Goal: Task Accomplishment & Management: Manage account settings

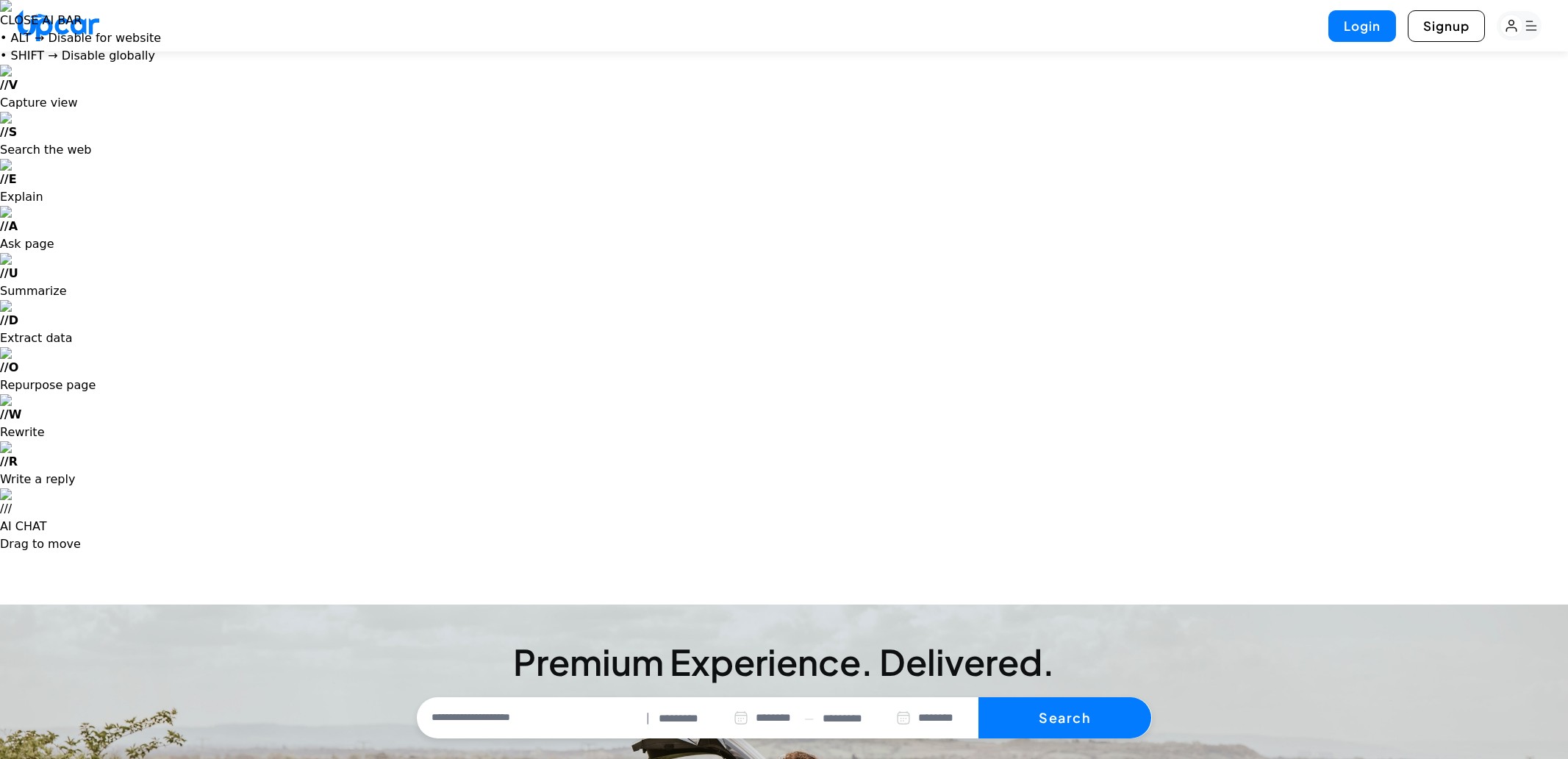
select select "********"
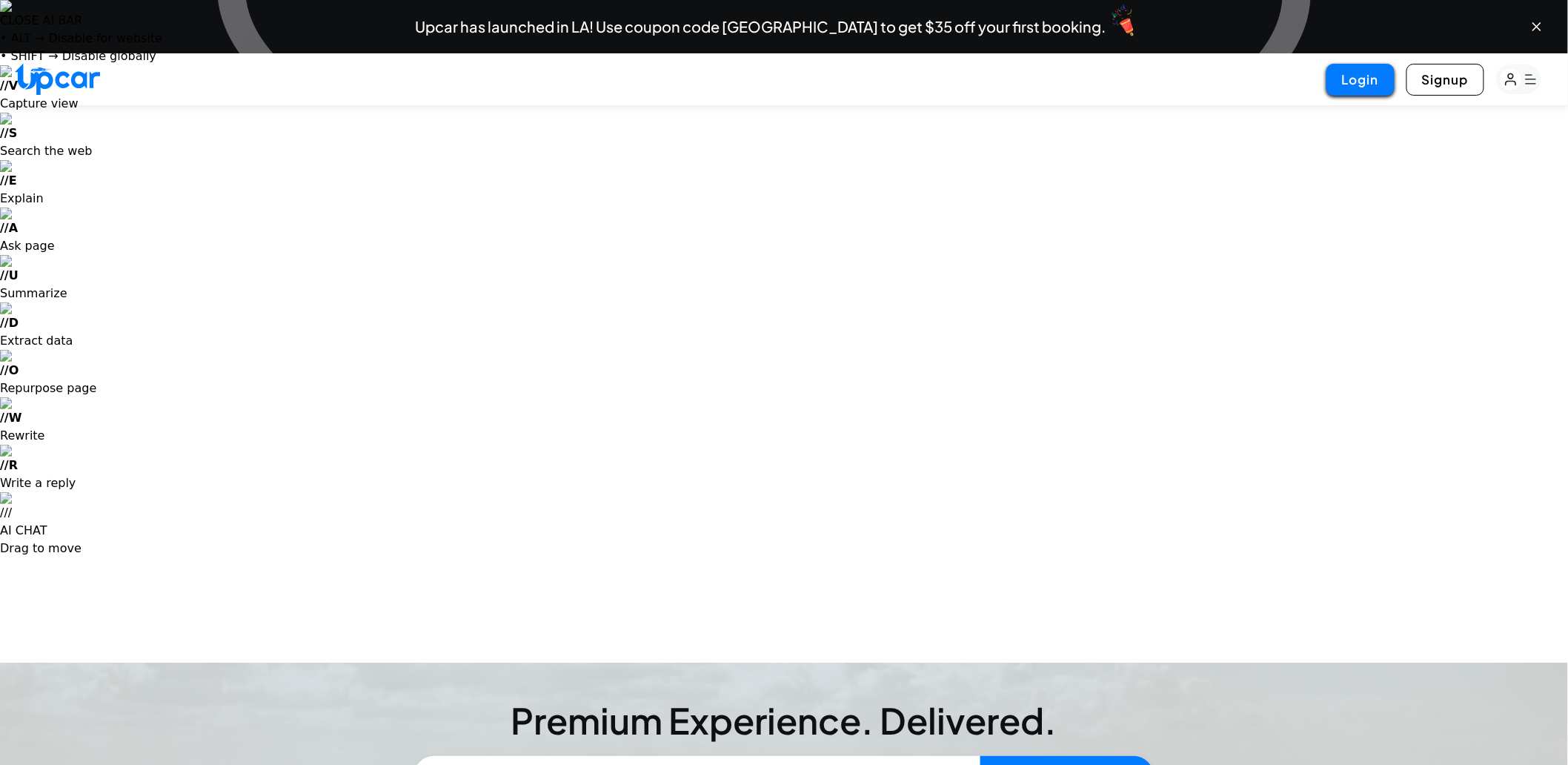
click at [1337, 72] on button "Login" at bounding box center [1361, 80] width 69 height 31
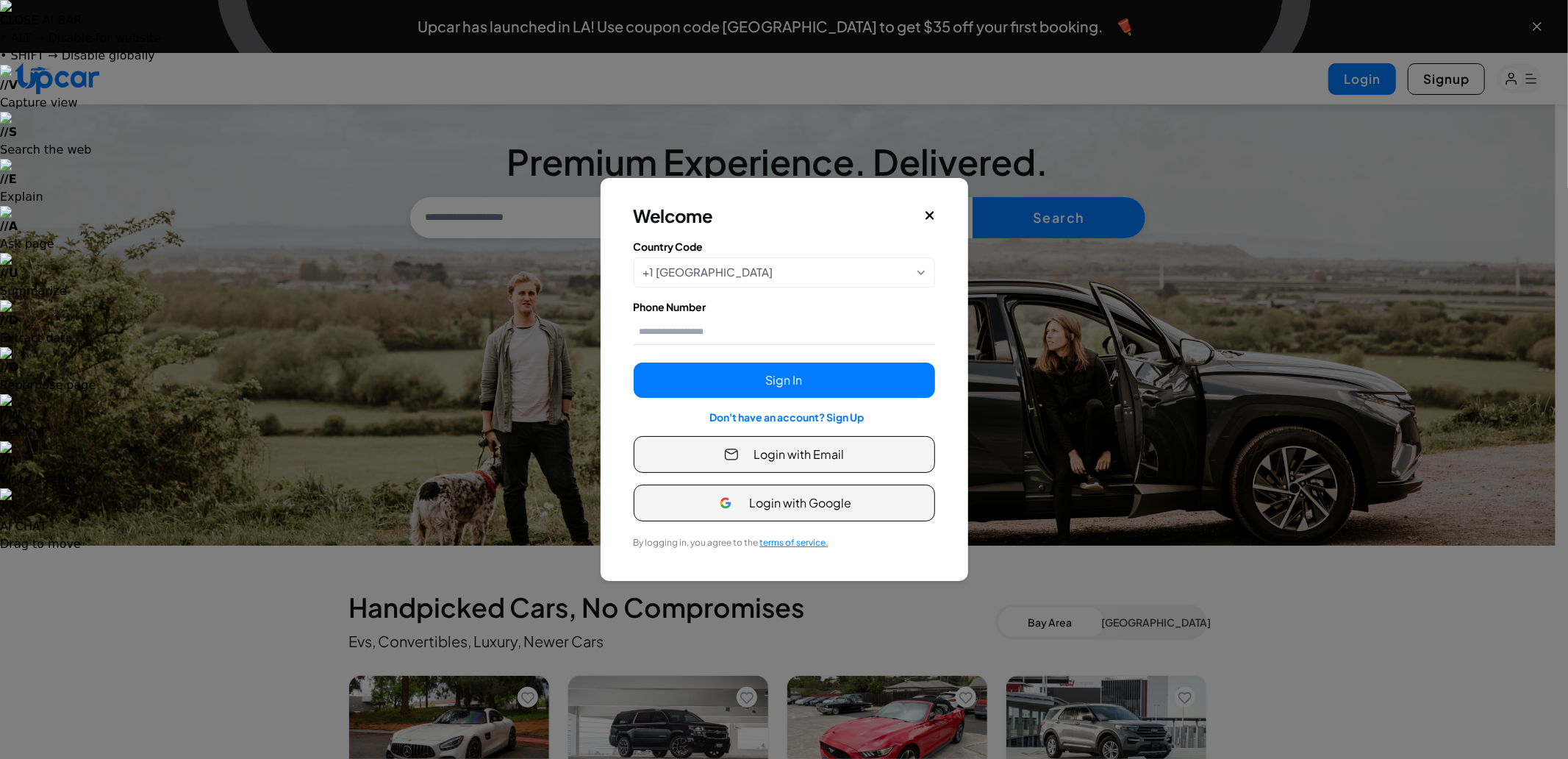
click at [827, 464] on button "Login with Email" at bounding box center [784, 455] width 301 height 37
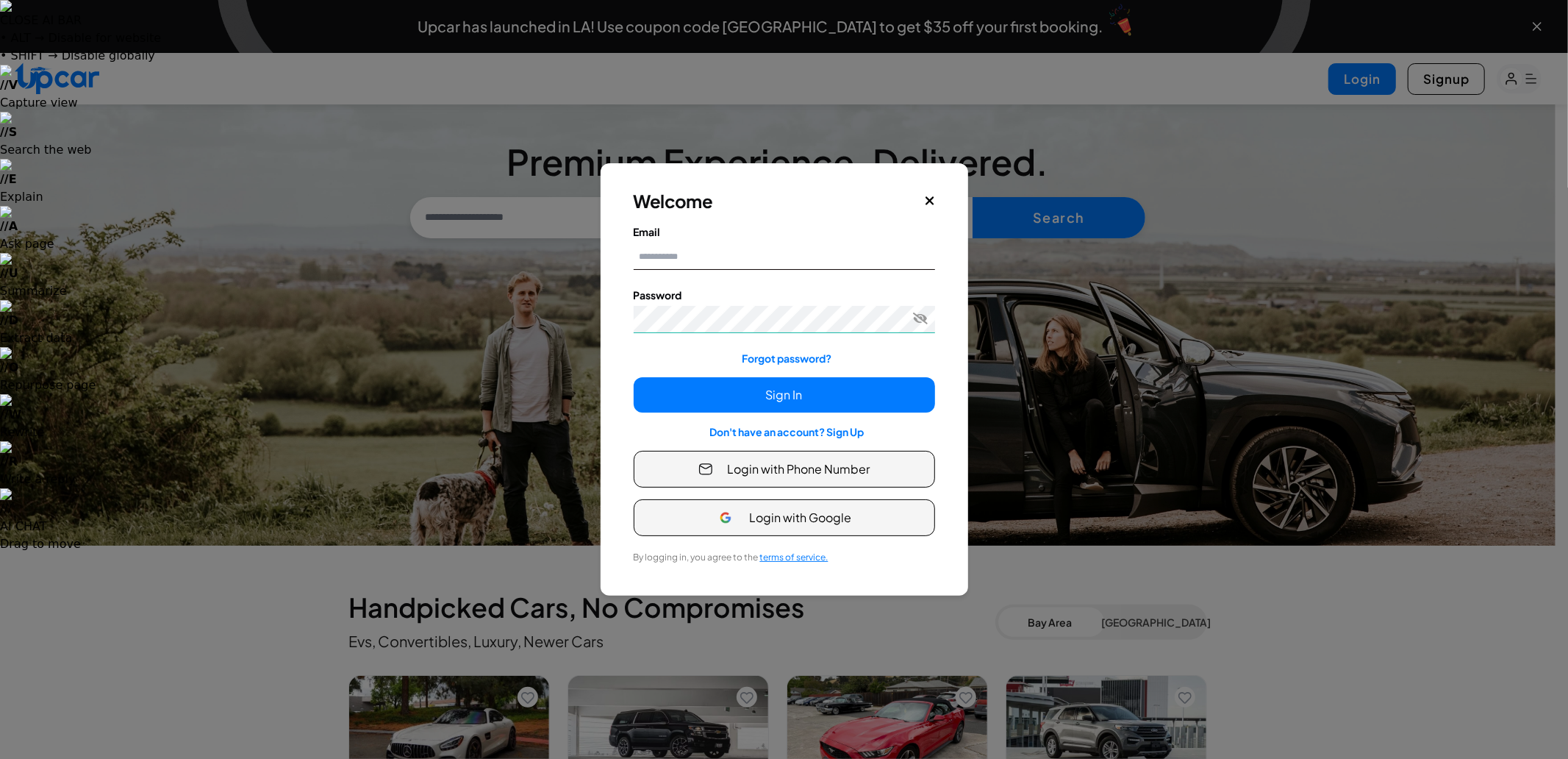
type input "**********"
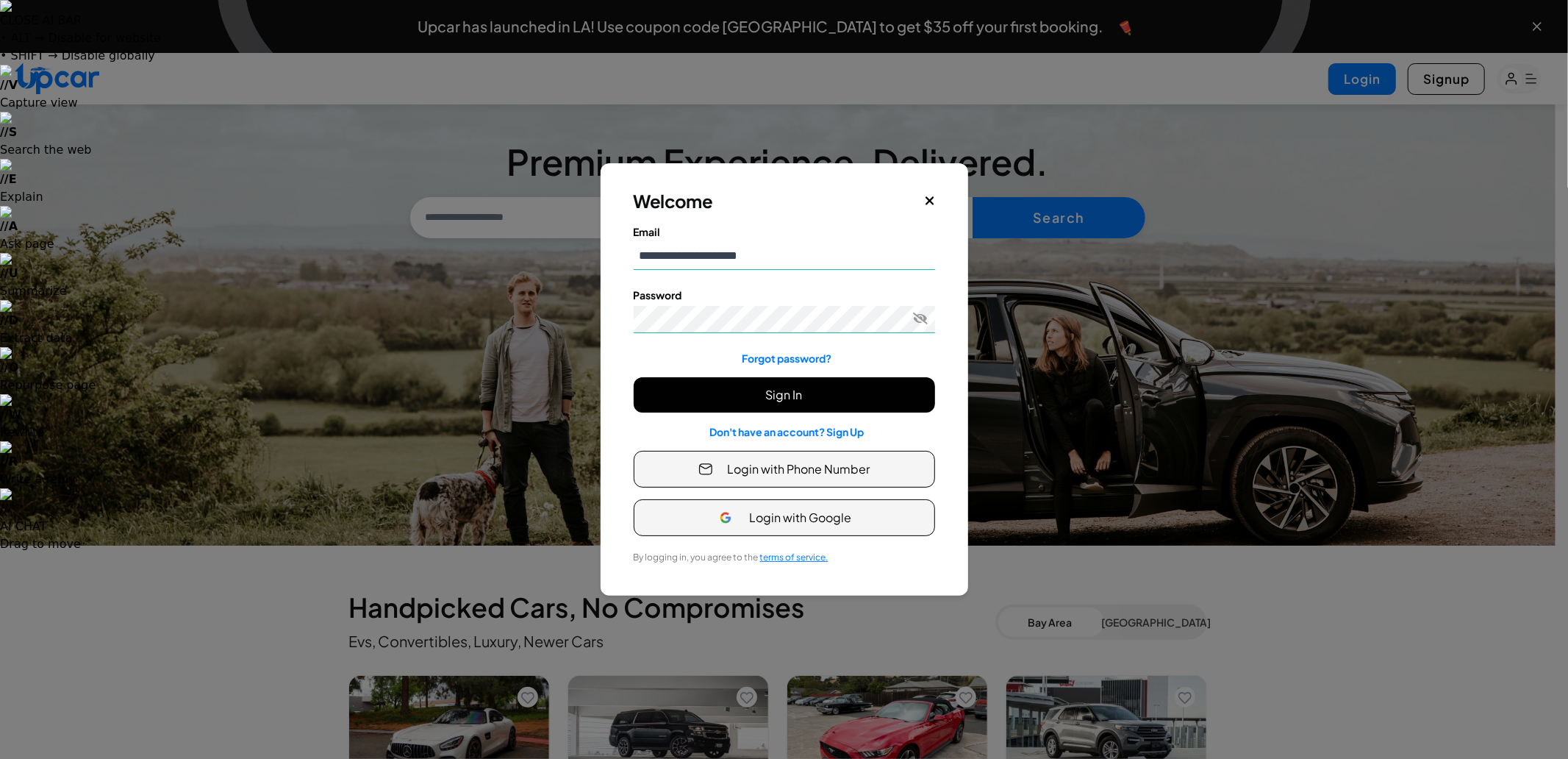
click at [822, 407] on button "Sign In" at bounding box center [784, 395] width 301 height 35
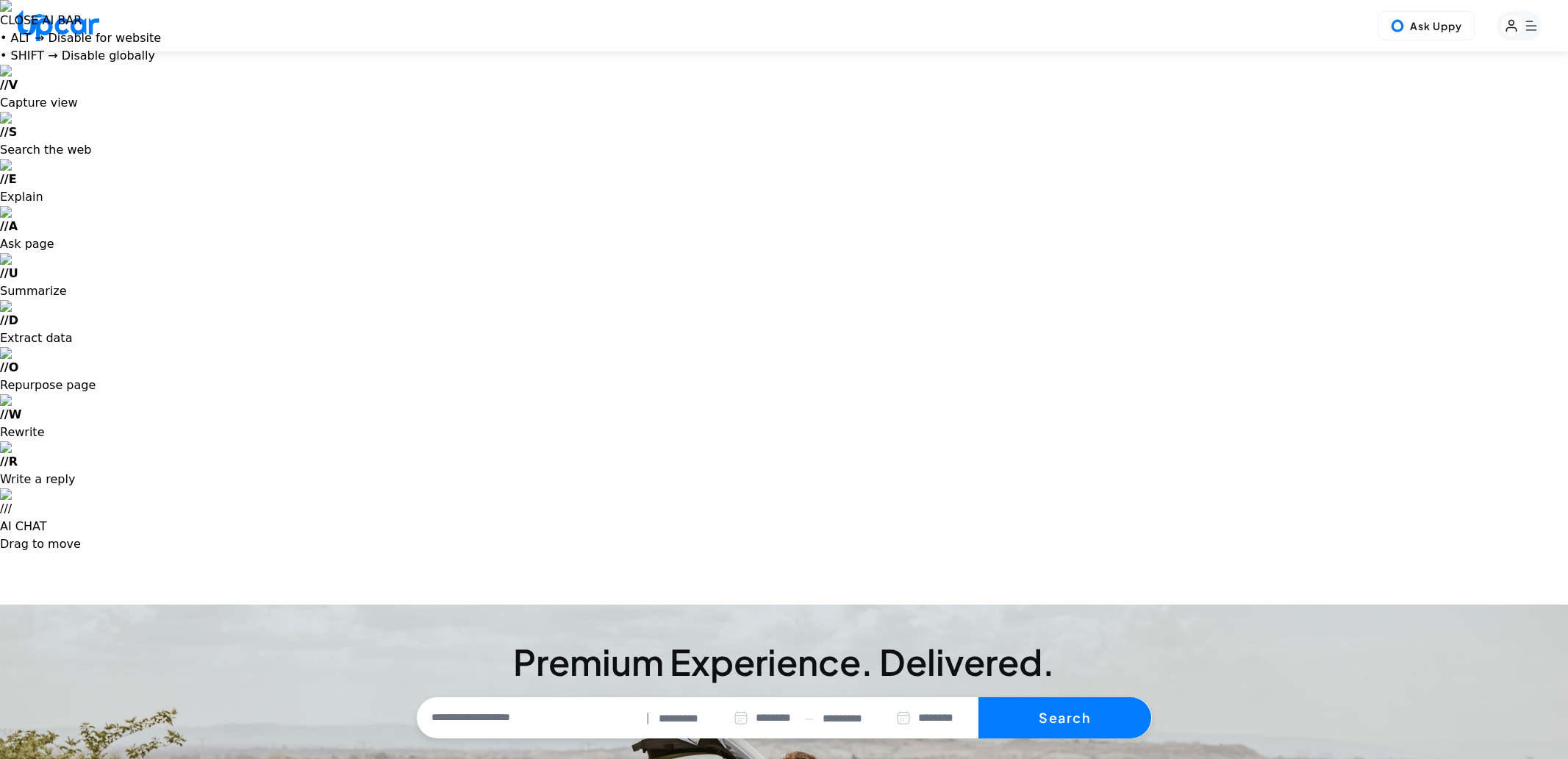
select select "********"
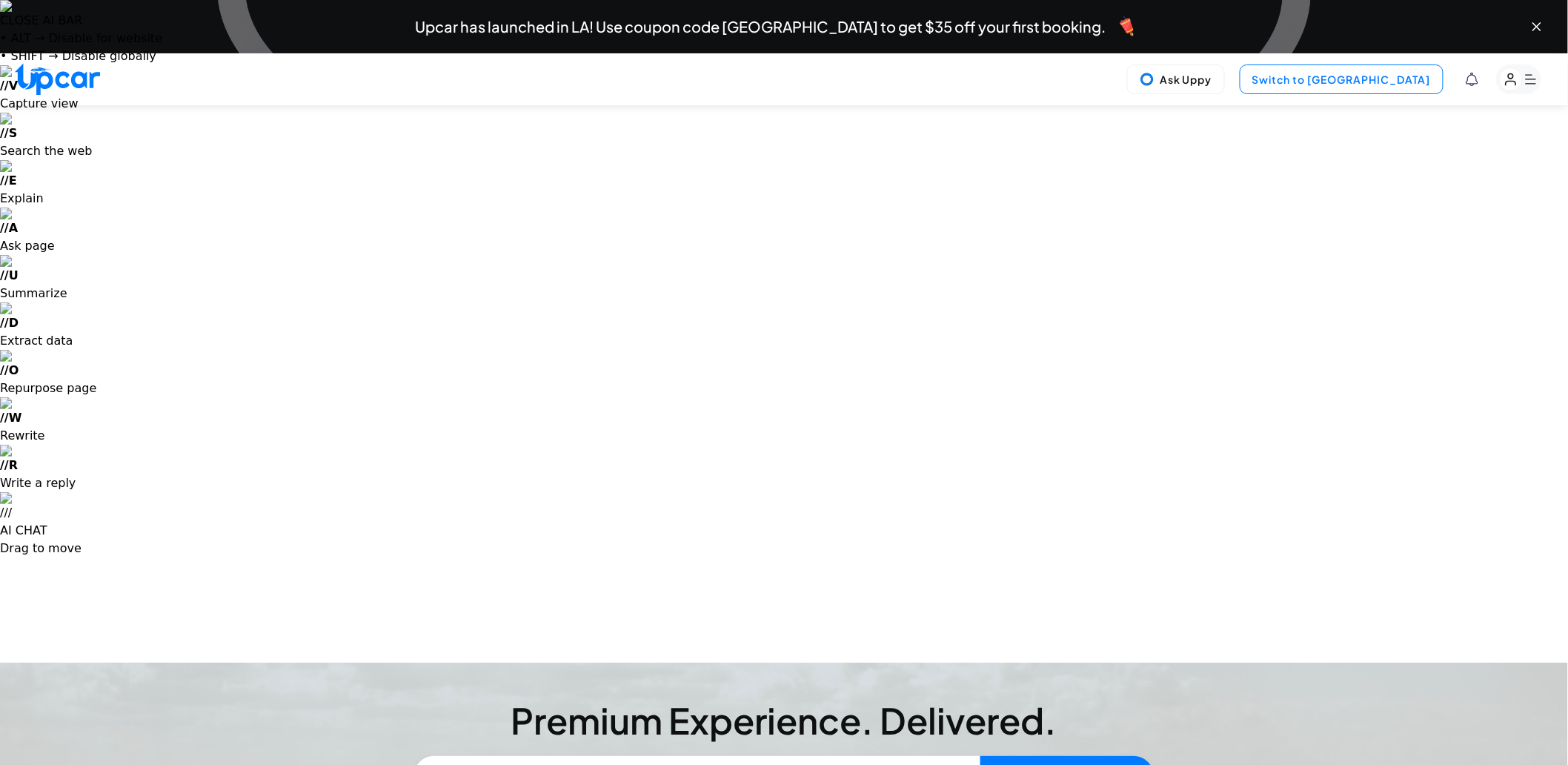
click at [1381, 72] on button "Switch to [GEOGRAPHIC_DATA]" at bounding box center [1342, 80] width 204 height 30
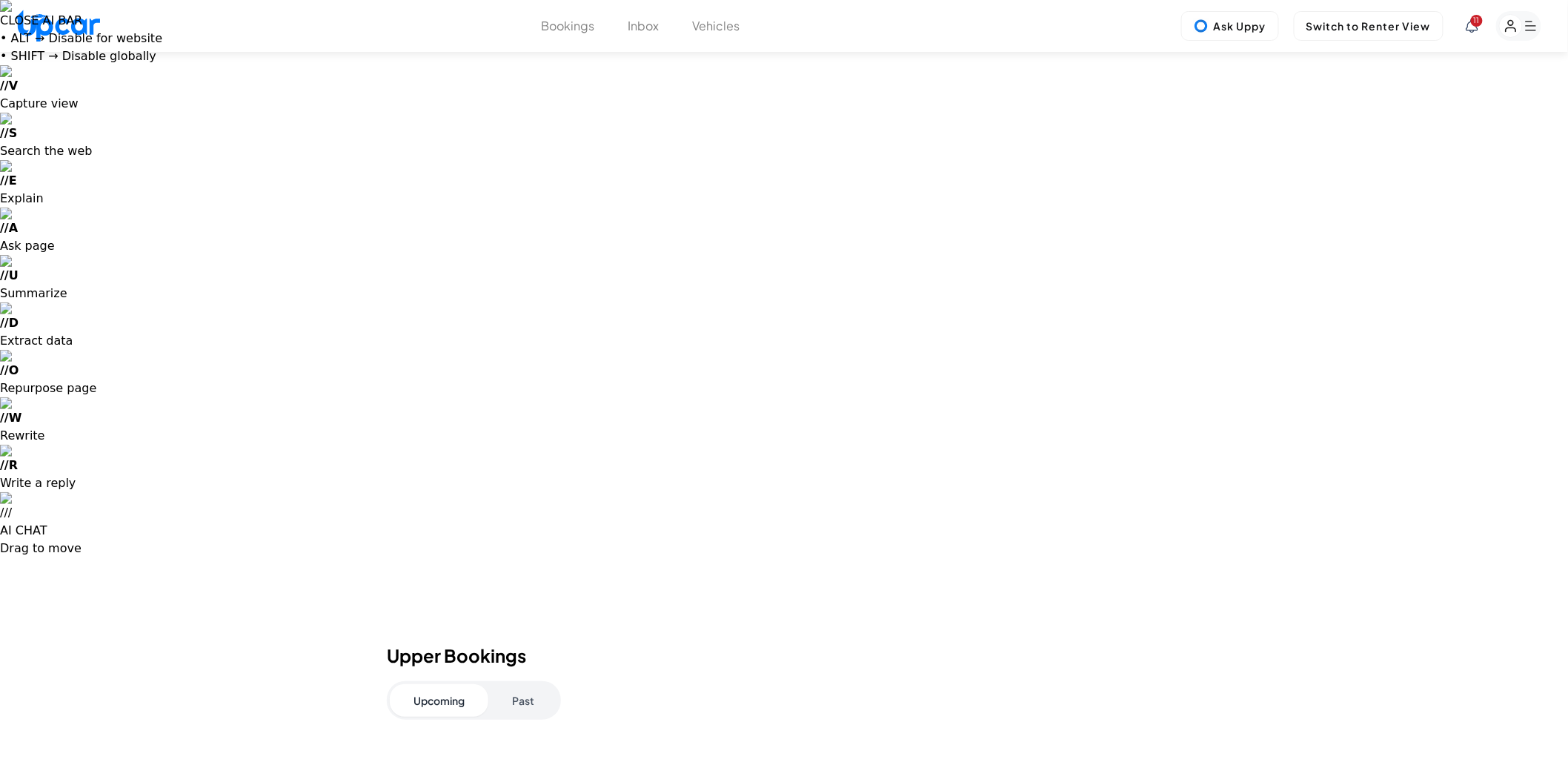
click at [714, 28] on button "Vehicles" at bounding box center [716, 25] width 47 height 18
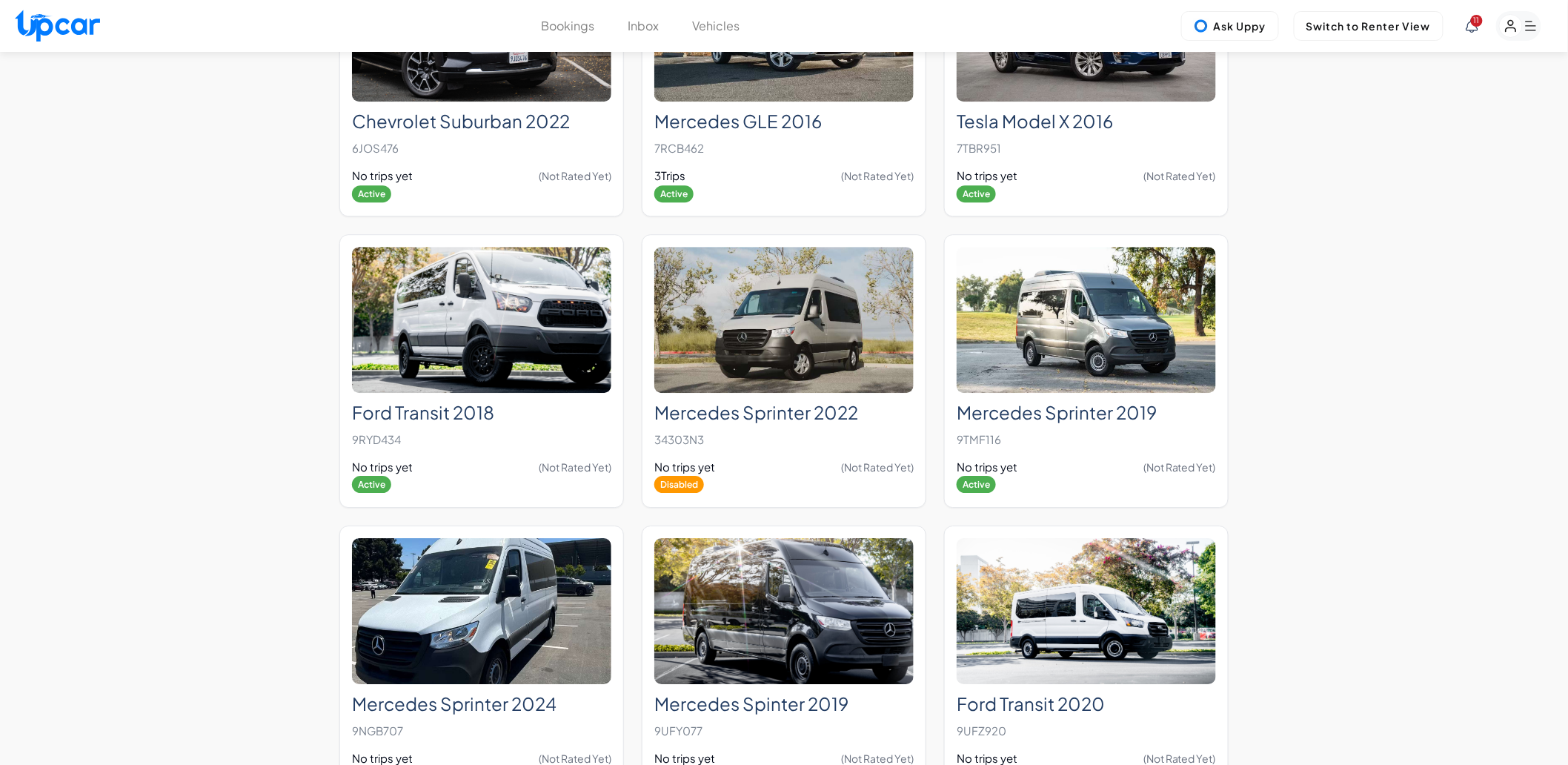
scroll to position [1647, 0]
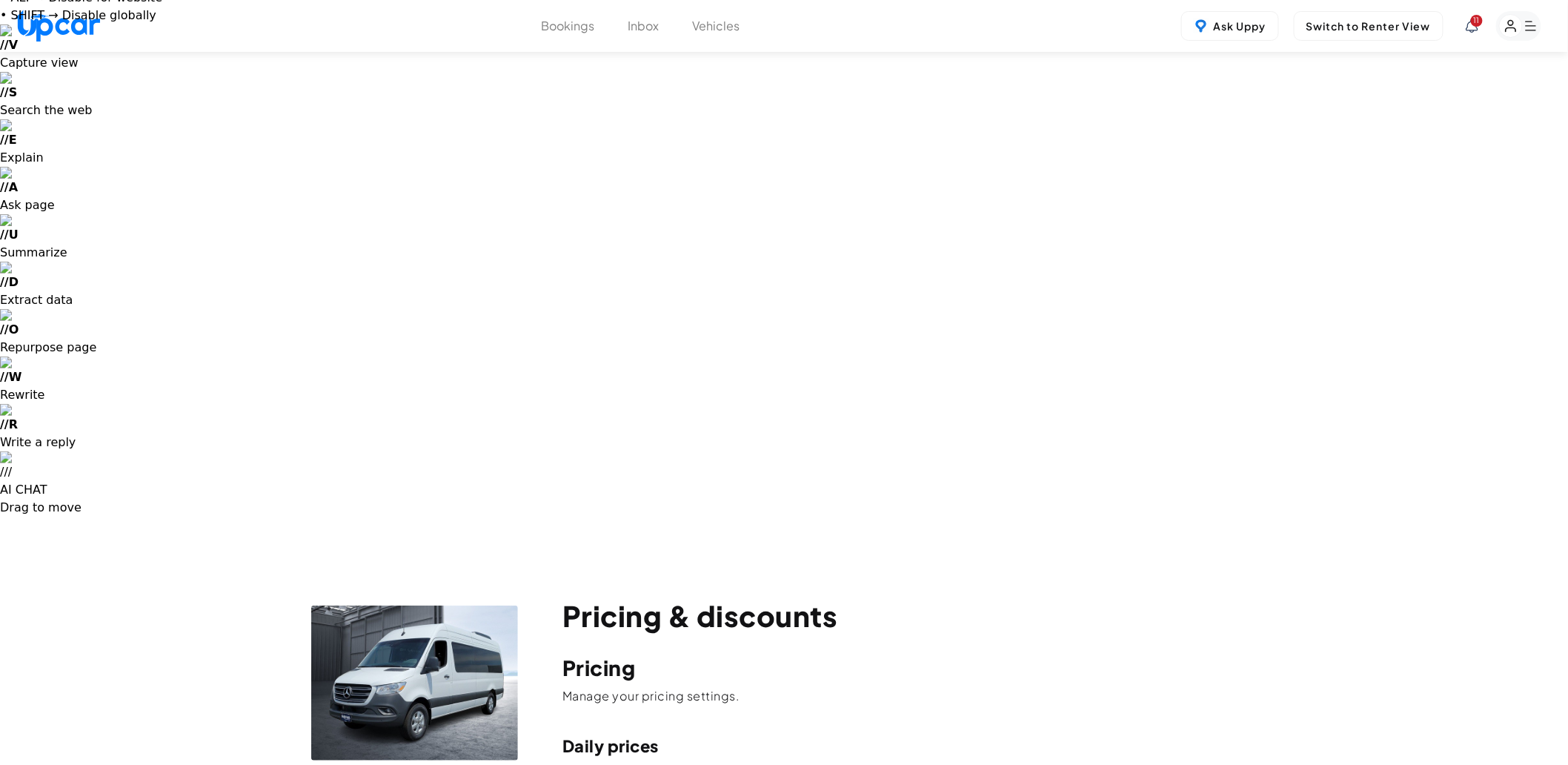
scroll to position [82, 0]
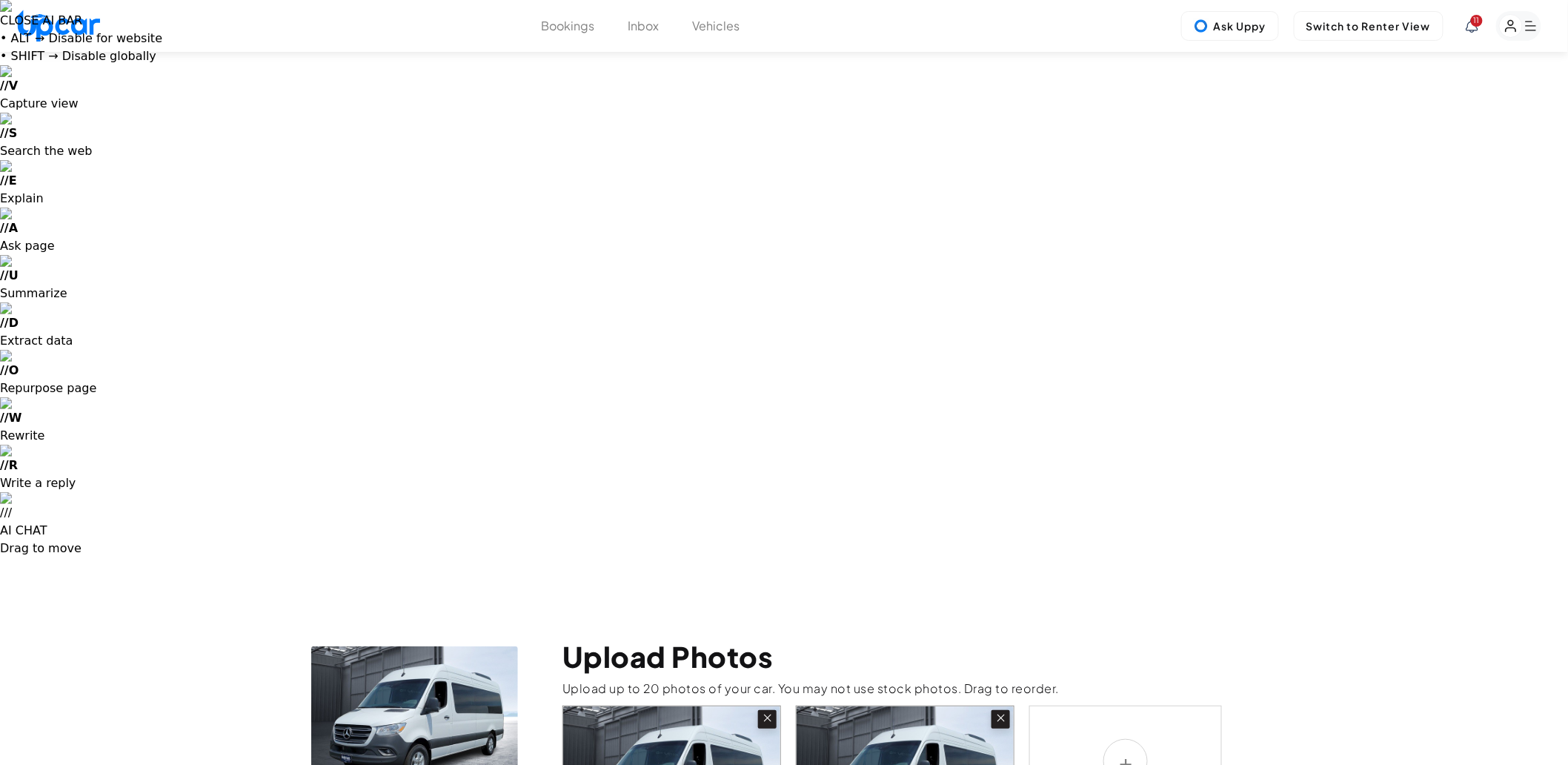
click at [767, 711] on icon at bounding box center [768, 718] width 13 height 13
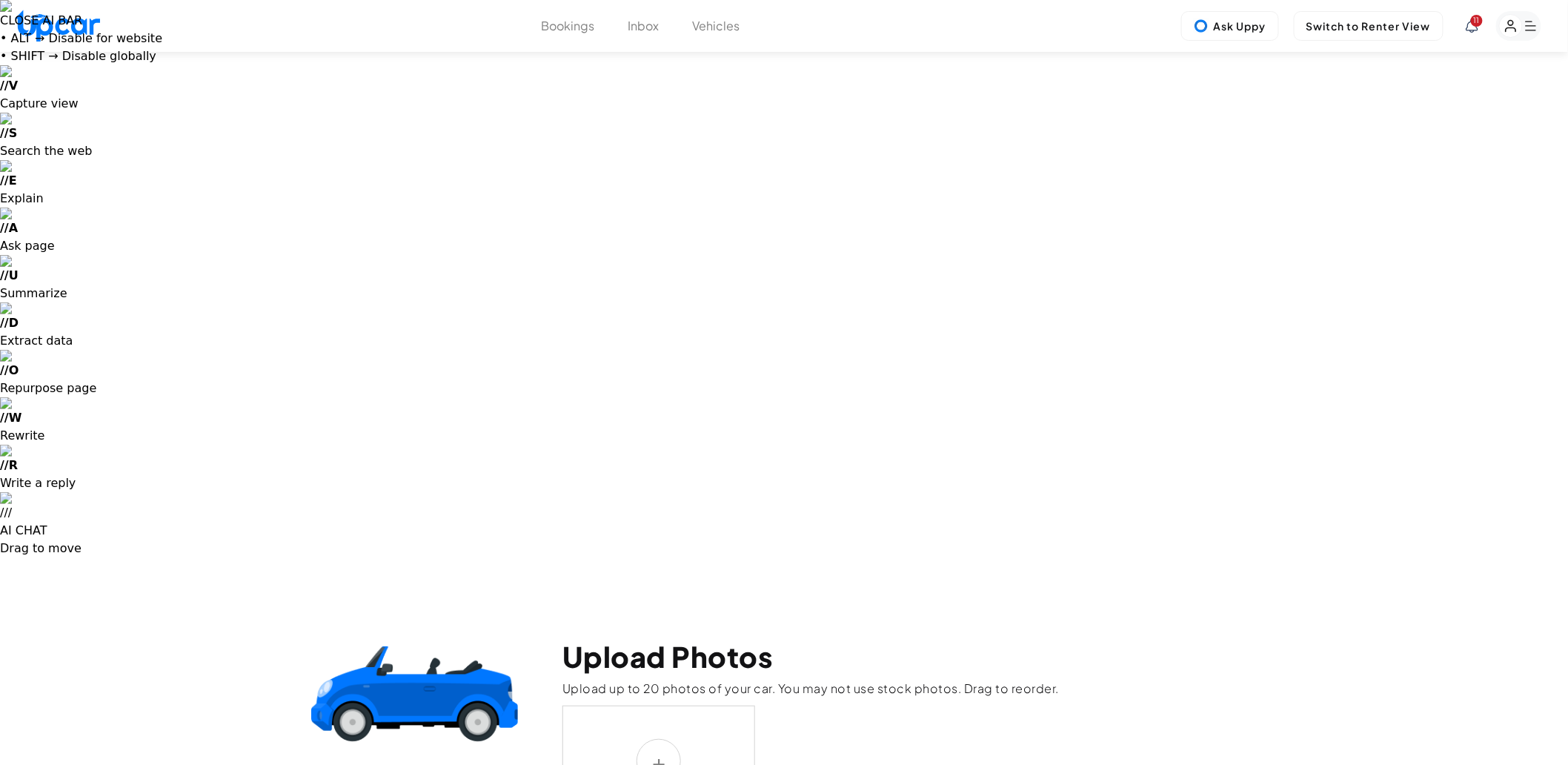
click at [640, 706] on label at bounding box center [659, 761] width 193 height 111
click at [0, 0] on input "file" at bounding box center [0, 0] width 0 height 0
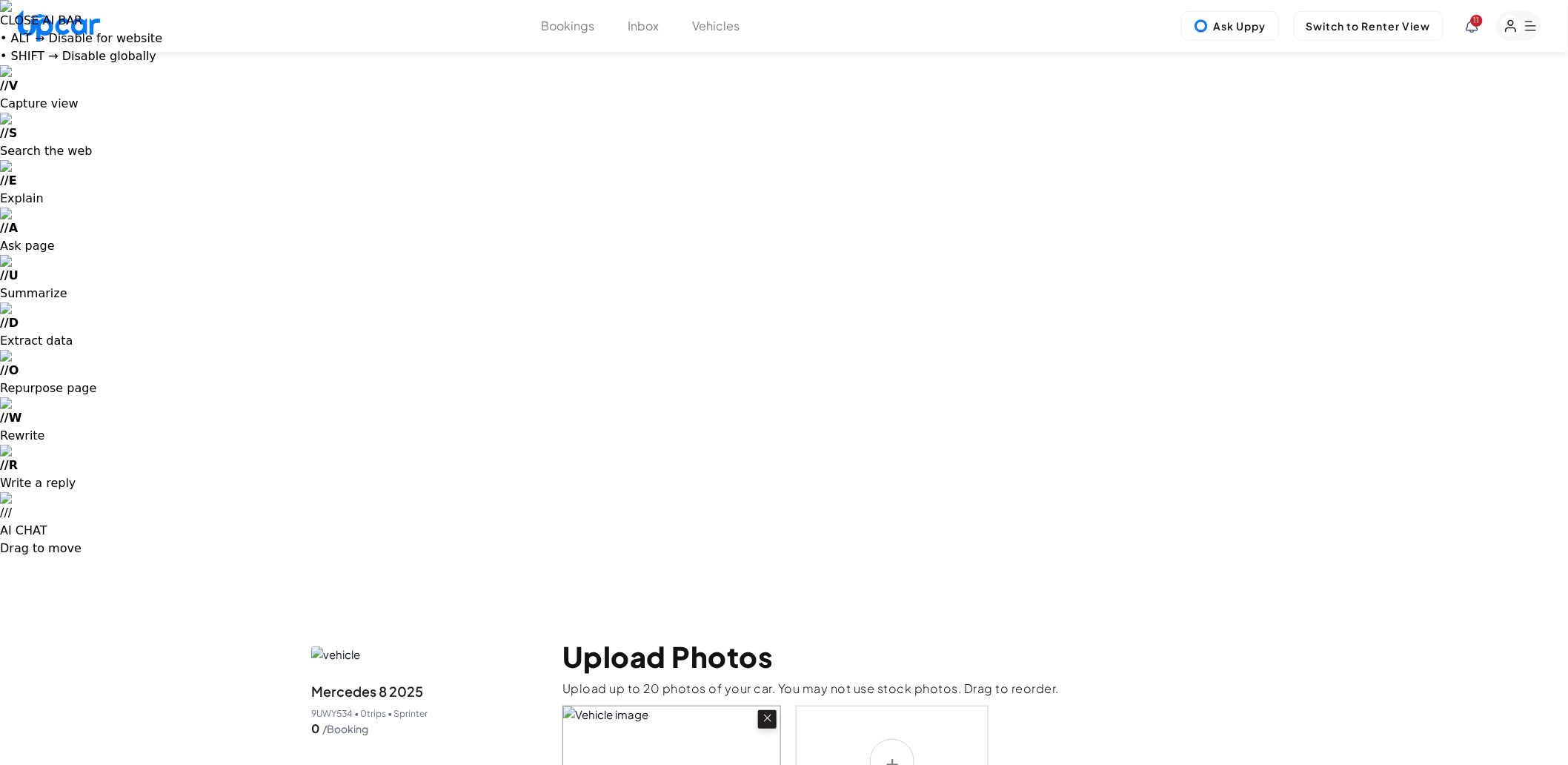
click at [881, 706] on label at bounding box center [892, 761] width 193 height 111
click at [0, 0] on input "file" at bounding box center [0, 0] width 0 height 0
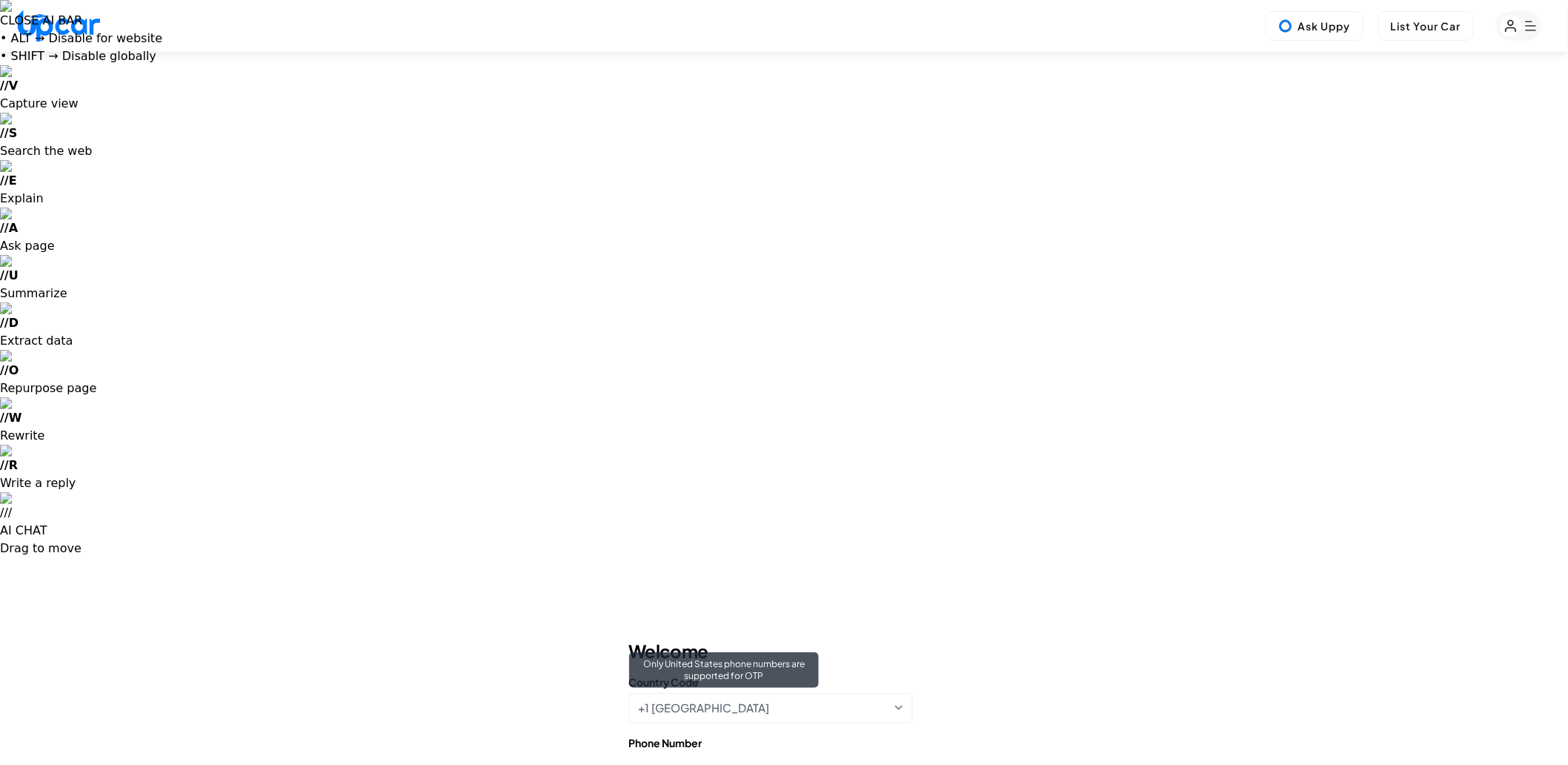
click at [785, 693] on div "+1 United States Only United States phone numbers are supported for OTP" at bounding box center [771, 708] width 284 height 31
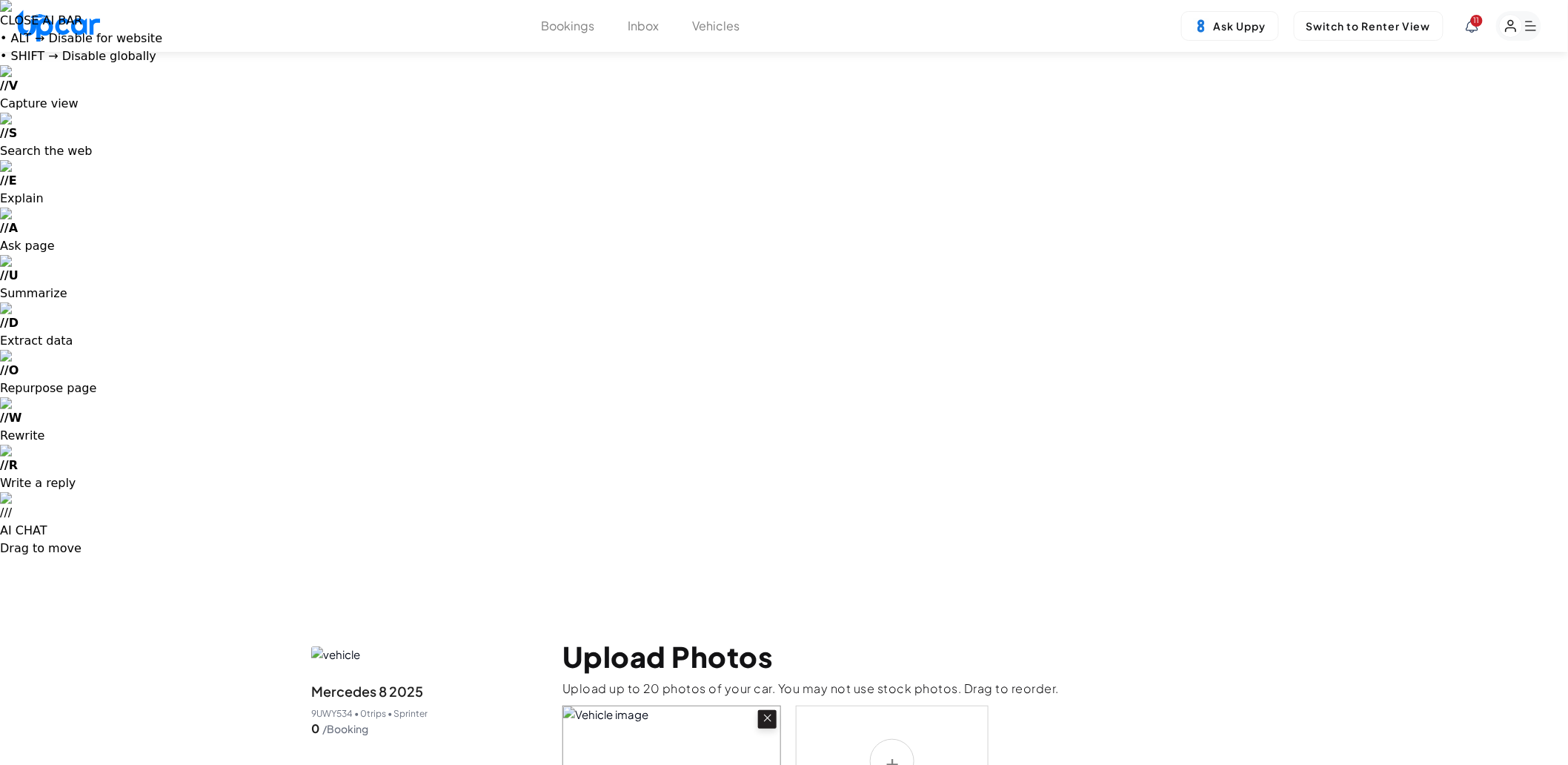
click at [766, 711] on icon at bounding box center [768, 718] width 13 height 13
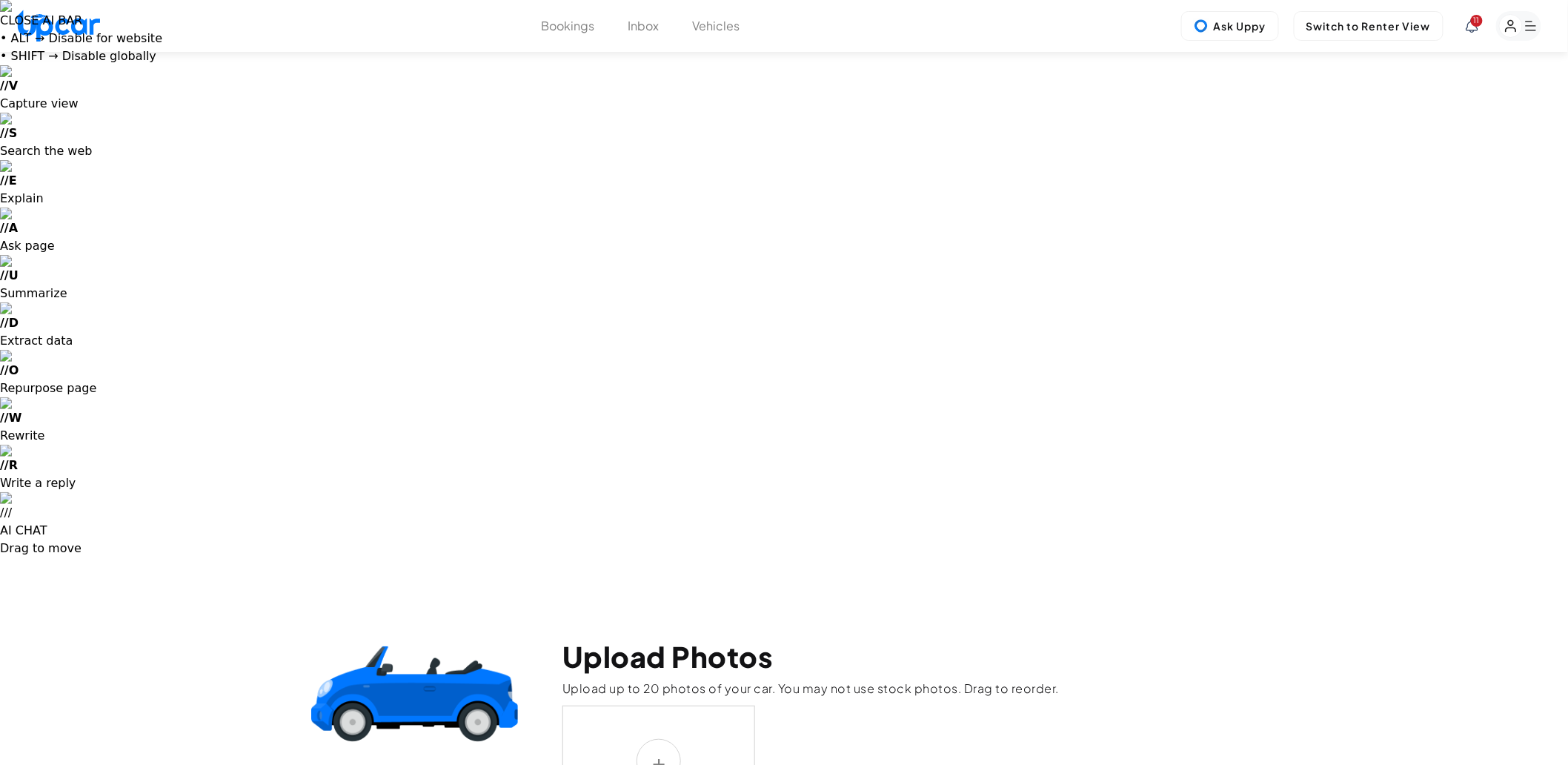
click at [647, 706] on label at bounding box center [659, 761] width 193 height 111
click at [0, 0] on input "file" at bounding box center [0, 0] width 0 height 0
click at [656, 706] on label at bounding box center [659, 761] width 193 height 111
click at [0, 0] on input "file" at bounding box center [0, 0] width 0 height 0
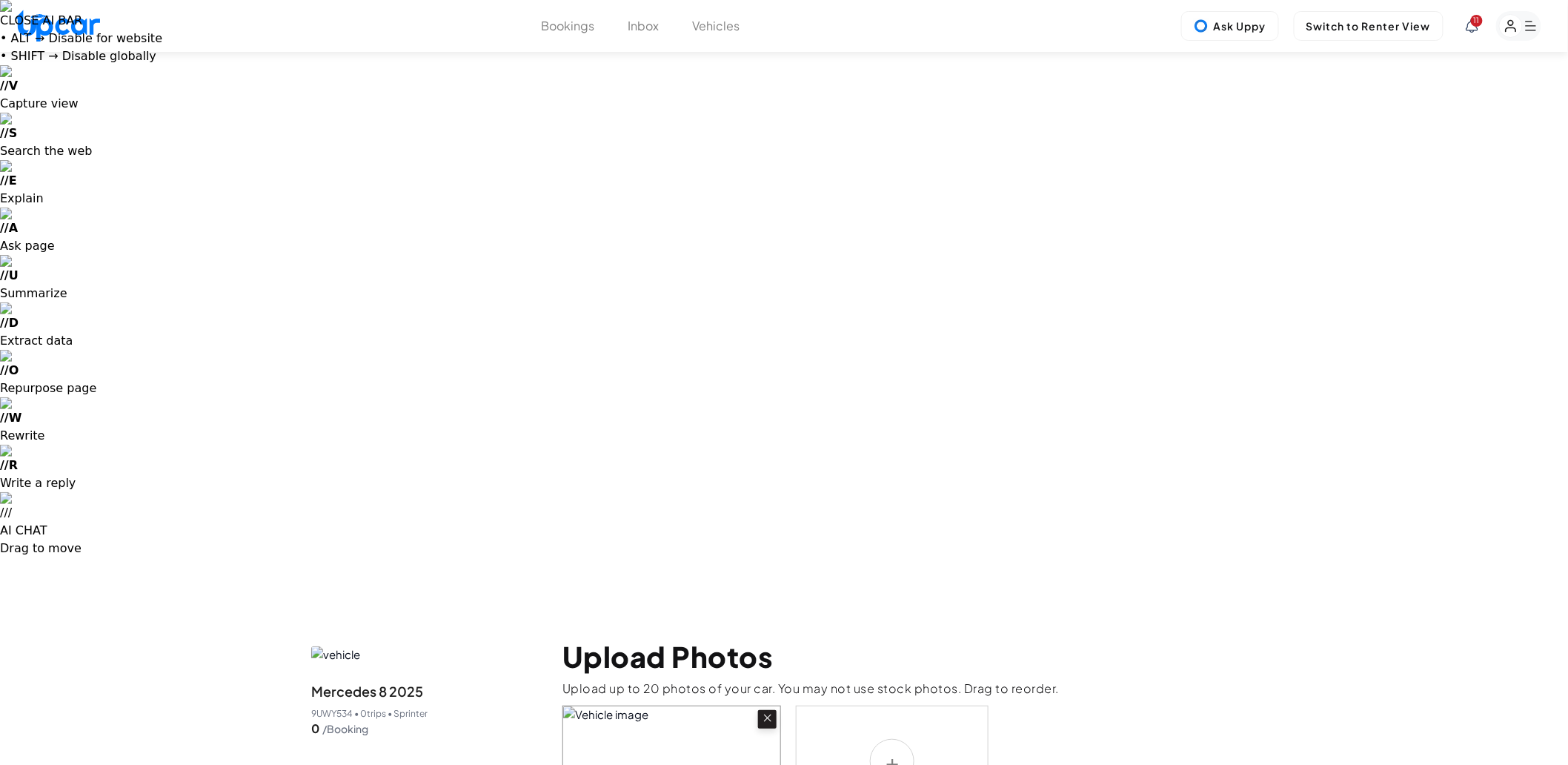
click at [889, 706] on label at bounding box center [892, 761] width 193 height 111
click at [0, 0] on input "file" at bounding box center [0, 0] width 0 height 0
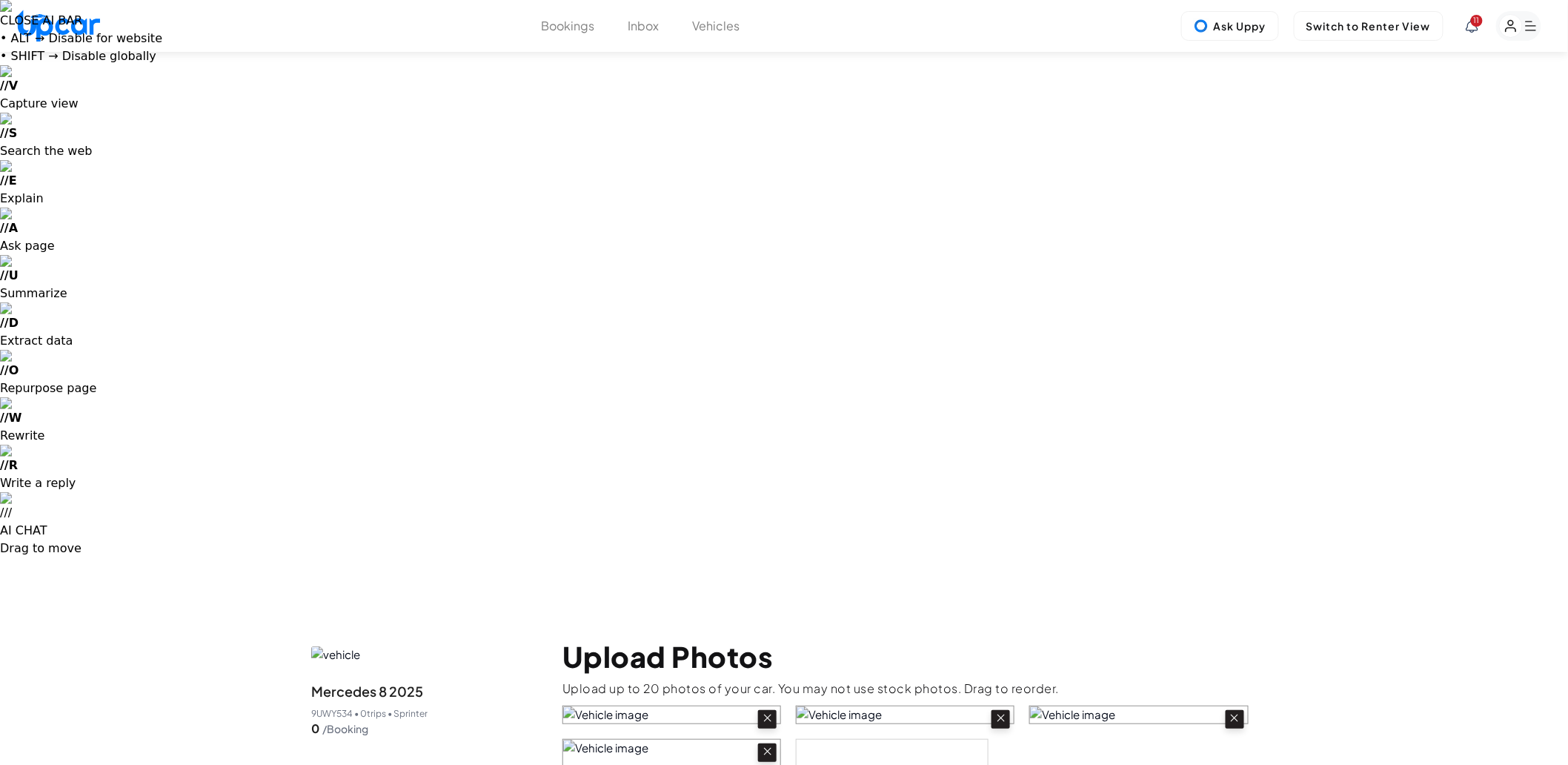
click at [734, 23] on button "Vehicles" at bounding box center [716, 25] width 47 height 18
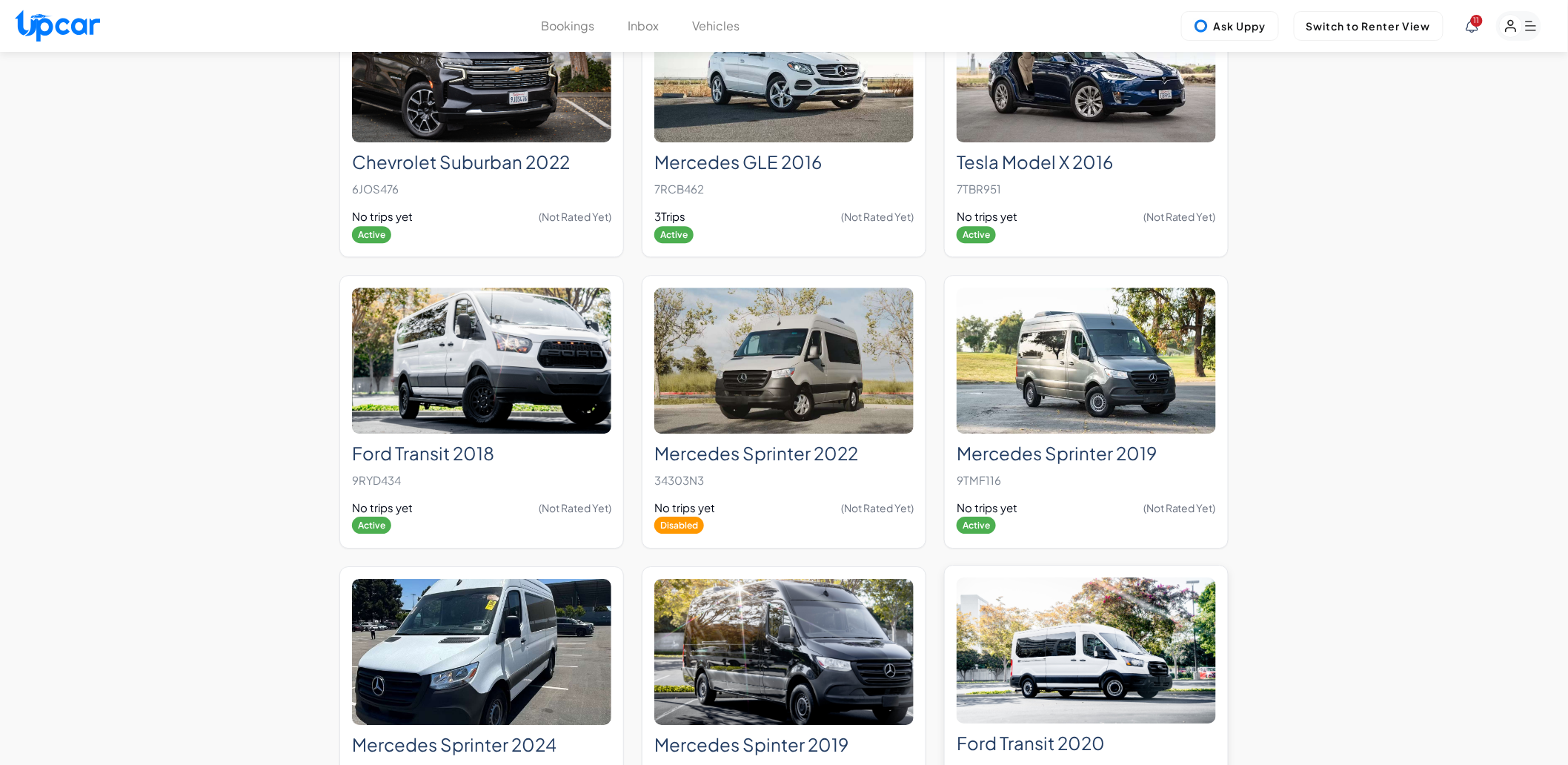
scroll to position [1729, 0]
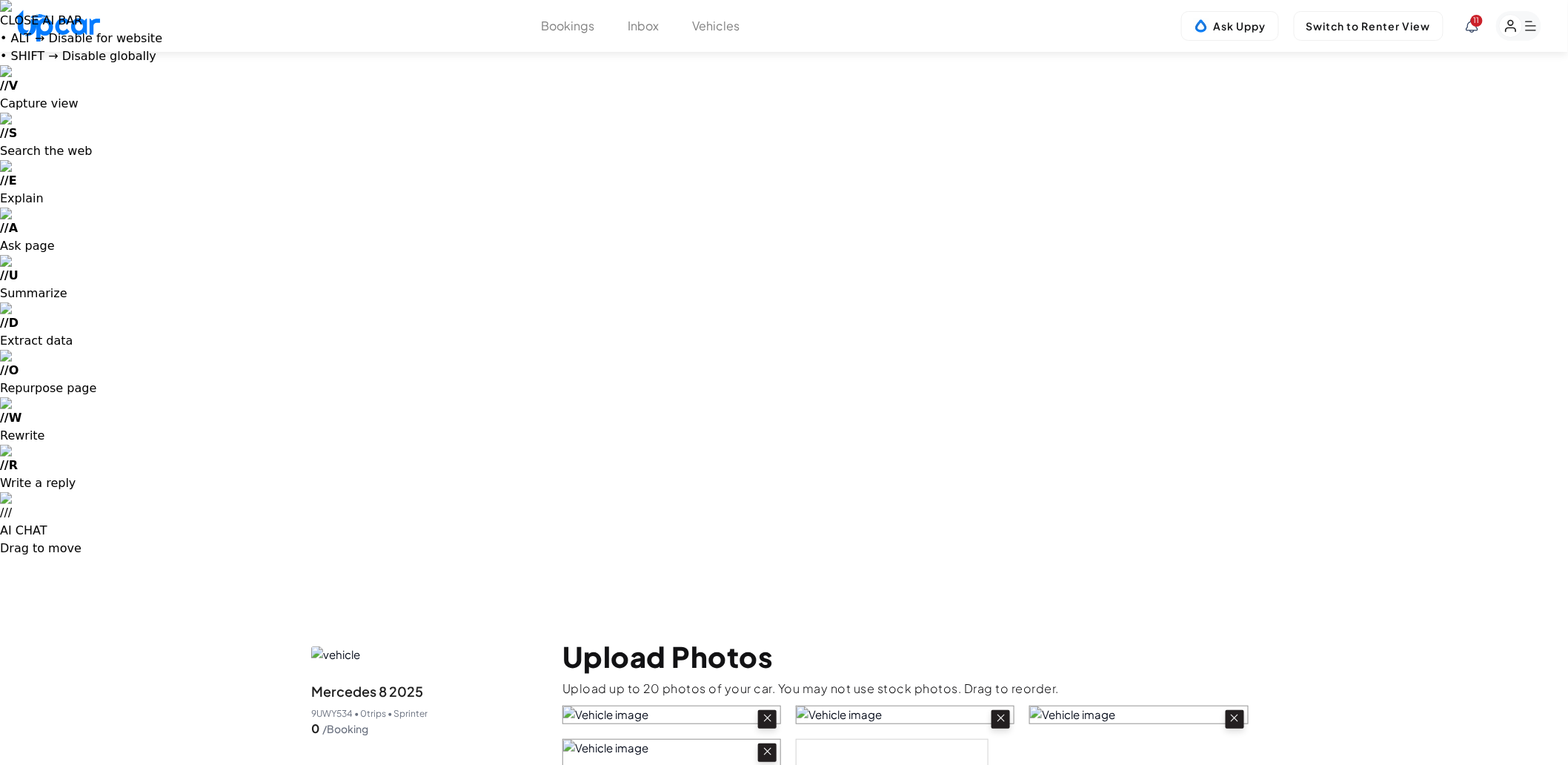
click at [763, 711] on icon at bounding box center [768, 718] width 13 height 13
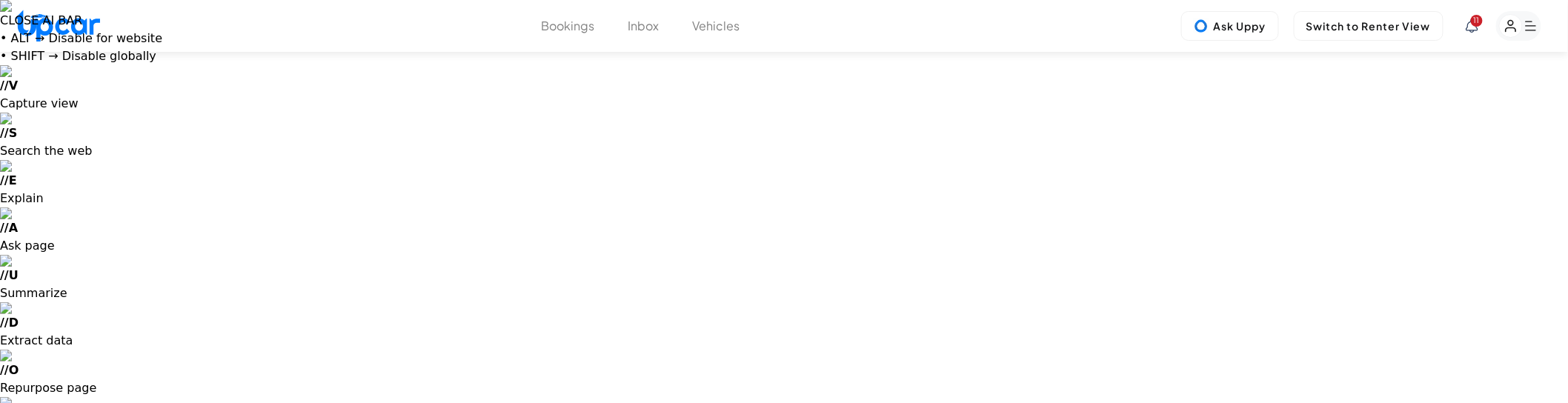
click at [0, 0] on input "file" at bounding box center [0, 0] width 0 height 0
click at [1378, 19] on button "Switch to Renter View" at bounding box center [1369, 26] width 150 height 30
select select "********"
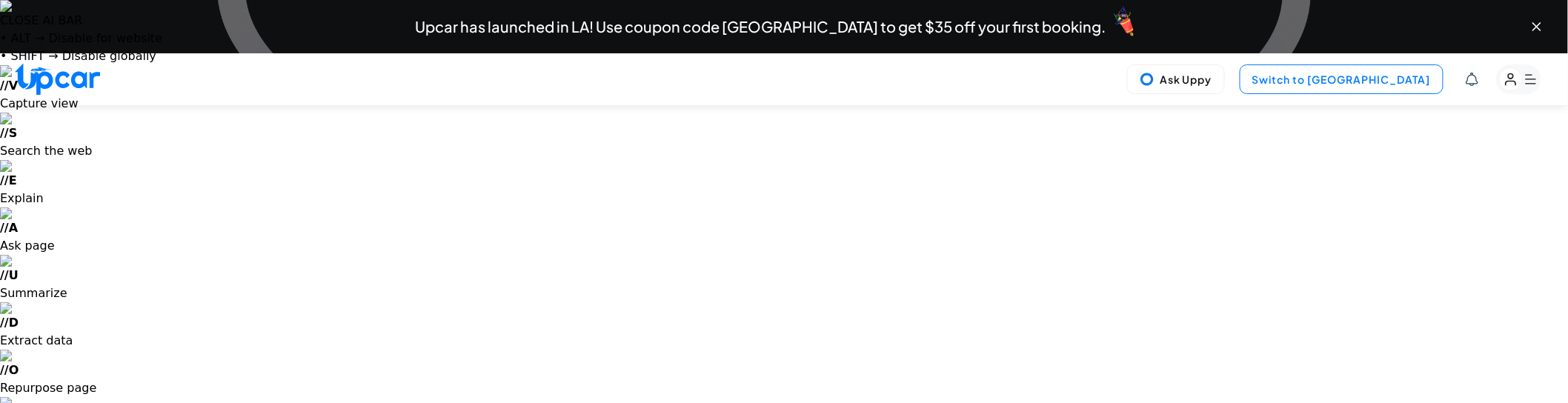
click at [1365, 83] on button "Switch to [GEOGRAPHIC_DATA]" at bounding box center [1342, 80] width 204 height 30
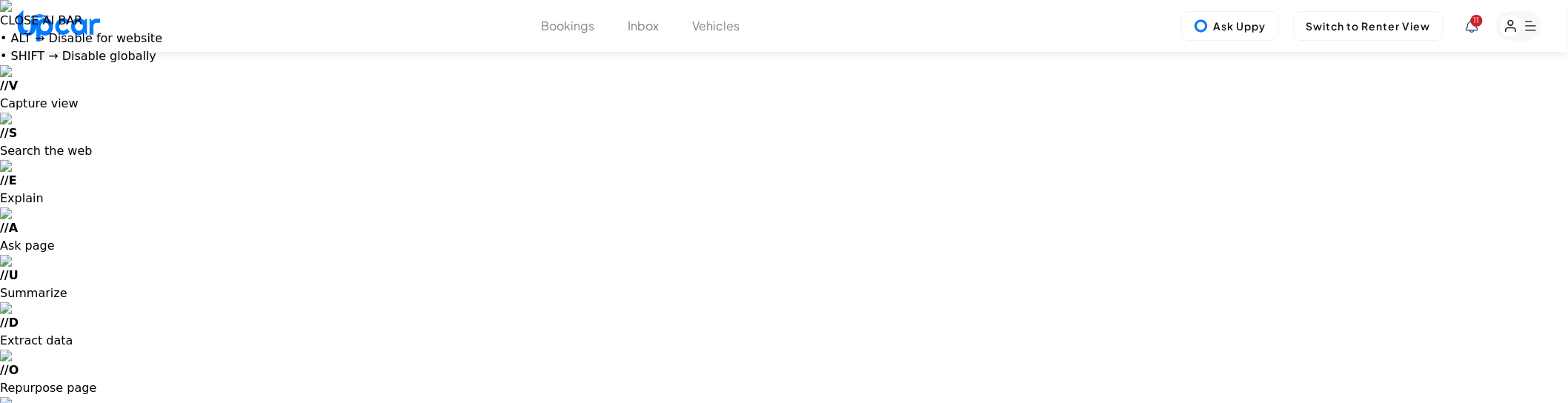
click at [739, 25] on button "Vehicles" at bounding box center [716, 25] width 47 height 18
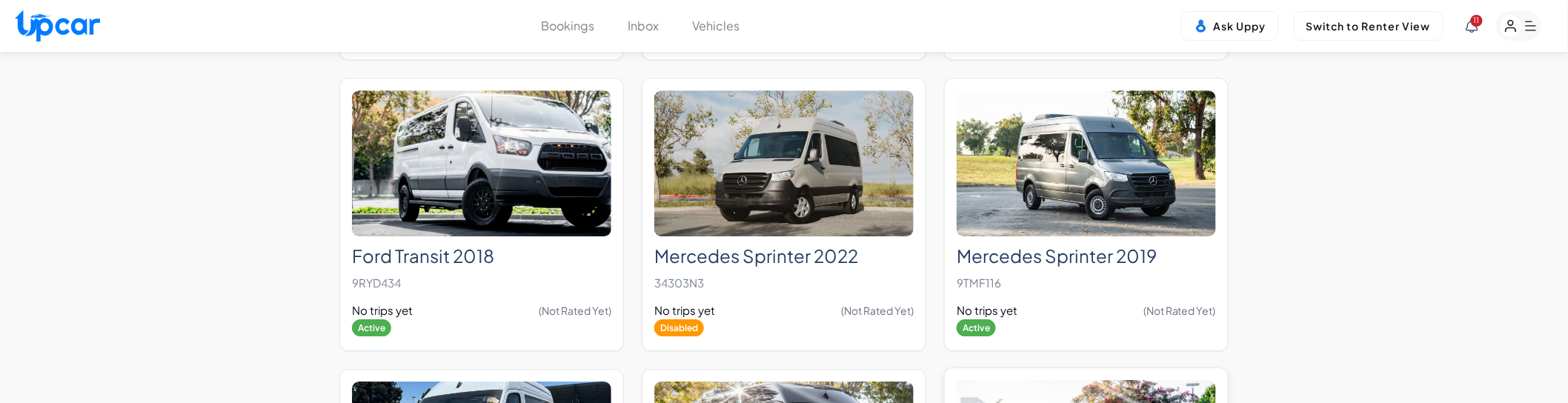
scroll to position [1812, 0]
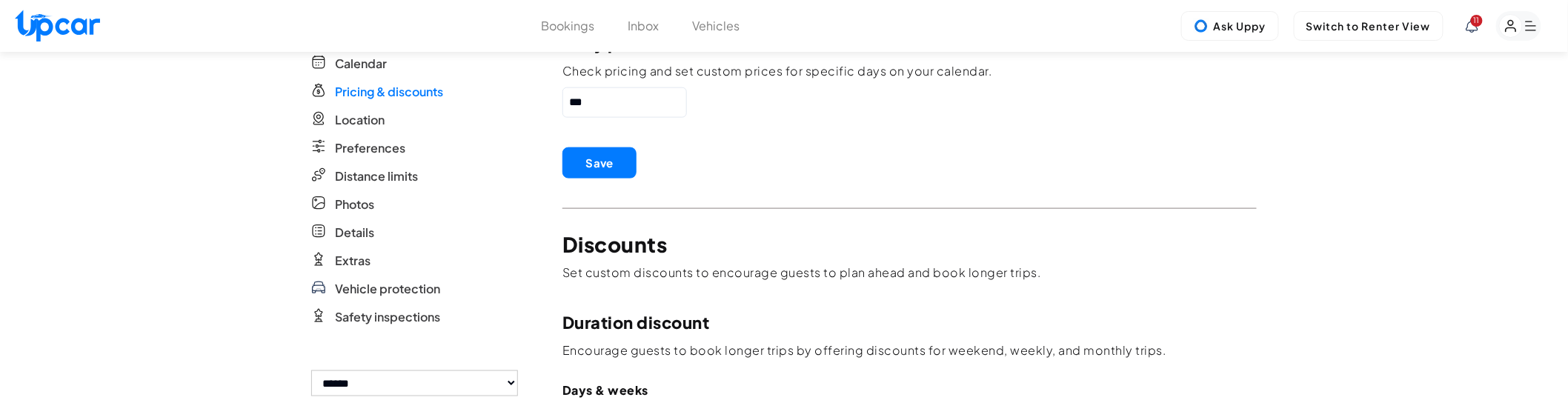
scroll to position [312, 0]
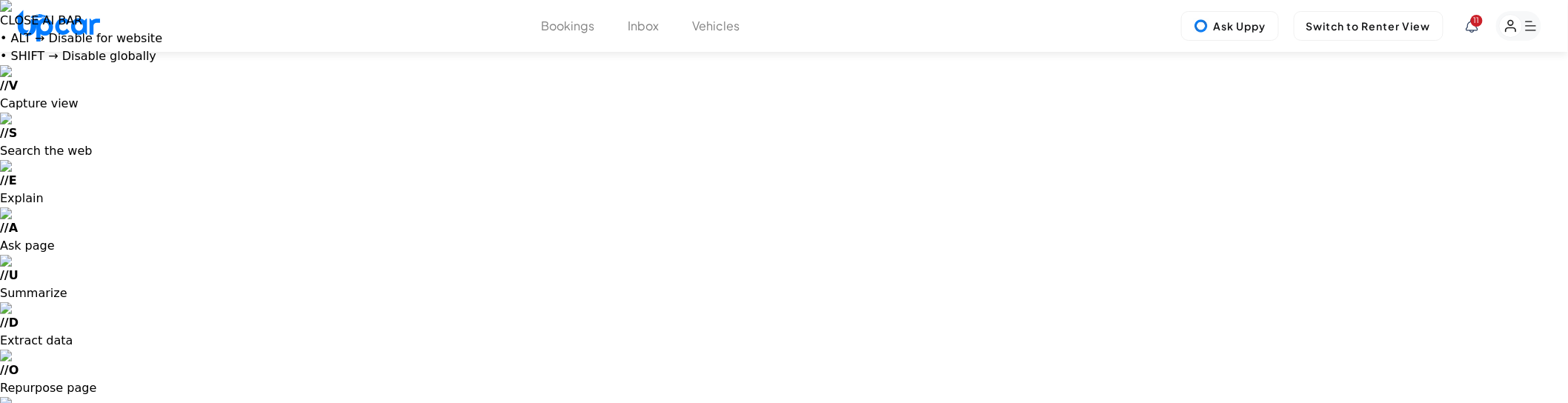
click at [0, 0] on input "file" at bounding box center [0, 0] width 0 height 0
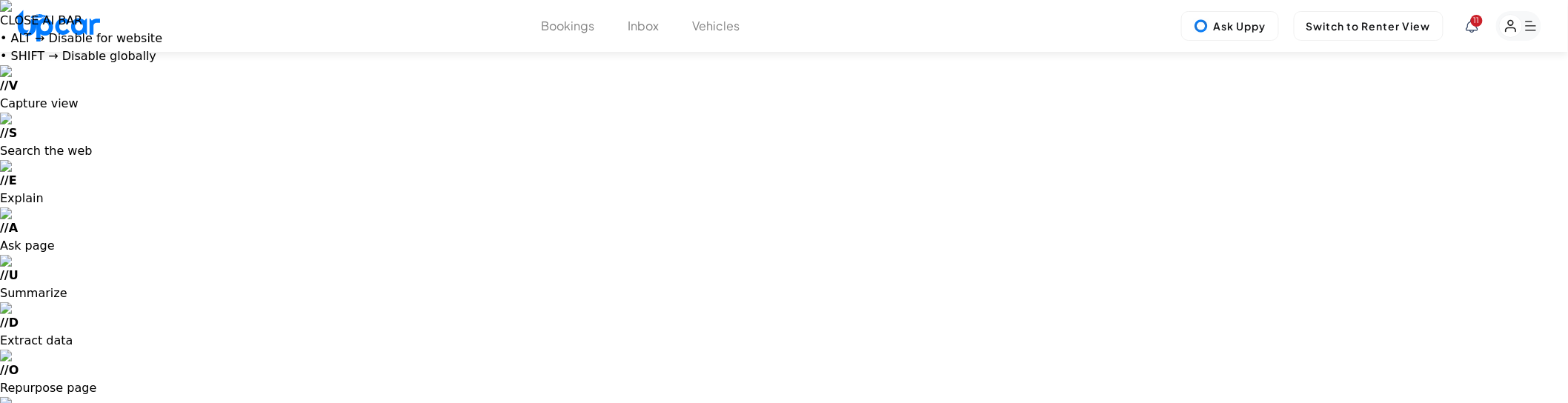
click at [0, 0] on input "file" at bounding box center [0, 0] width 0 height 0
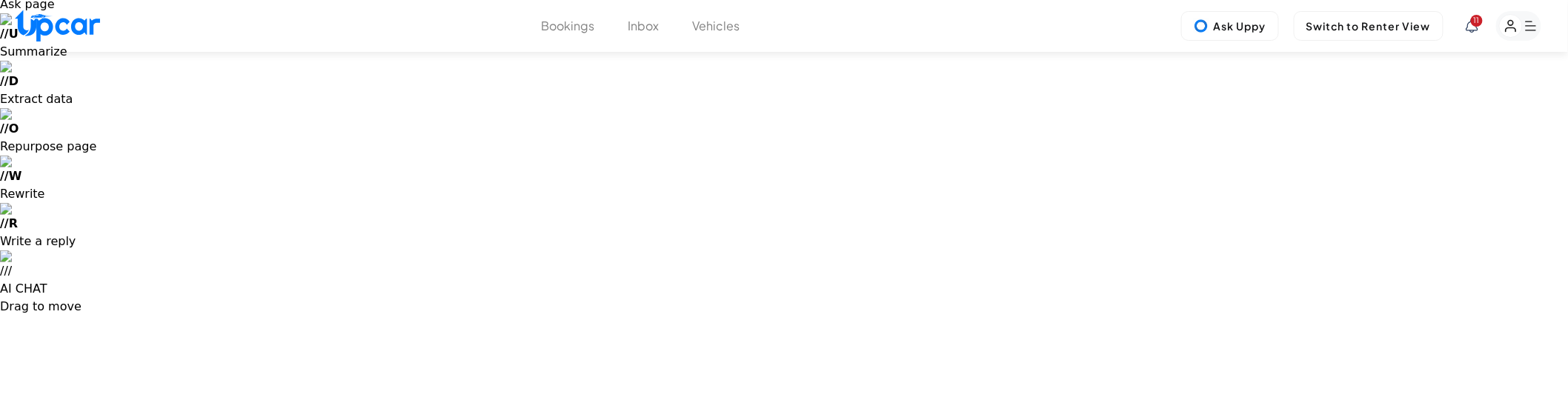
scroll to position [82, 0]
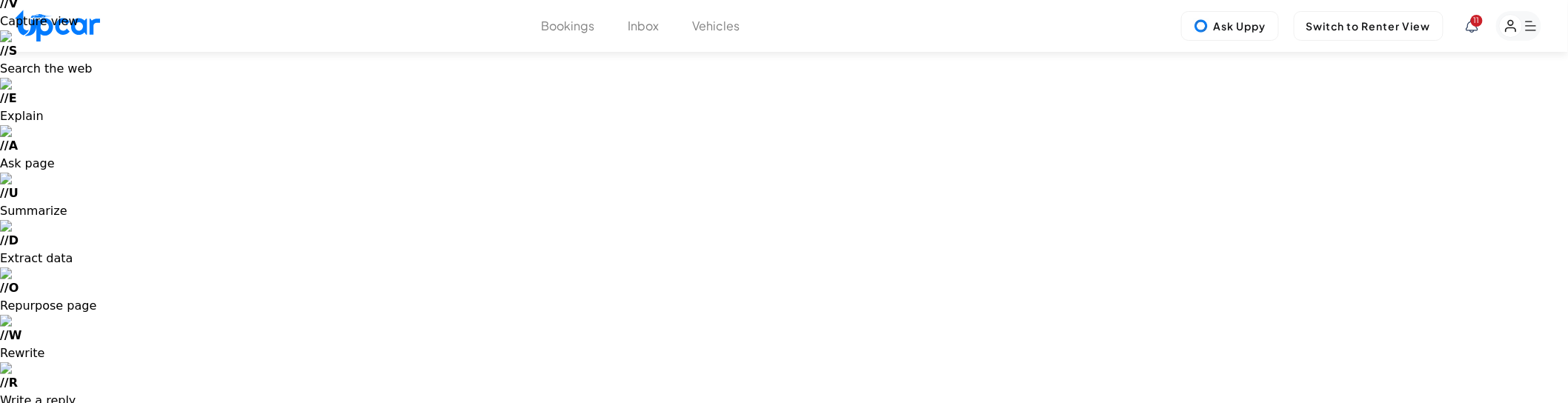
click at [0, 0] on input "file" at bounding box center [0, 0] width 0 height 0
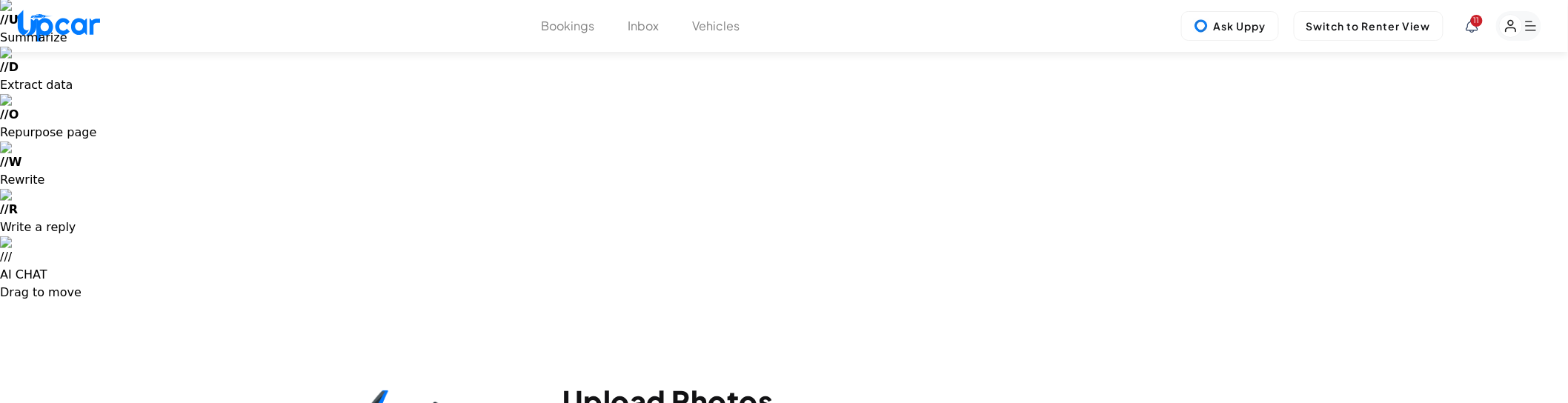
scroll to position [0, 0]
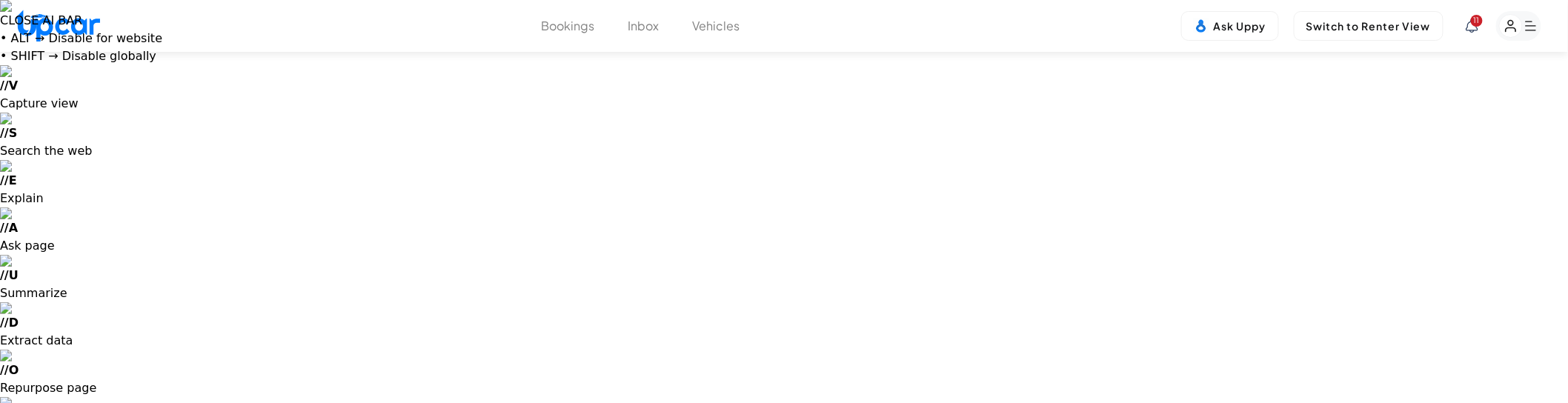
click at [0, 0] on input "file" at bounding box center [0, 0] width 0 height 0
click at [718, 28] on button "Vehicles" at bounding box center [716, 25] width 47 height 18
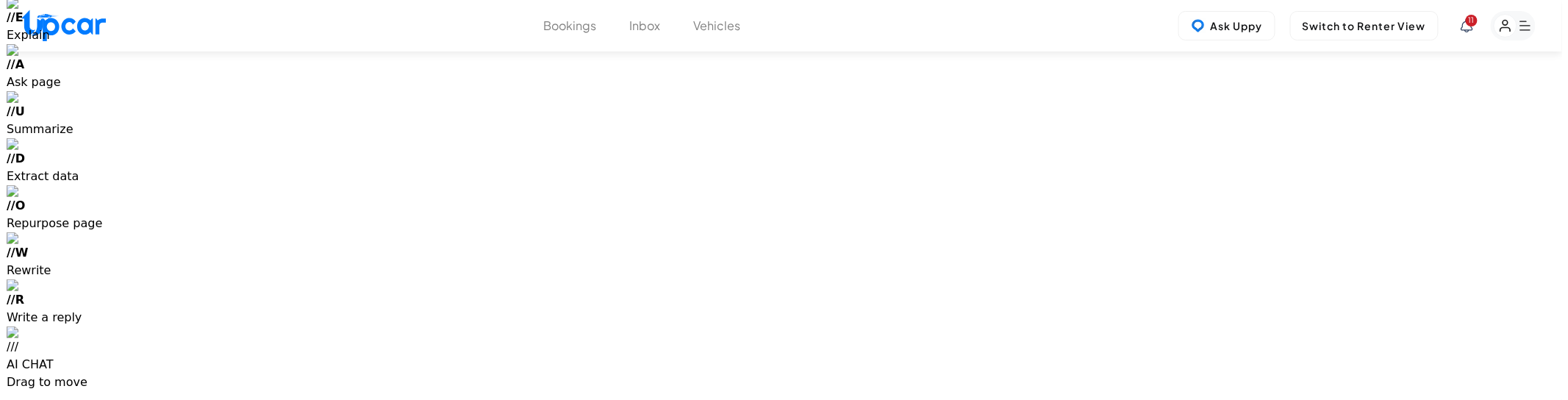
scroll to position [164, 0]
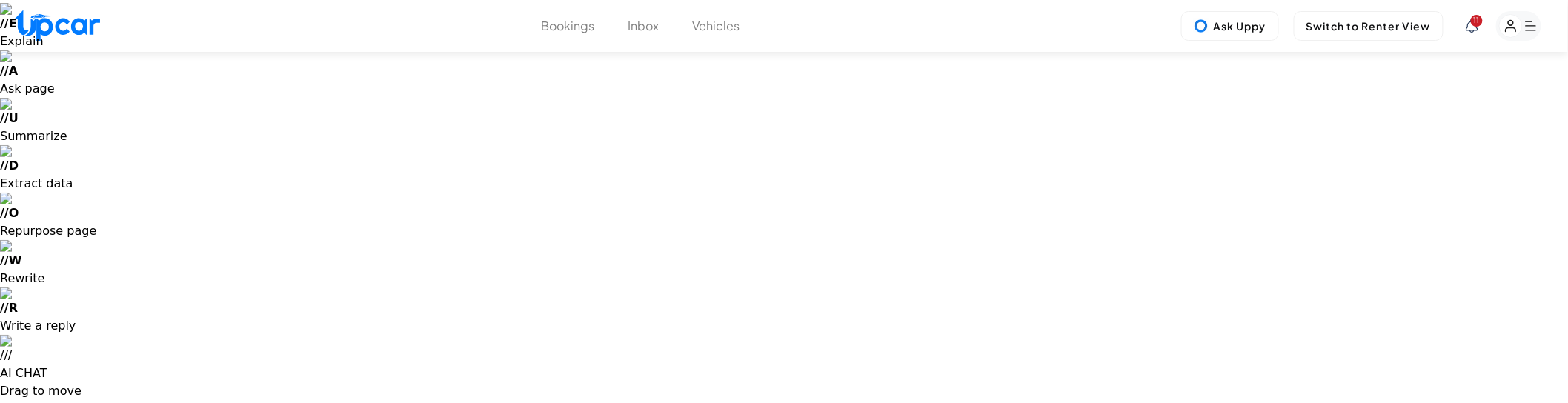
scroll to position [329, 0]
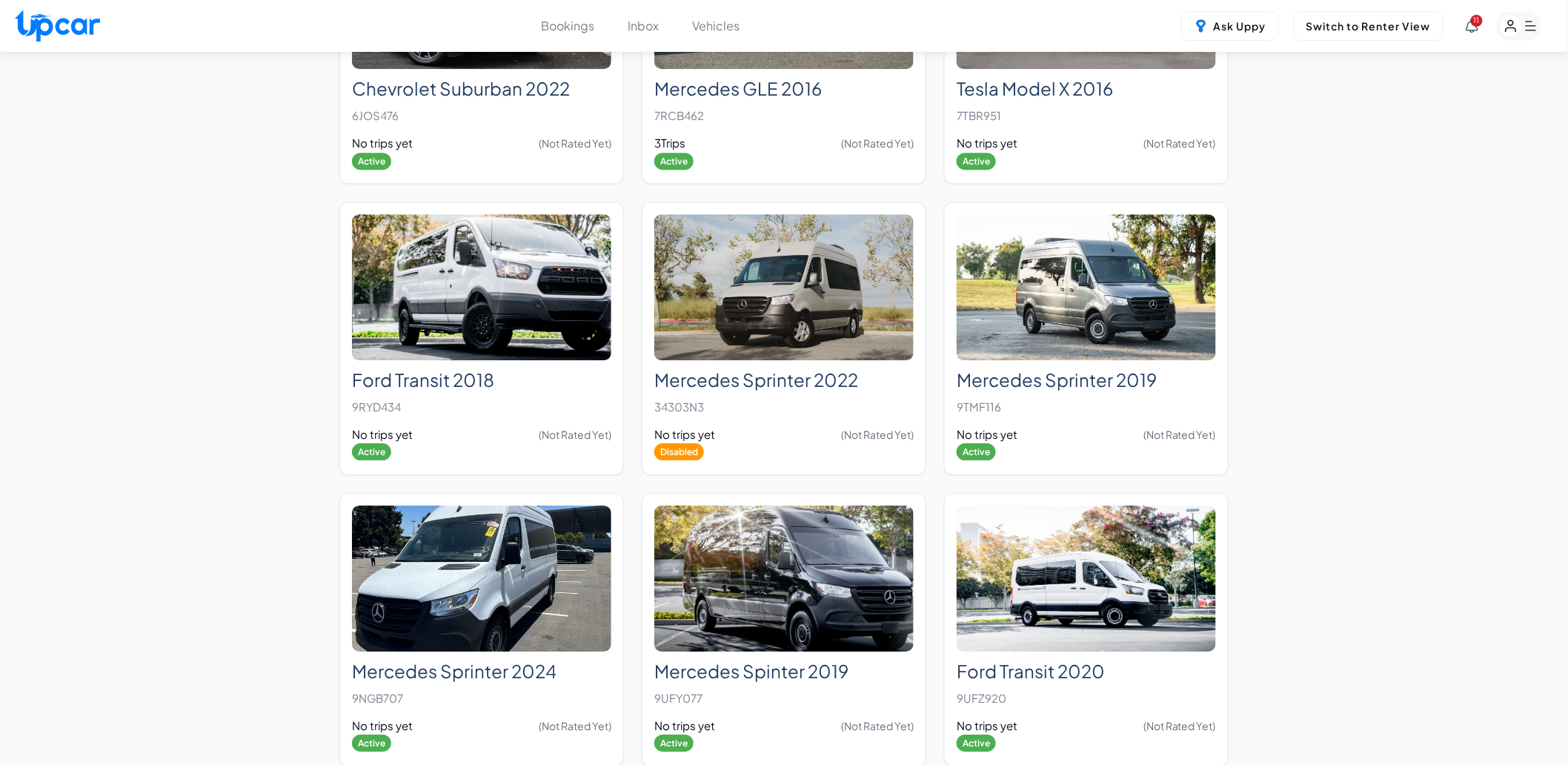
scroll to position [1812, 0]
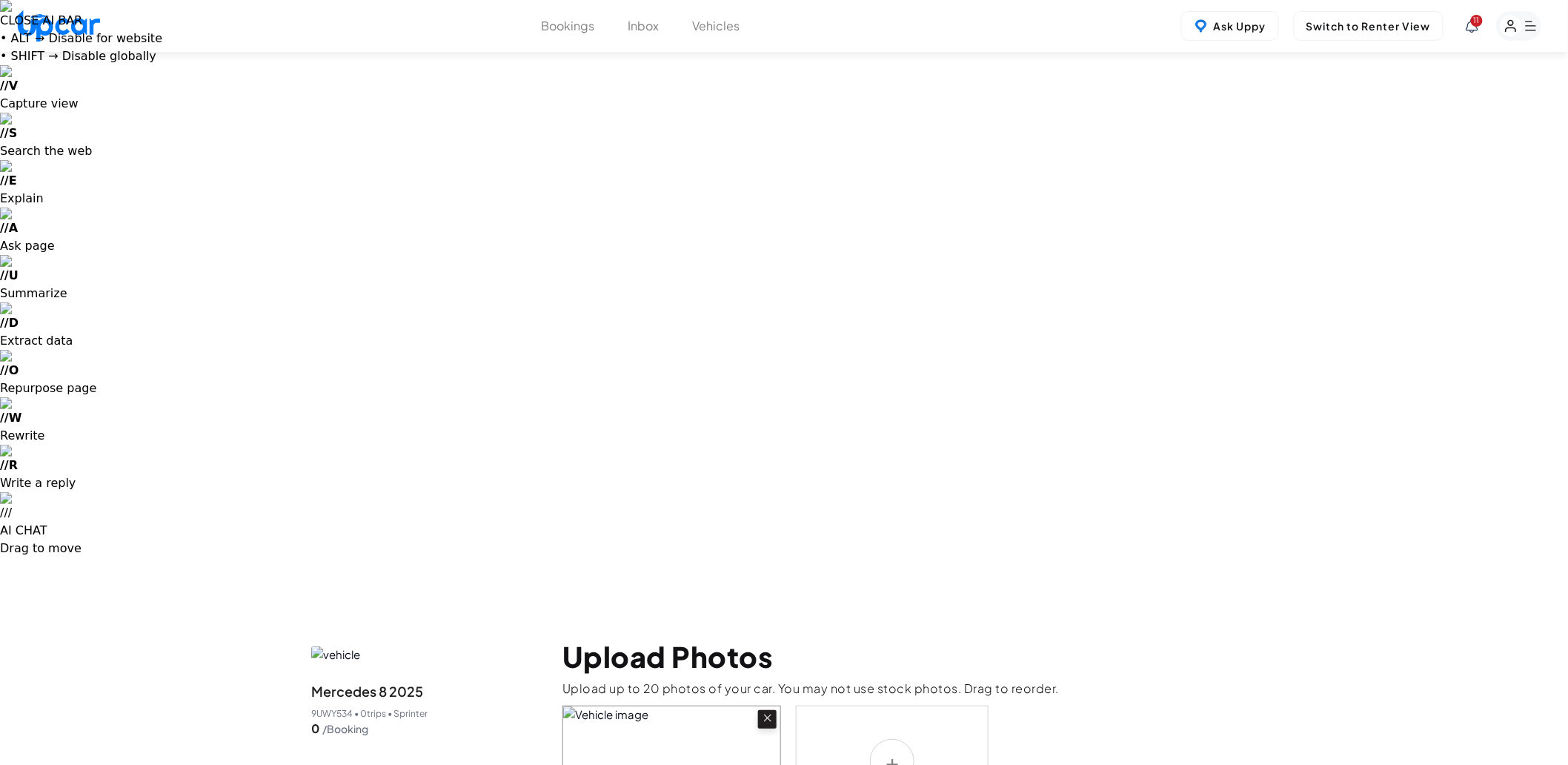
click at [890, 403] on label at bounding box center [892, 761] width 193 height 111
click at [0, 0] on input "file" at bounding box center [0, 0] width 0 height 0
click at [897, 706] on label at bounding box center [892, 761] width 193 height 111
click at [0, 0] on input "file" at bounding box center [0, 0] width 0 height 0
click at [998, 711] on icon at bounding box center [1001, 718] width 13 height 13
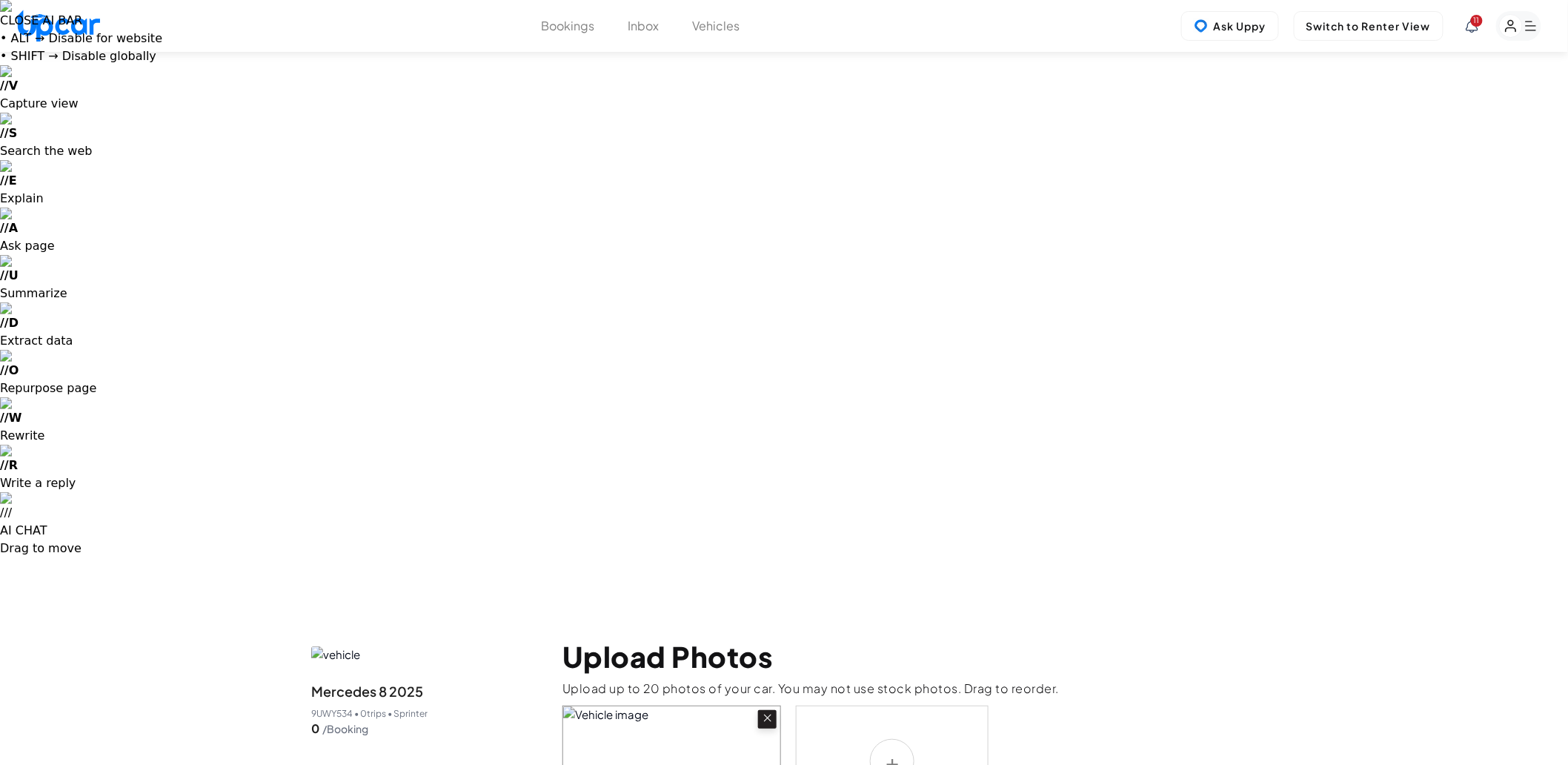
click at [766, 711] on icon at bounding box center [768, 718] width 13 height 13
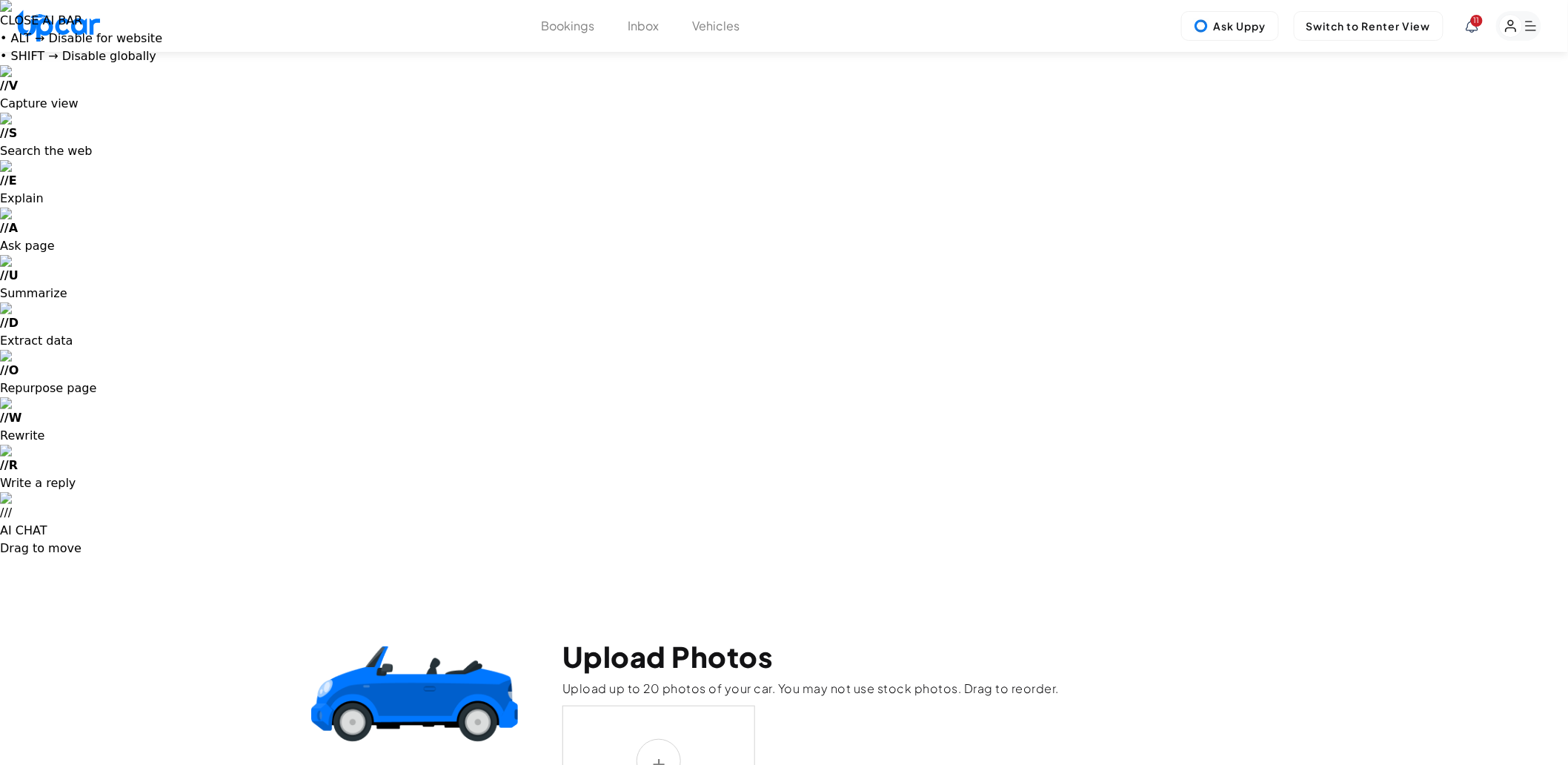
click at [651, 706] on label at bounding box center [659, 761] width 193 height 111
click at [0, 0] on input "file" at bounding box center [0, 0] width 0 height 0
click at [670, 706] on label at bounding box center [659, 761] width 193 height 111
click at [0, 0] on input "file" at bounding box center [0, 0] width 0 height 0
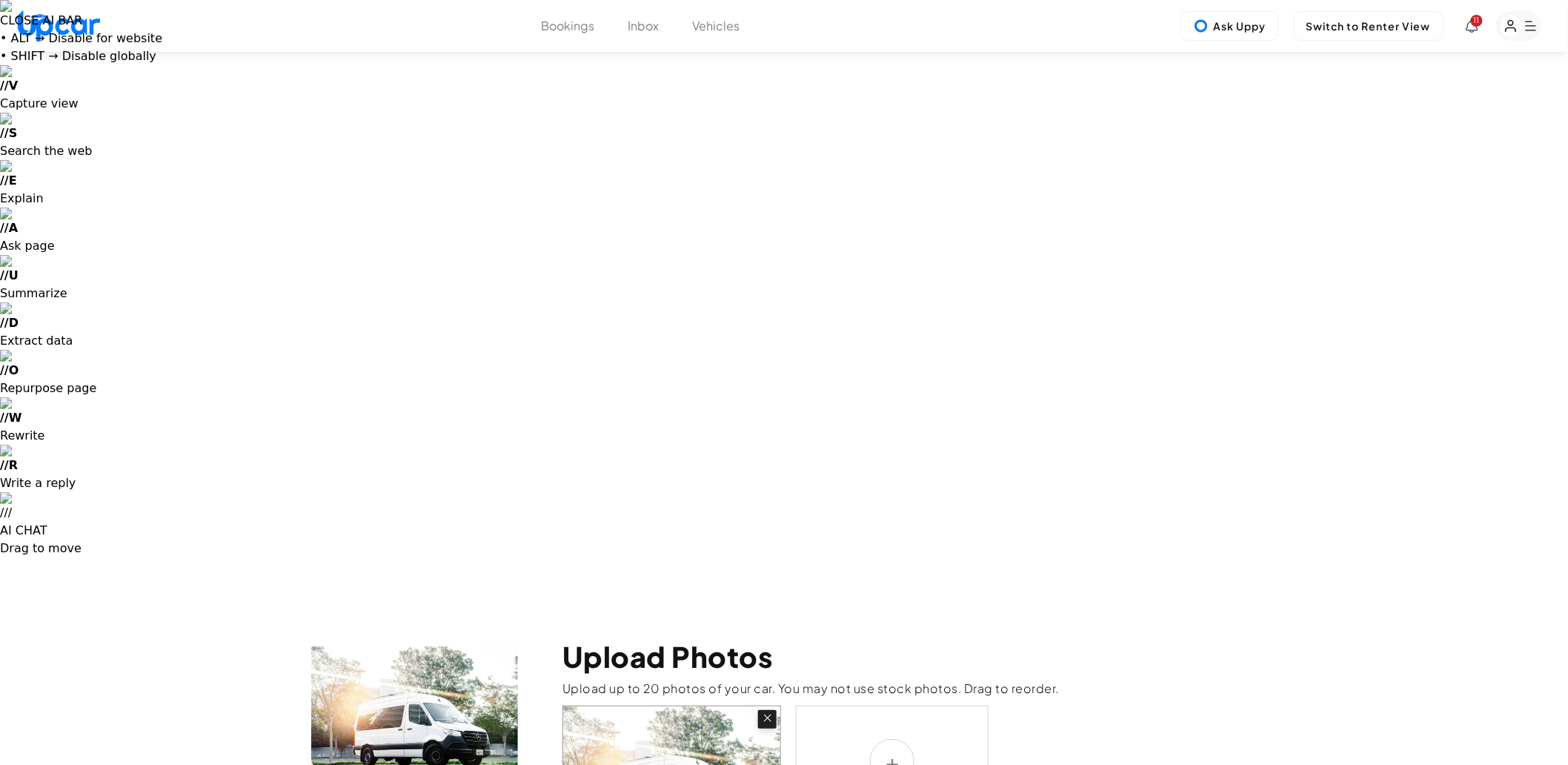
click at [900, 706] on label at bounding box center [892, 761] width 193 height 111
click at [0, 0] on input "file" at bounding box center [0, 0] width 0 height 0
click at [1137, 706] on label at bounding box center [1126, 761] width 193 height 111
click at [0, 0] on input "file" at bounding box center [0, 0] width 0 height 0
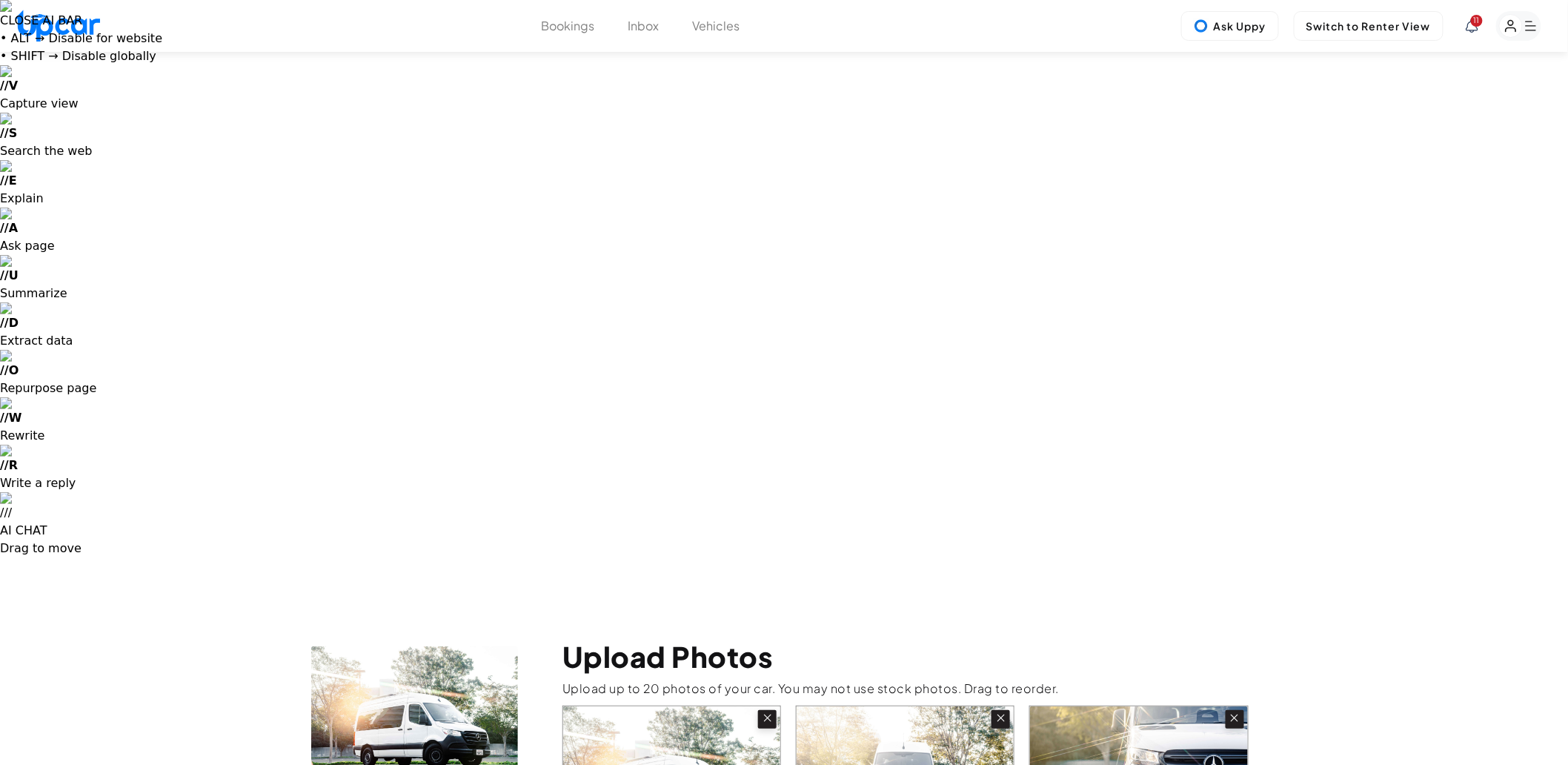
click at [0, 0] on input "file" at bounding box center [0, 0] width 0 height 0
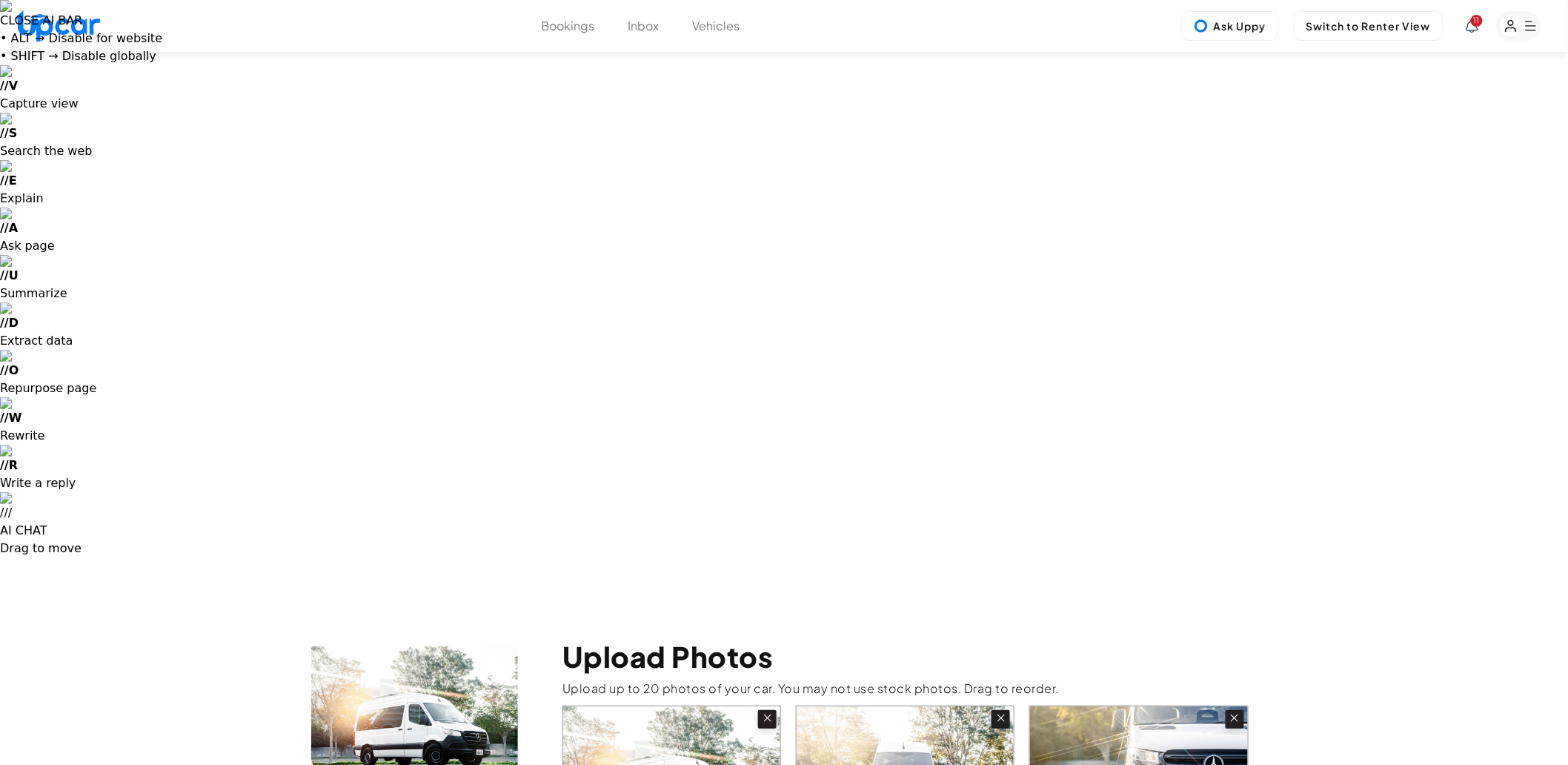
click at [0, 0] on input "file" at bounding box center [0, 0] width 0 height 0
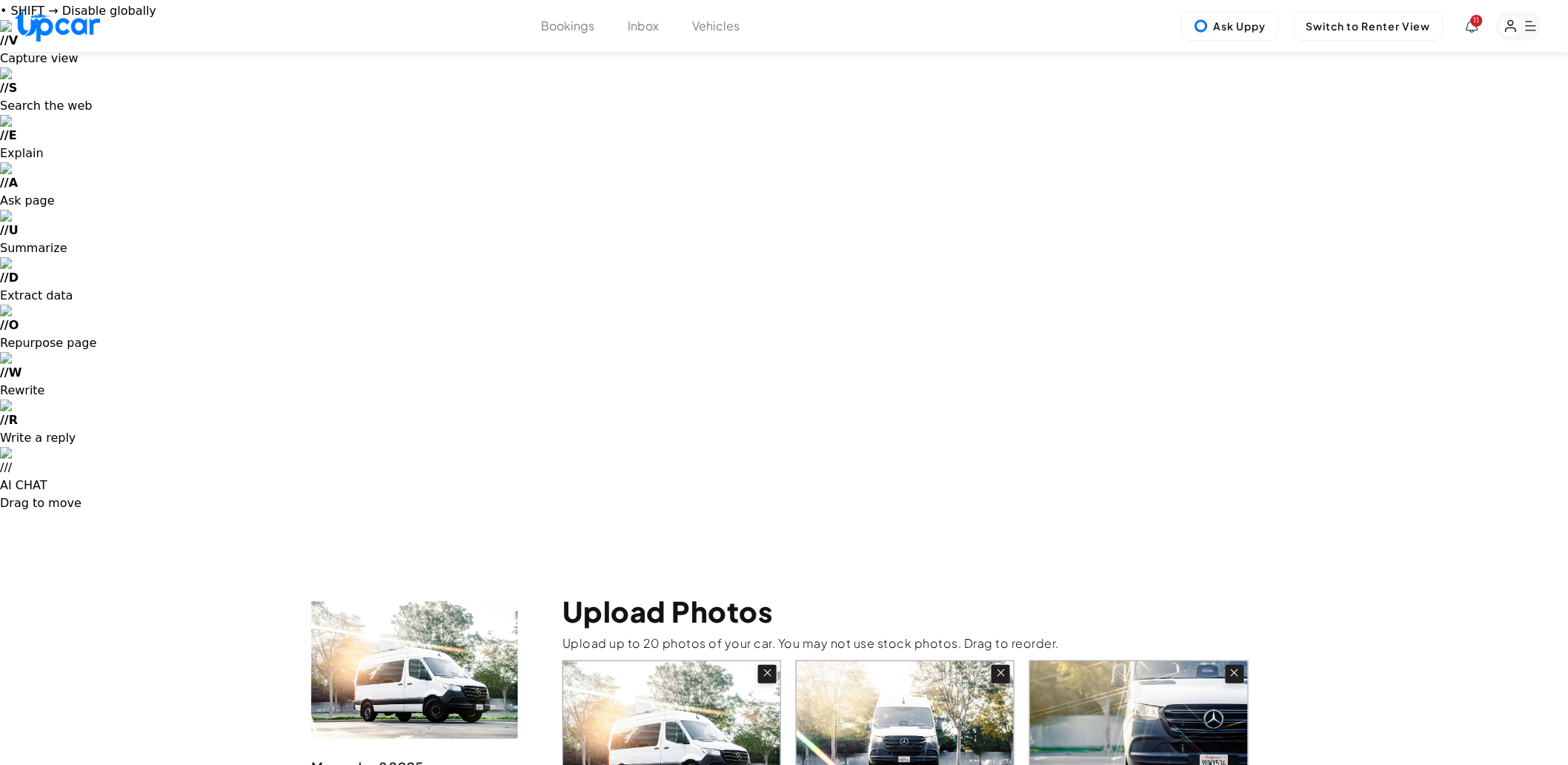
scroll to position [82, 0]
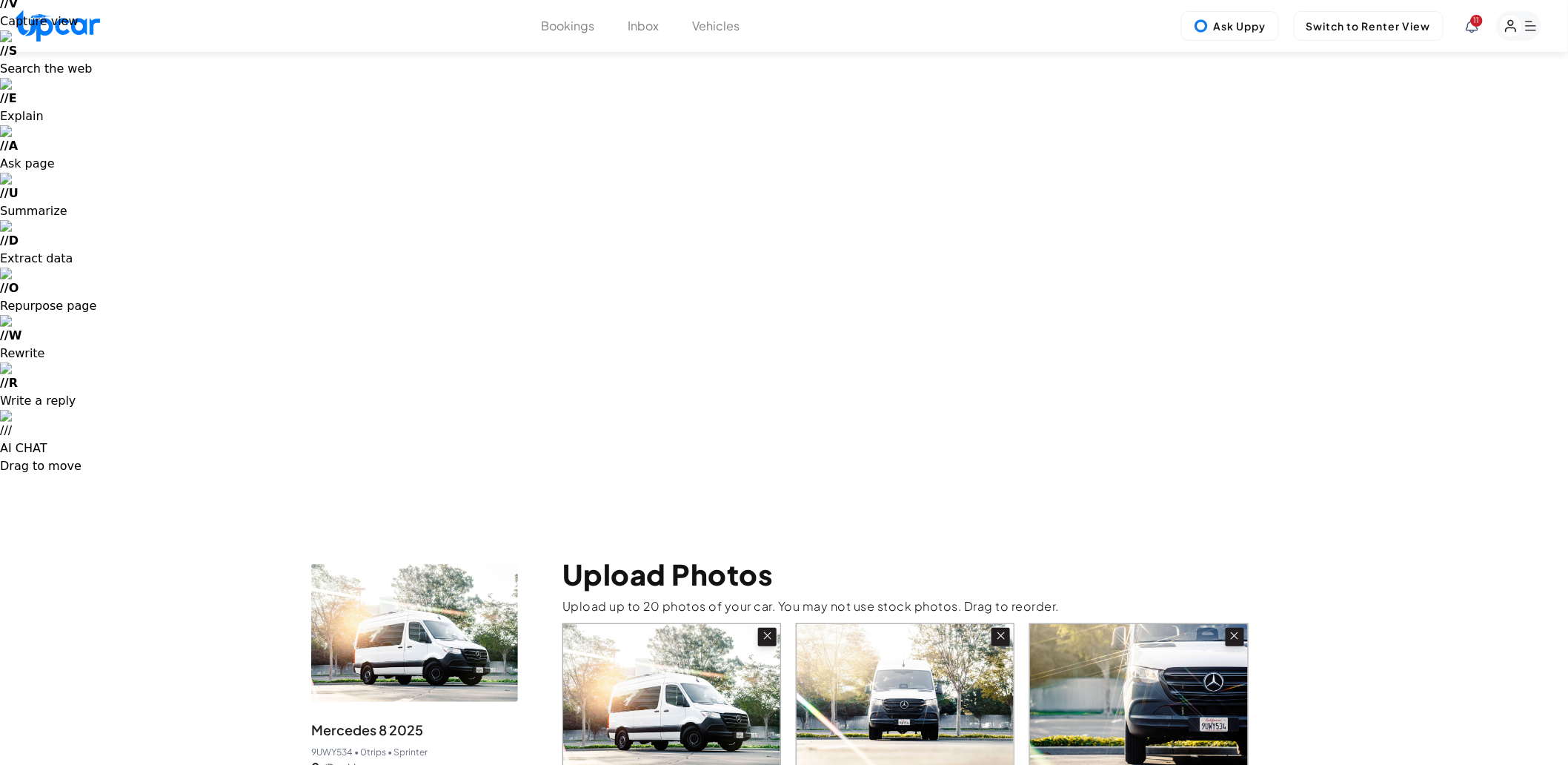
click at [0, 0] on input "file" at bounding box center [0, 0] width 0 height 0
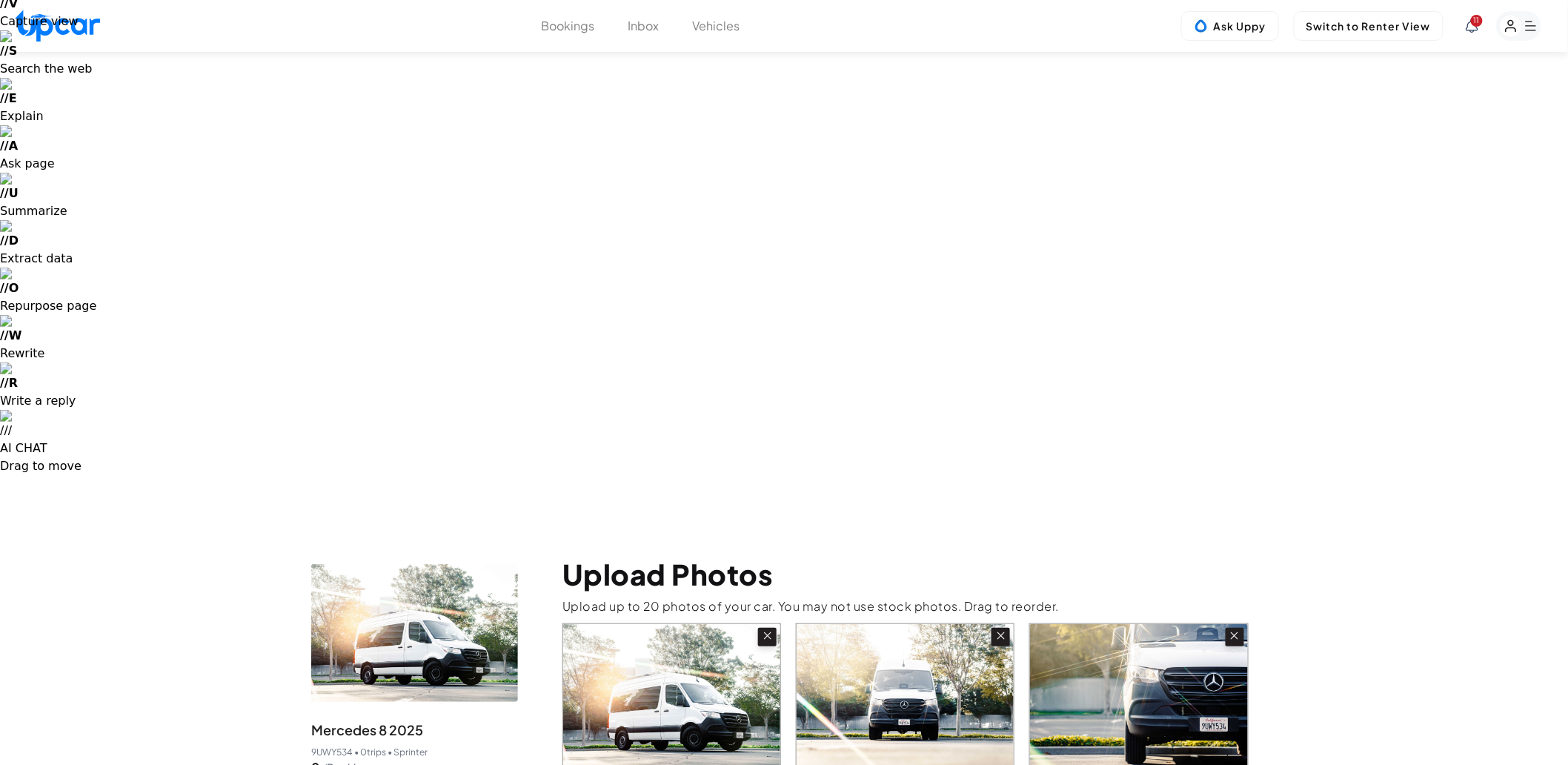
click at [0, 0] on input "file" at bounding box center [0, 0] width 0 height 0
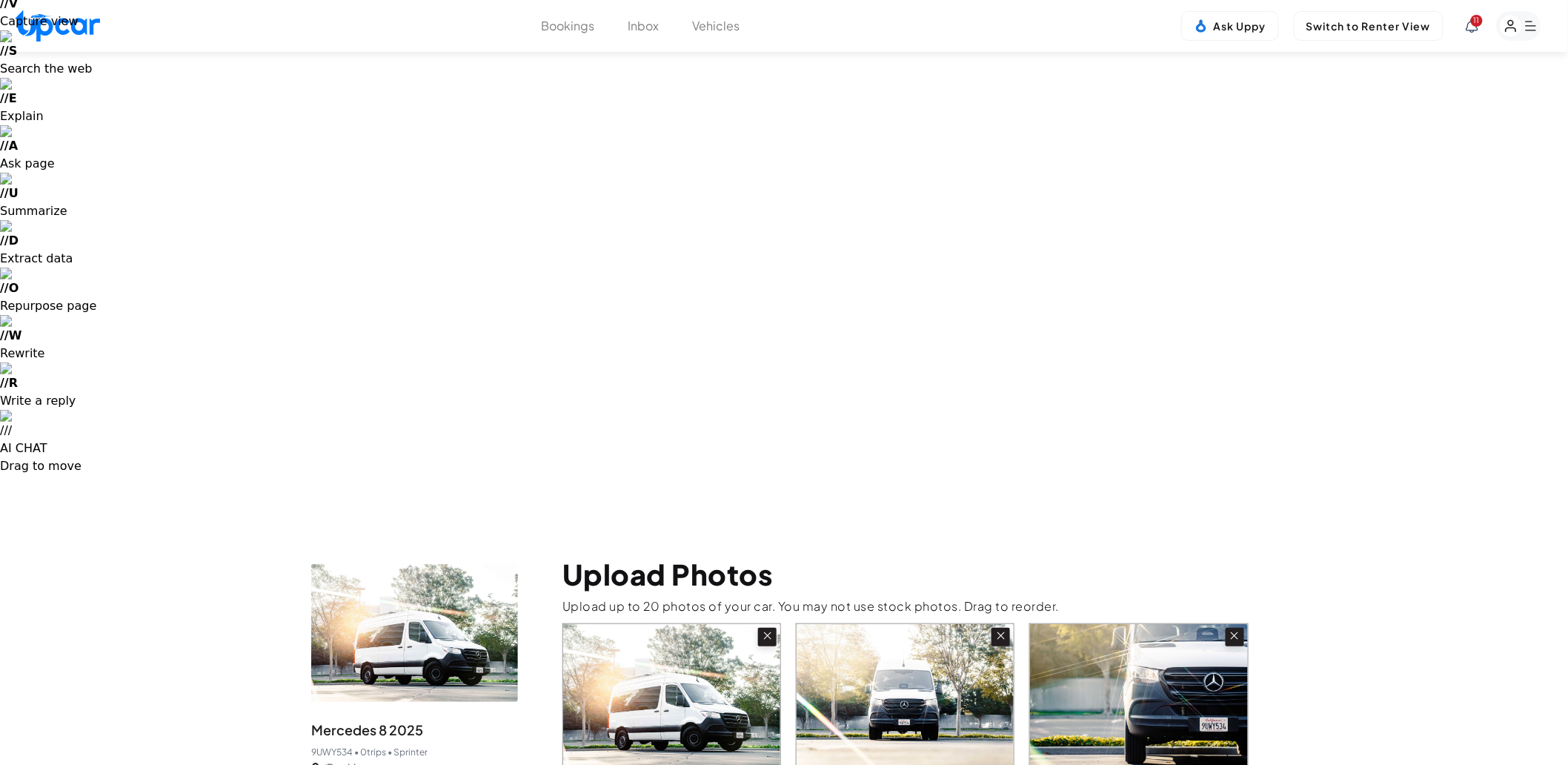
click at [0, 0] on input "file" at bounding box center [0, 0] width 0 height 0
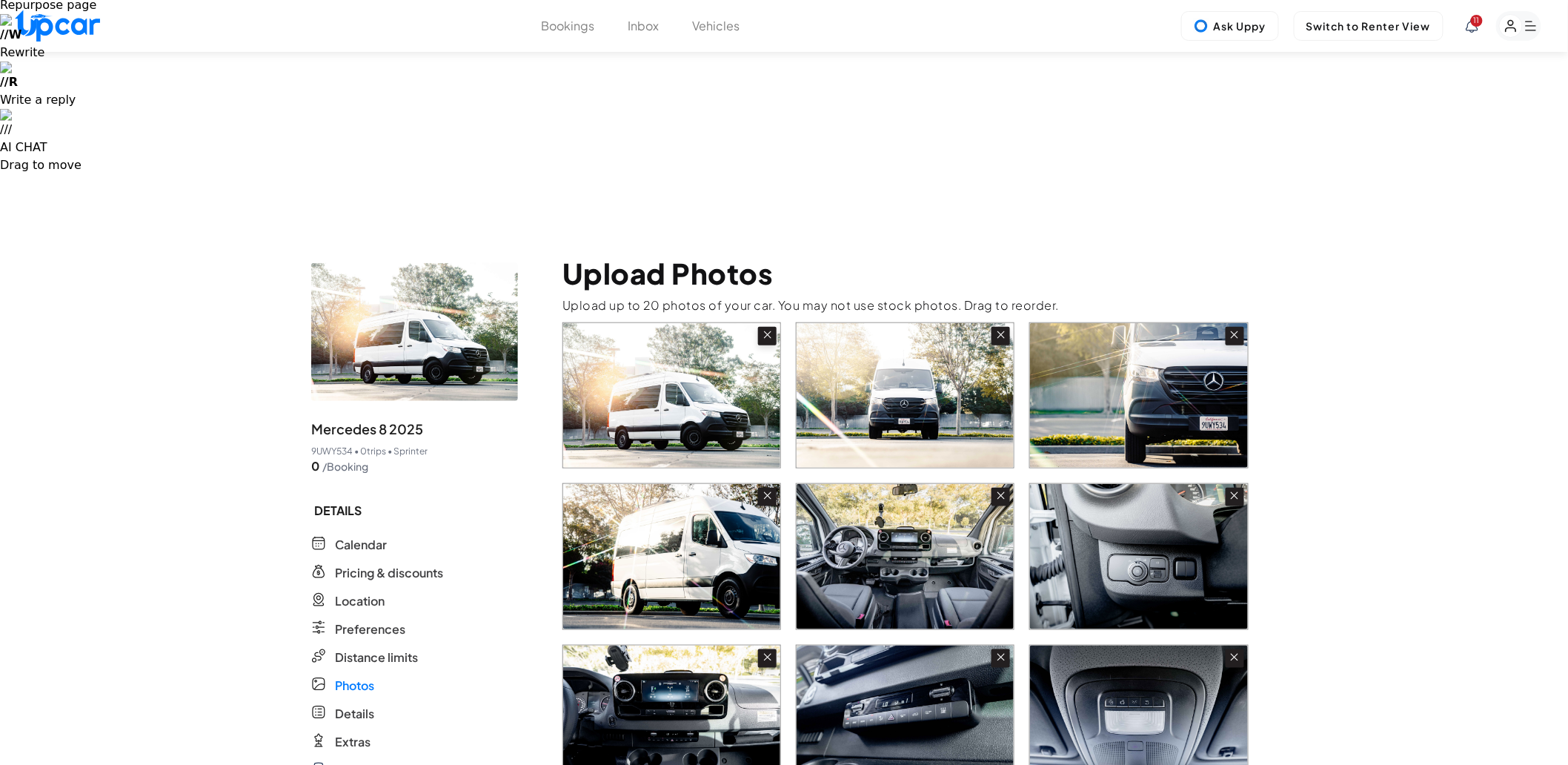
scroll to position [411, 0]
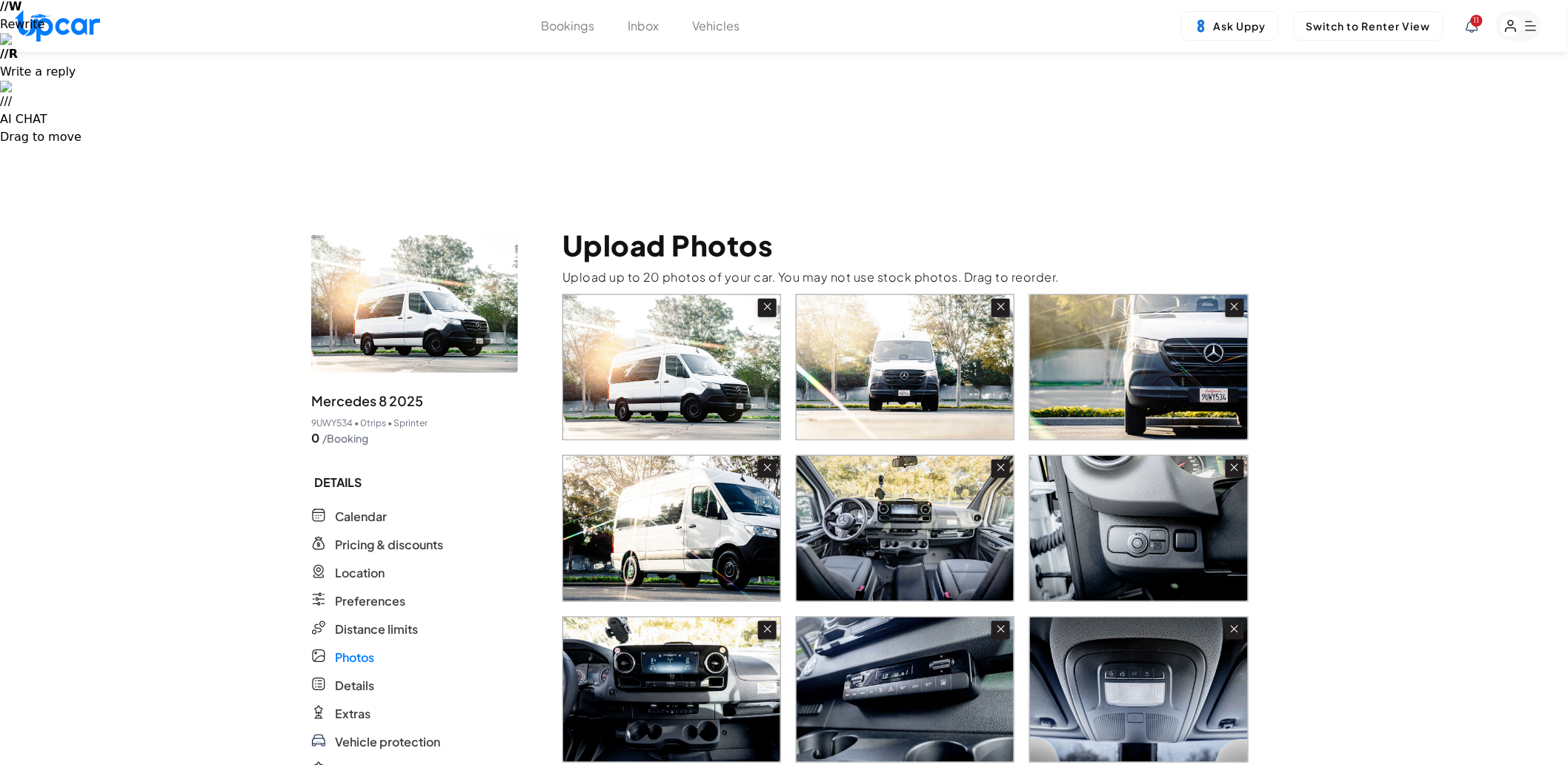
click at [0, 0] on input "file" at bounding box center [0, 0] width 0 height 0
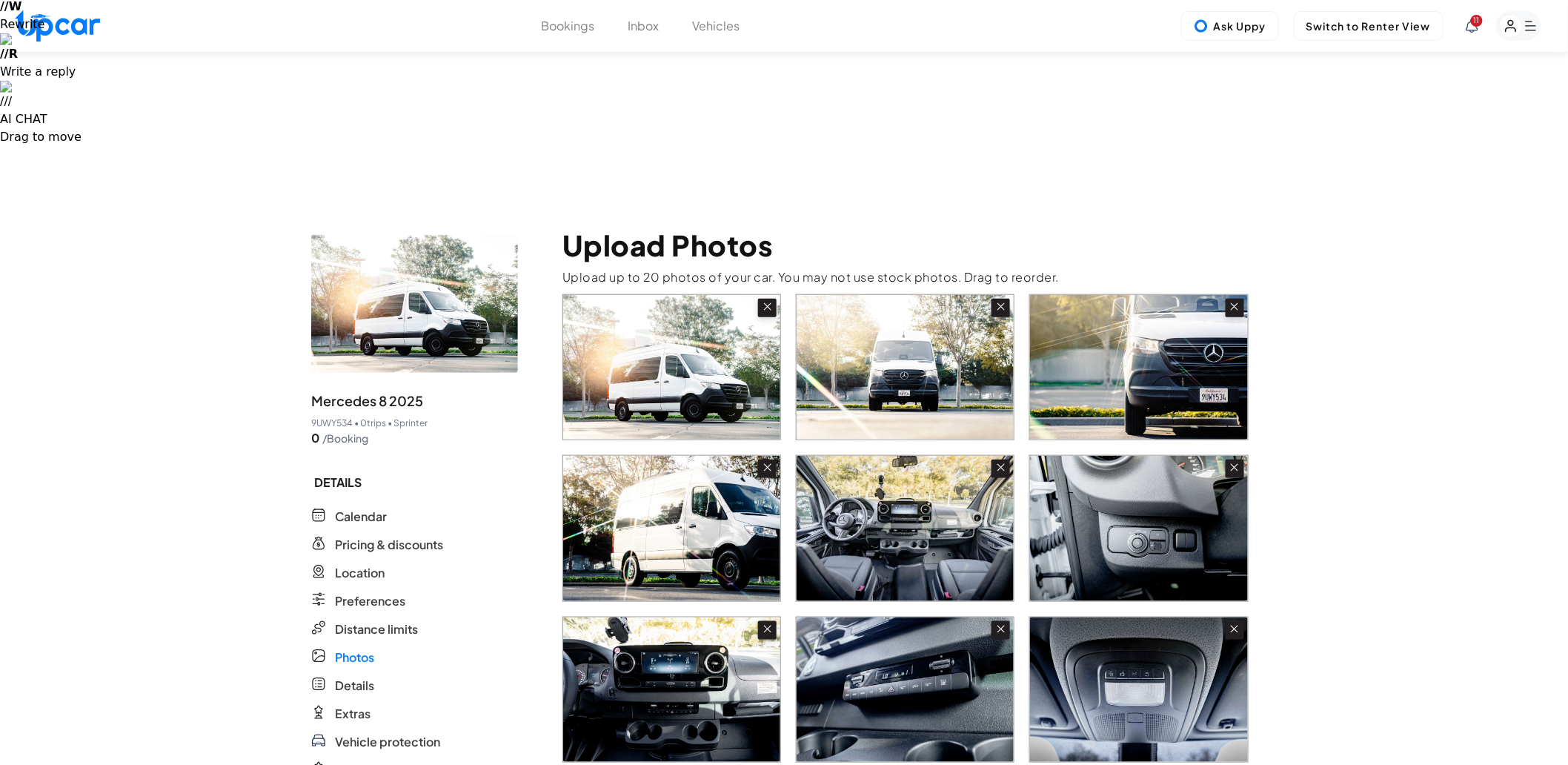
click at [0, 0] on input "file" at bounding box center [0, 0] width 0 height 0
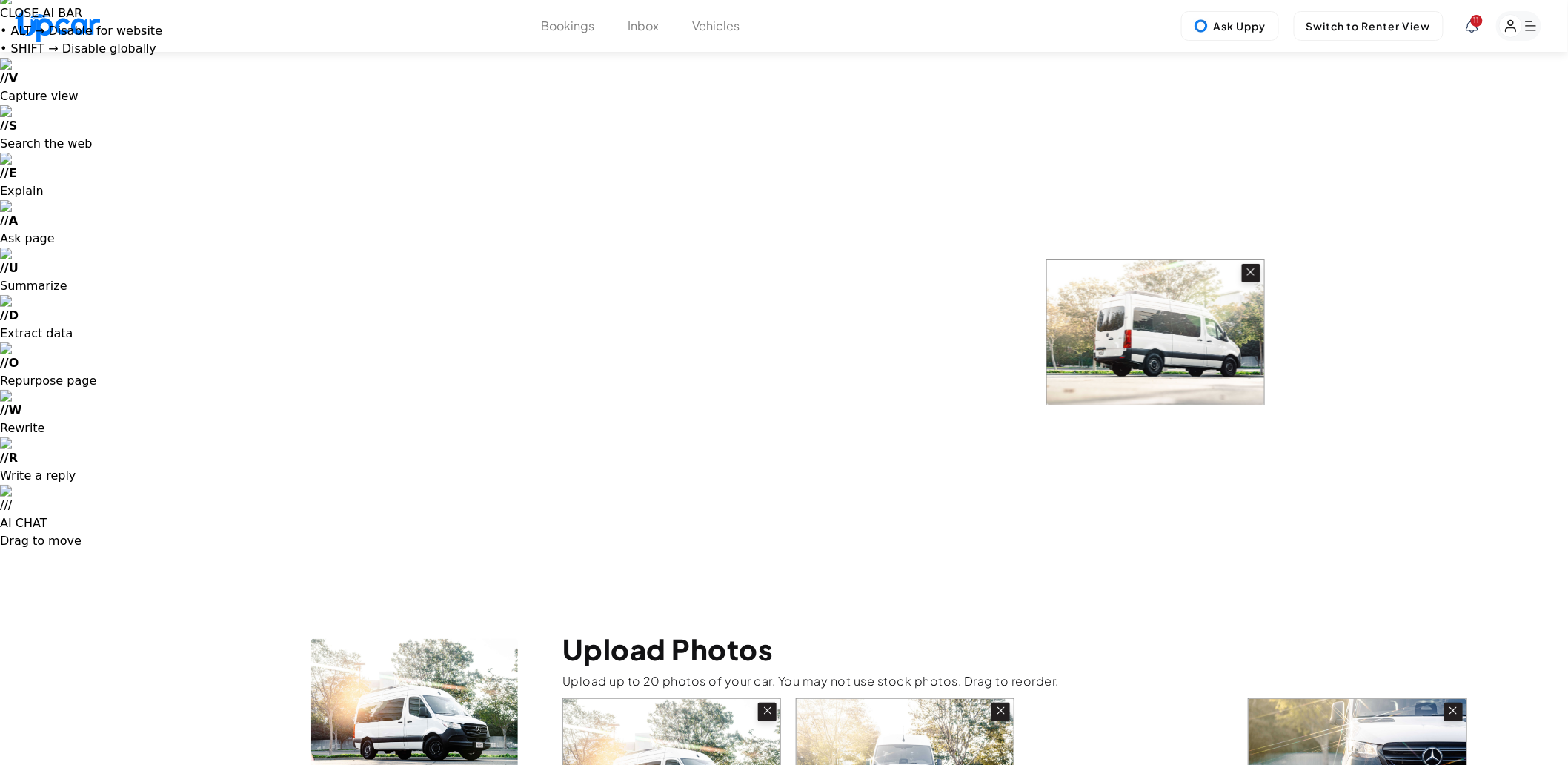
scroll to position [0, 0]
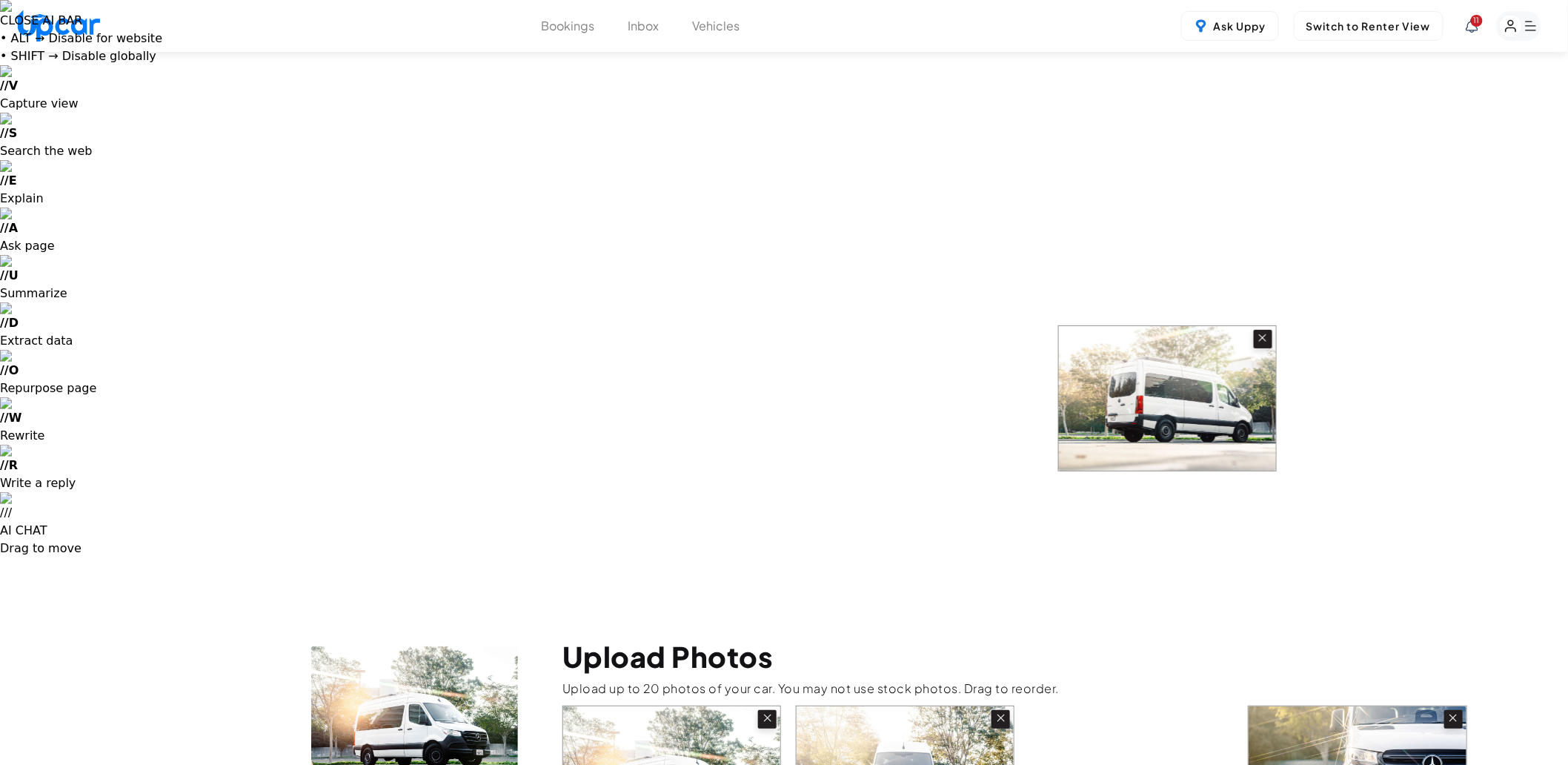
drag, startPoint x: 1147, startPoint y: 398, endPoint x: 1173, endPoint y: 420, distance: 34.1
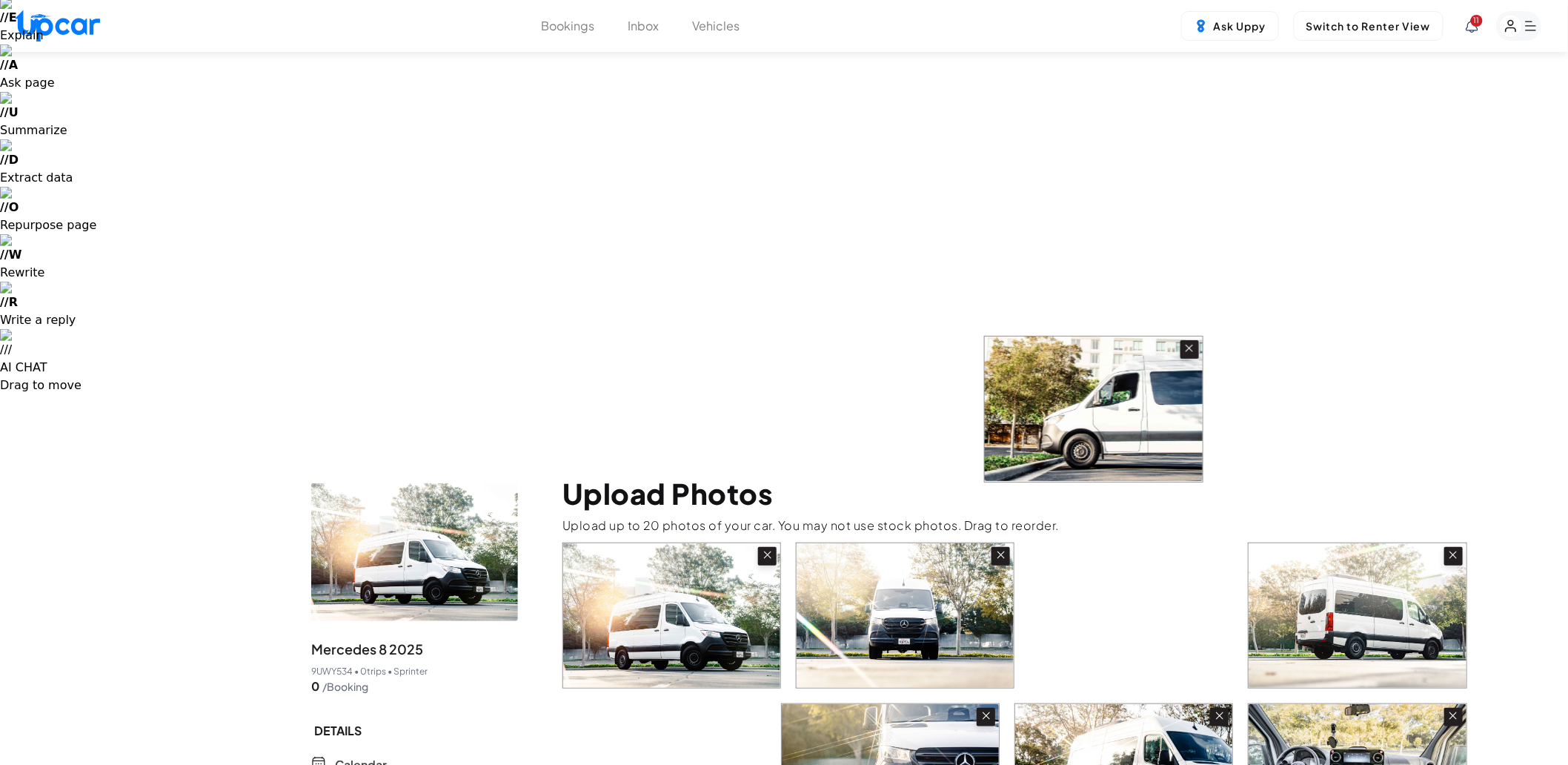
scroll to position [82, 0]
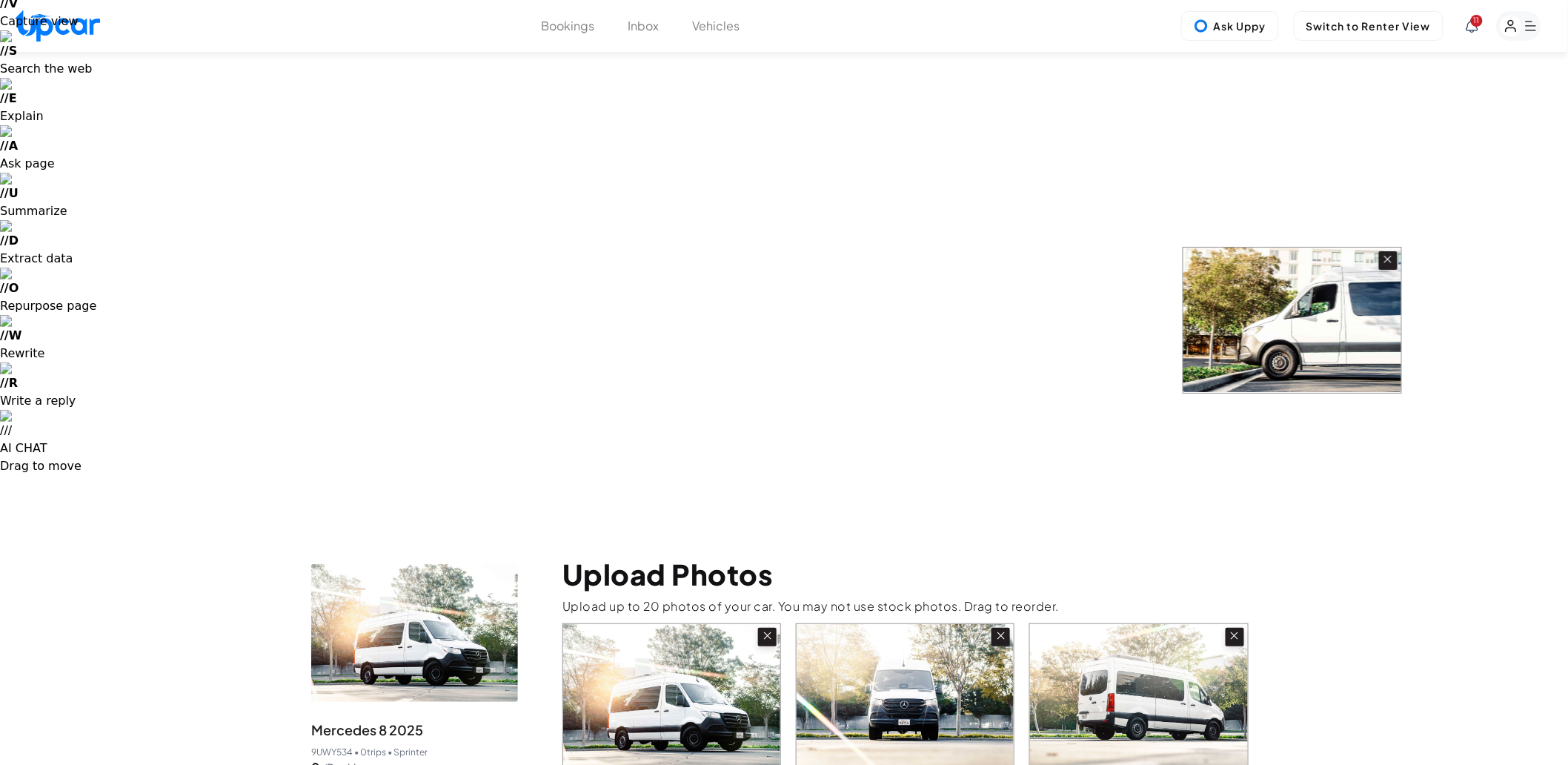
drag, startPoint x: 737, startPoint y: 429, endPoint x: 1361, endPoint y: 298, distance: 637.6
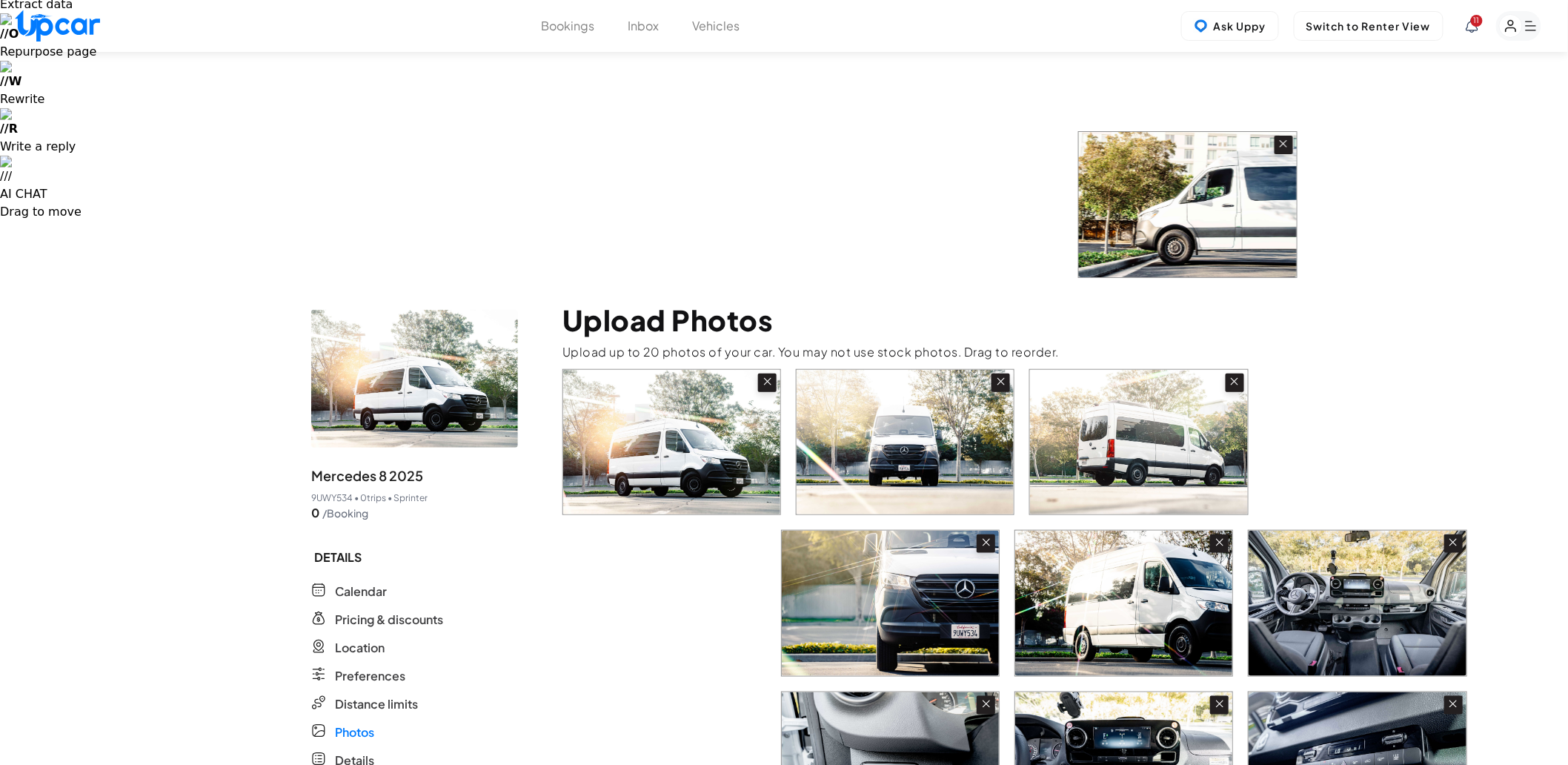
scroll to position [336, 0]
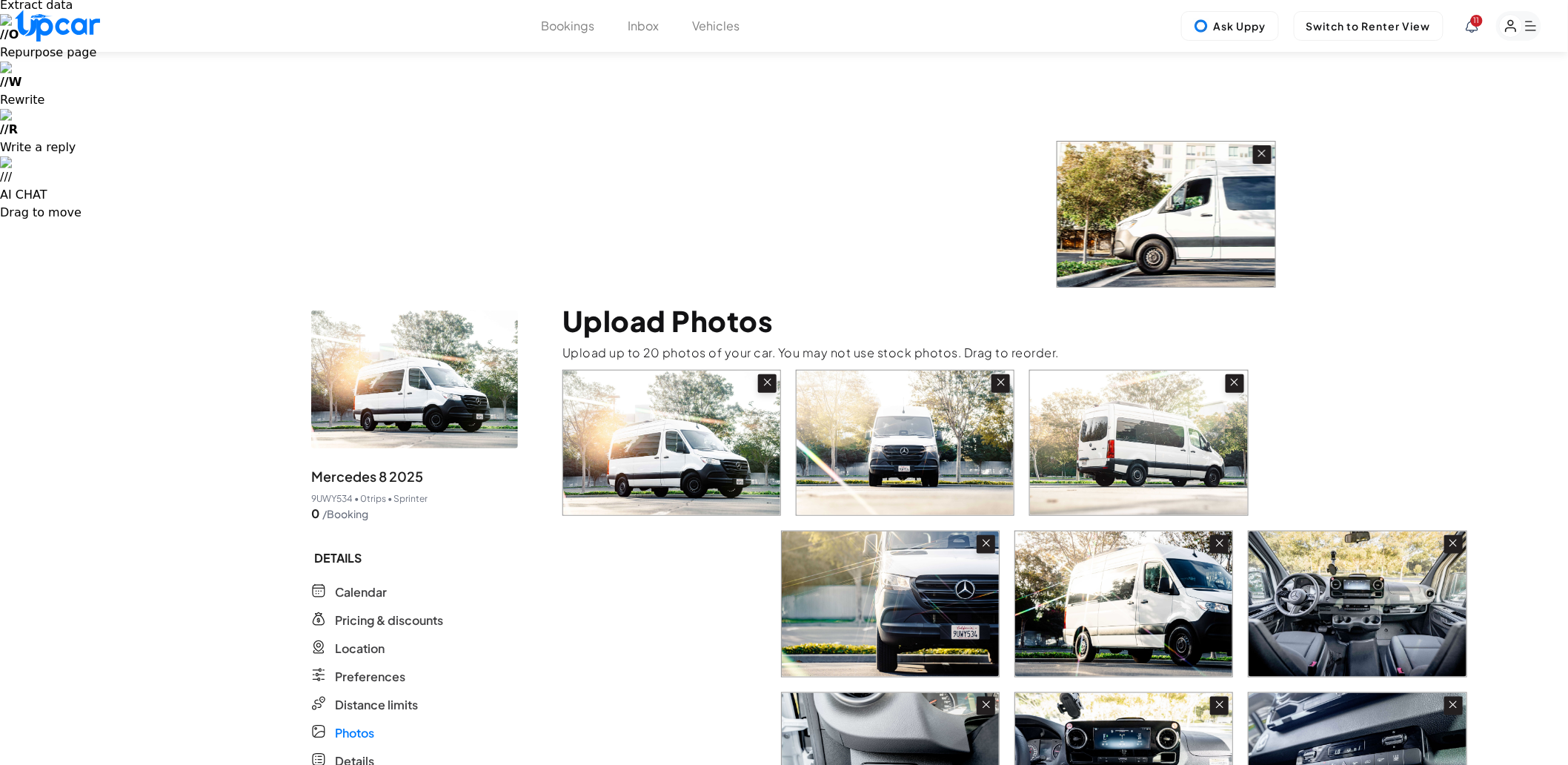
drag, startPoint x: 694, startPoint y: 583, endPoint x: 1199, endPoint y: 182, distance: 644.8
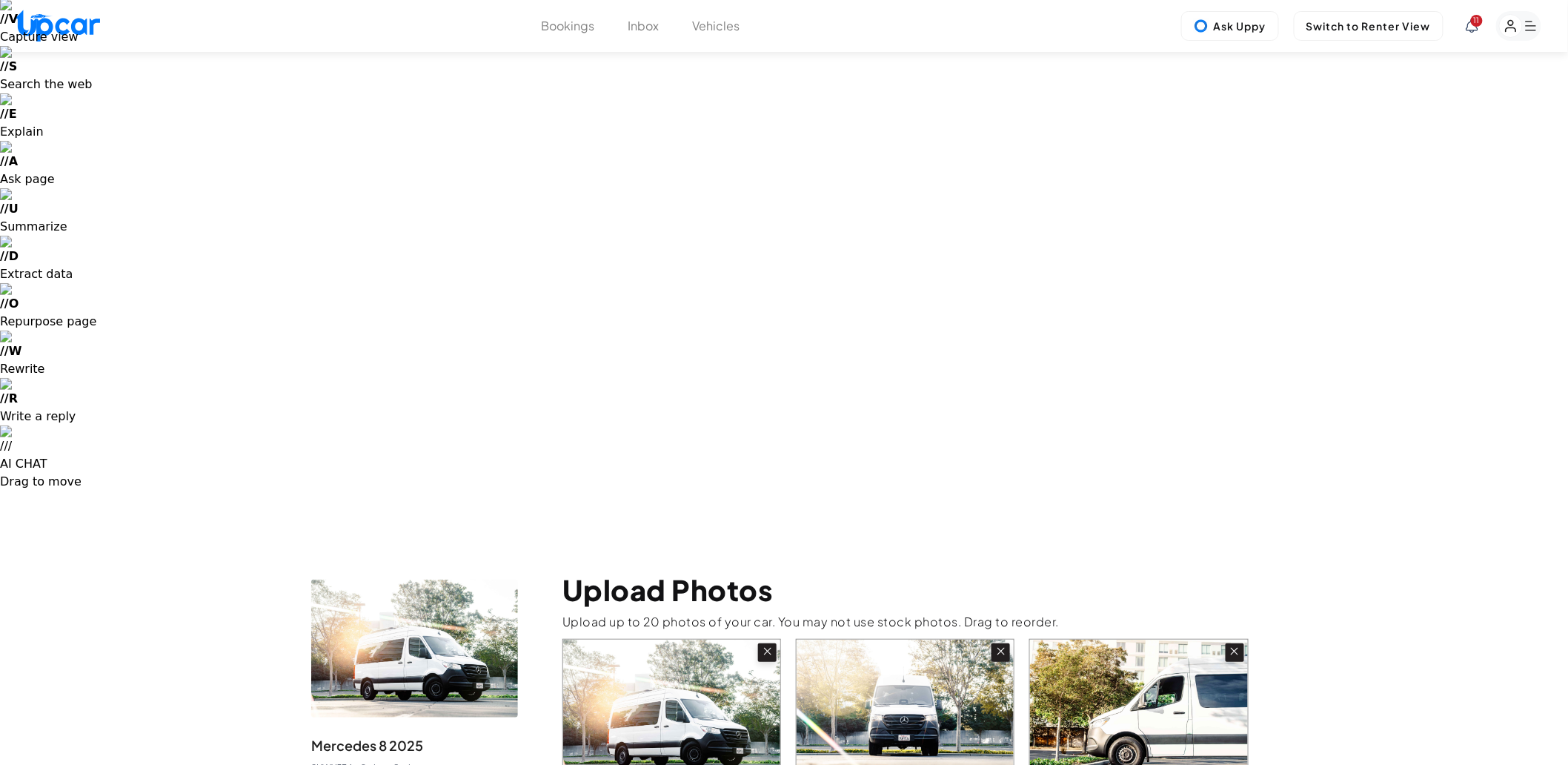
scroll to position [0, 0]
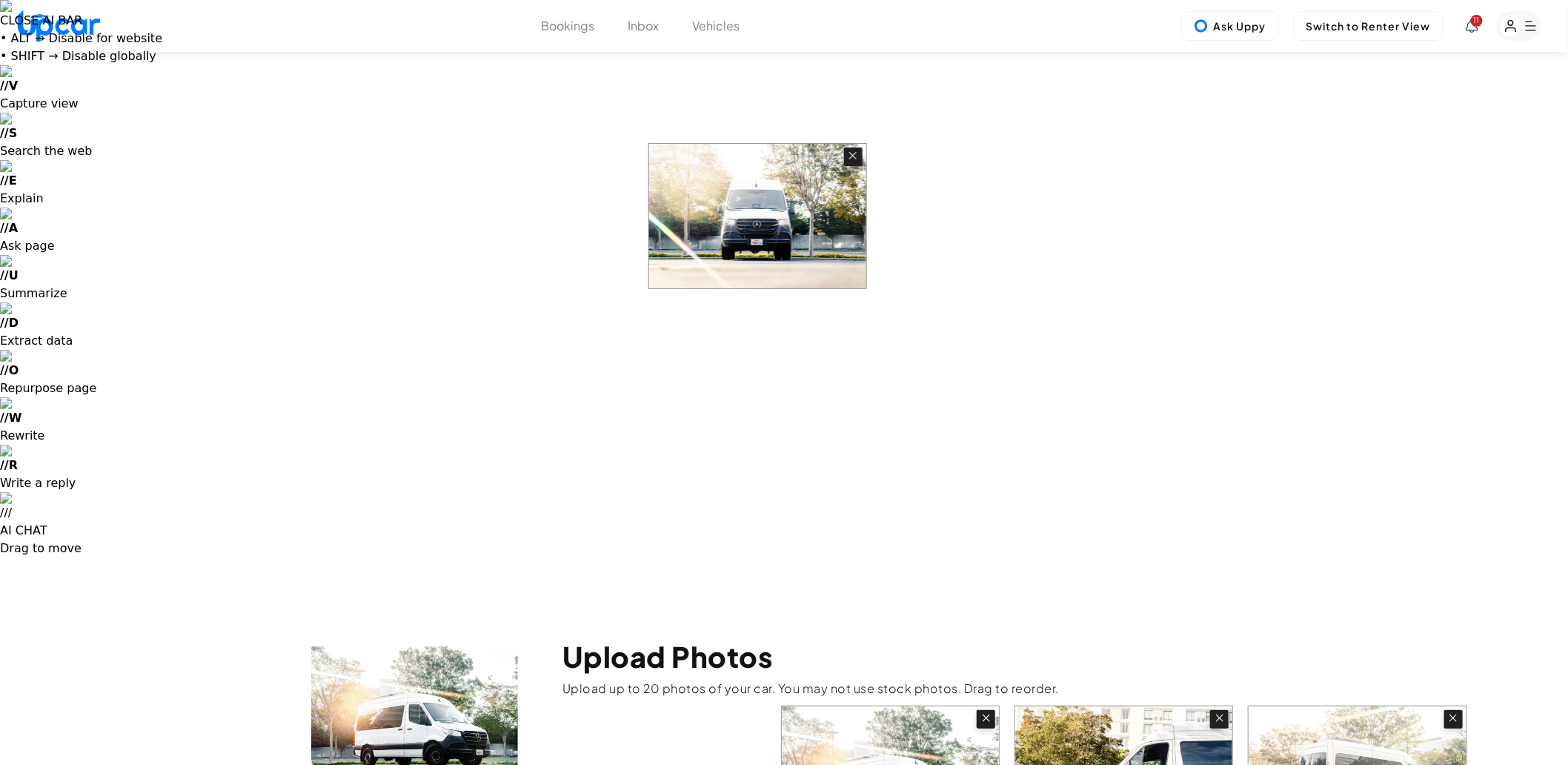
drag, startPoint x: 897, startPoint y: 220, endPoint x: 733, endPoint y: 213, distance: 164.1
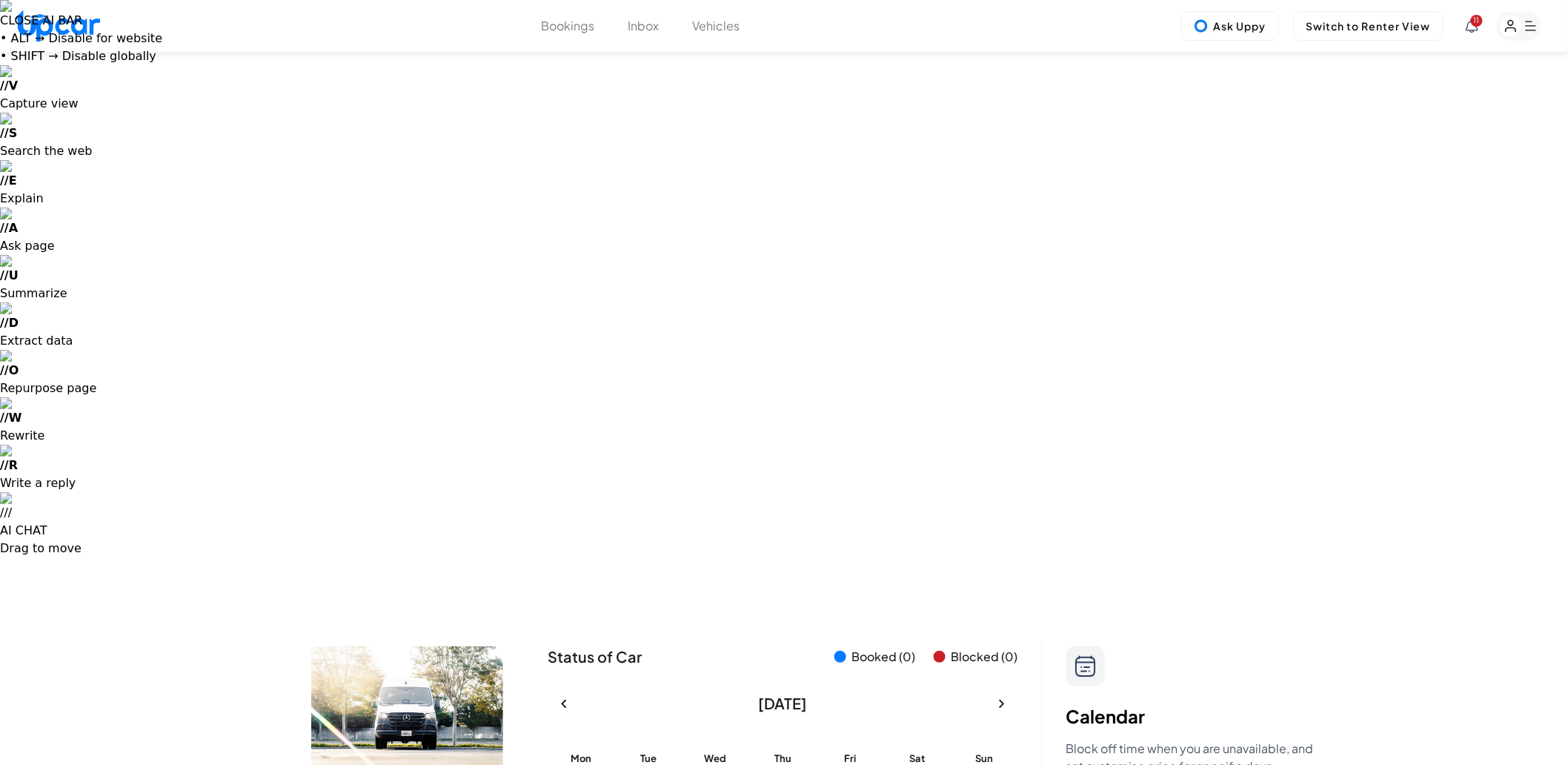
click at [706, 20] on button "Vehicles" at bounding box center [716, 25] width 47 height 18
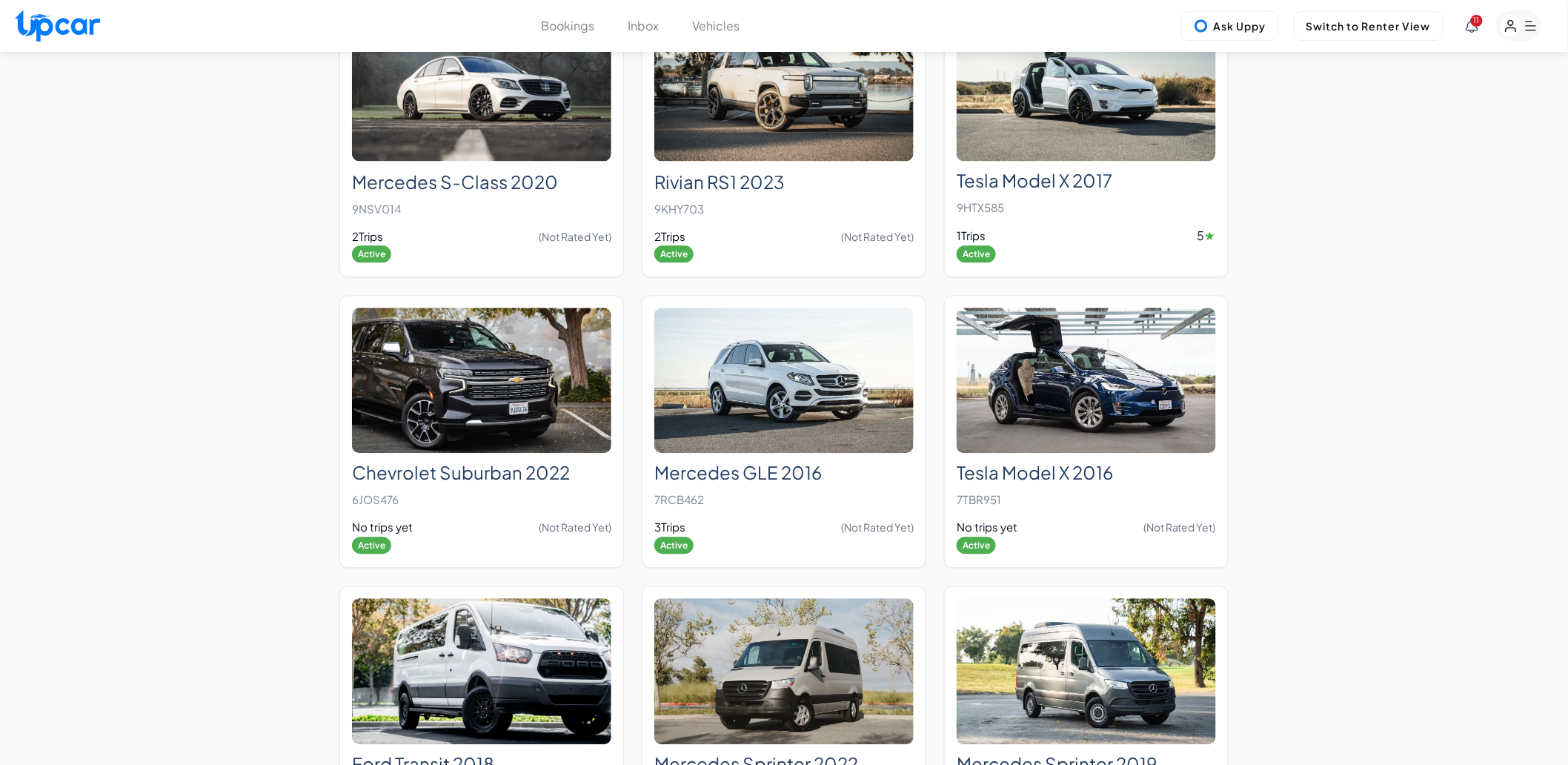
scroll to position [1550, 0]
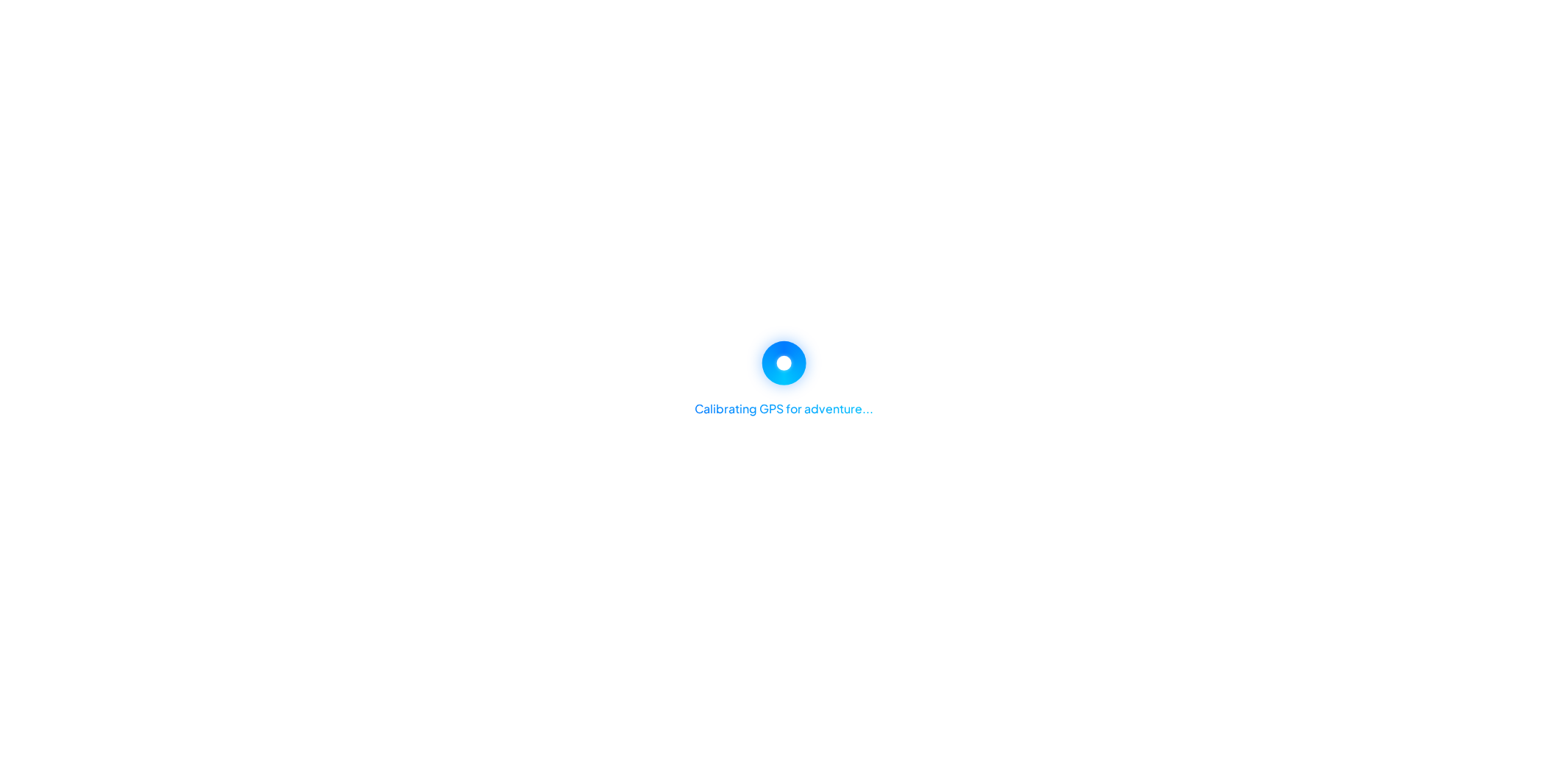
scroll to position [314, 0]
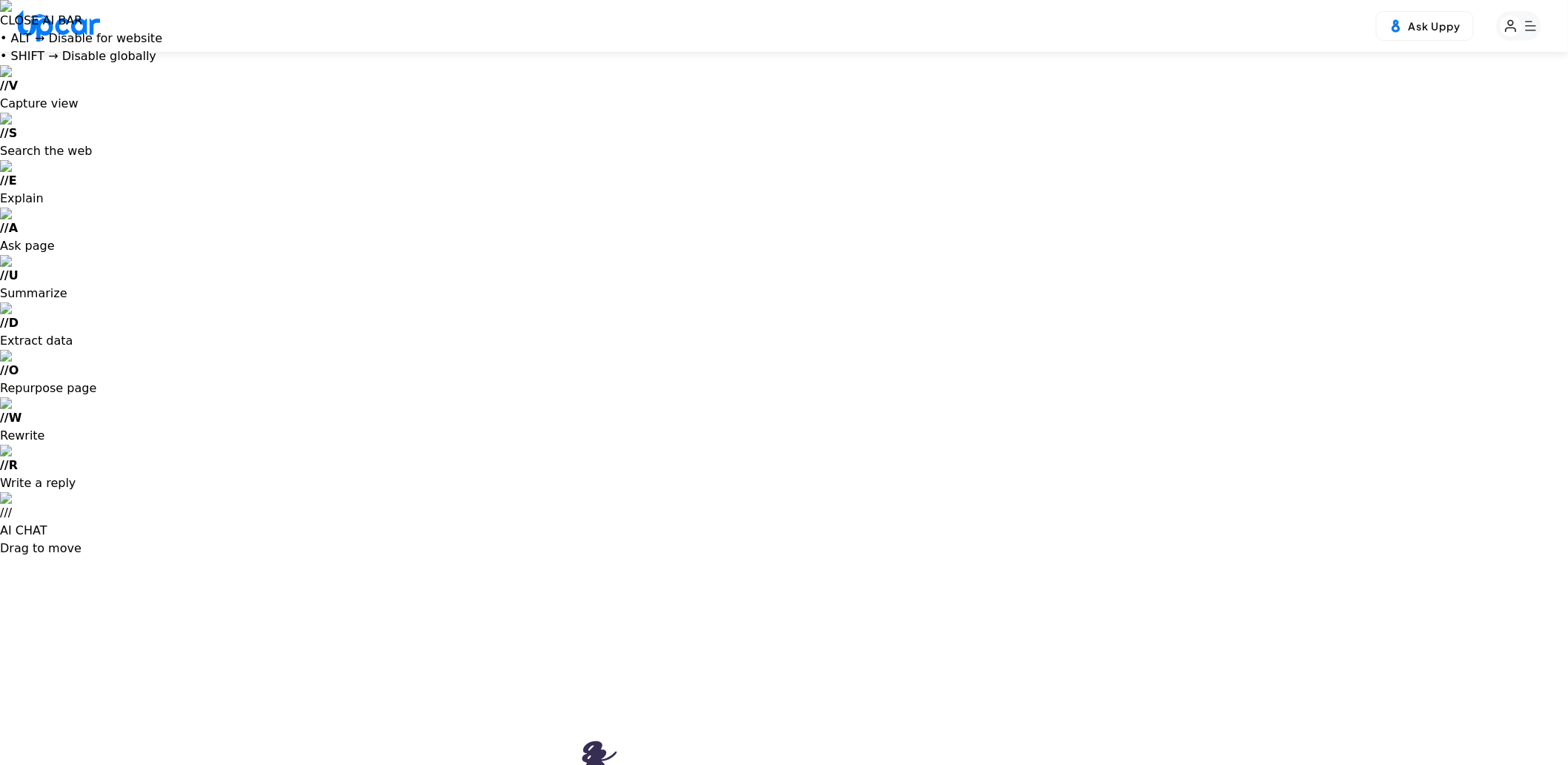
select select "********"
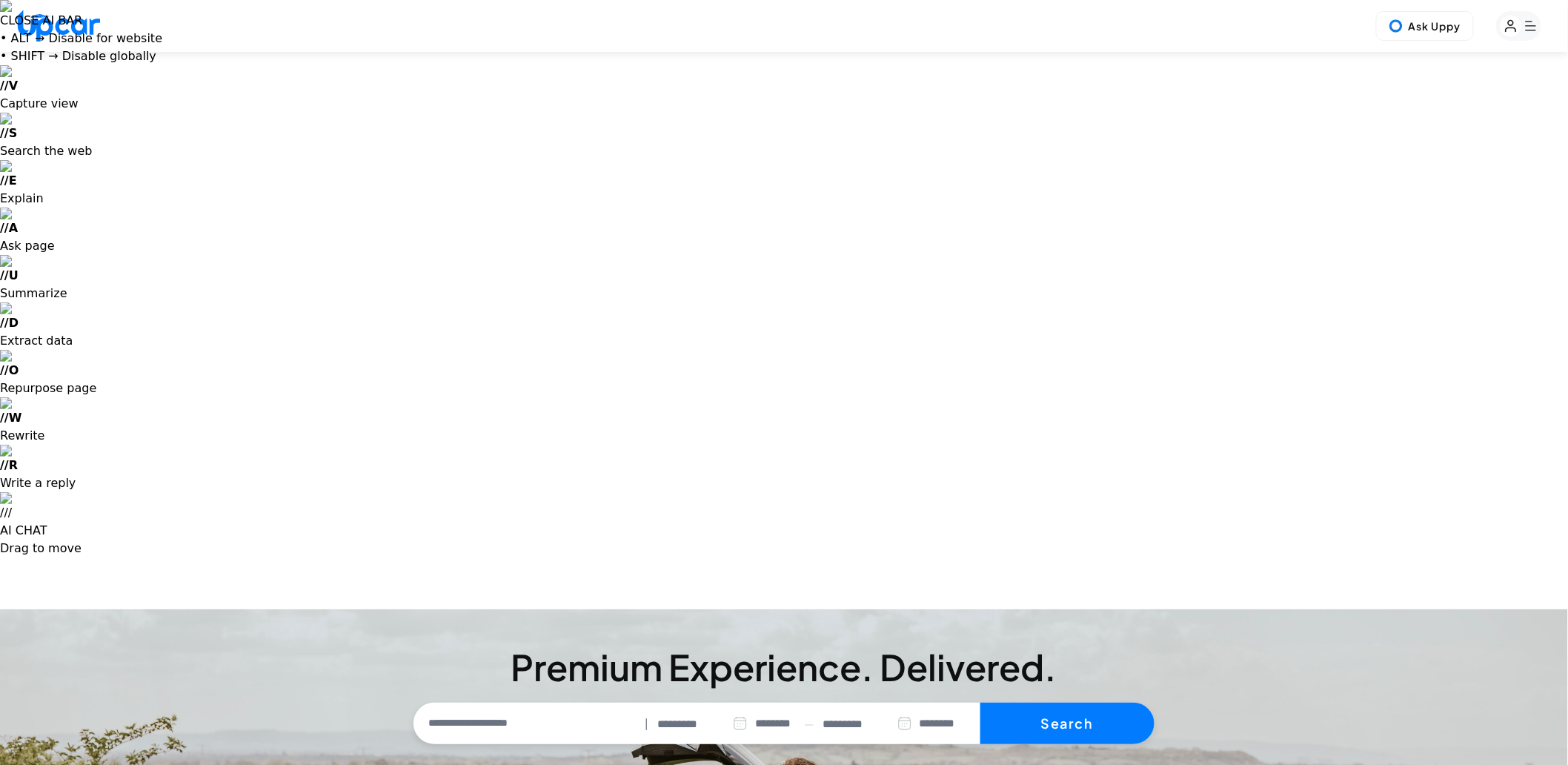
click at [1532, 27] on rect "button" at bounding box center [1519, 26] width 45 height 30
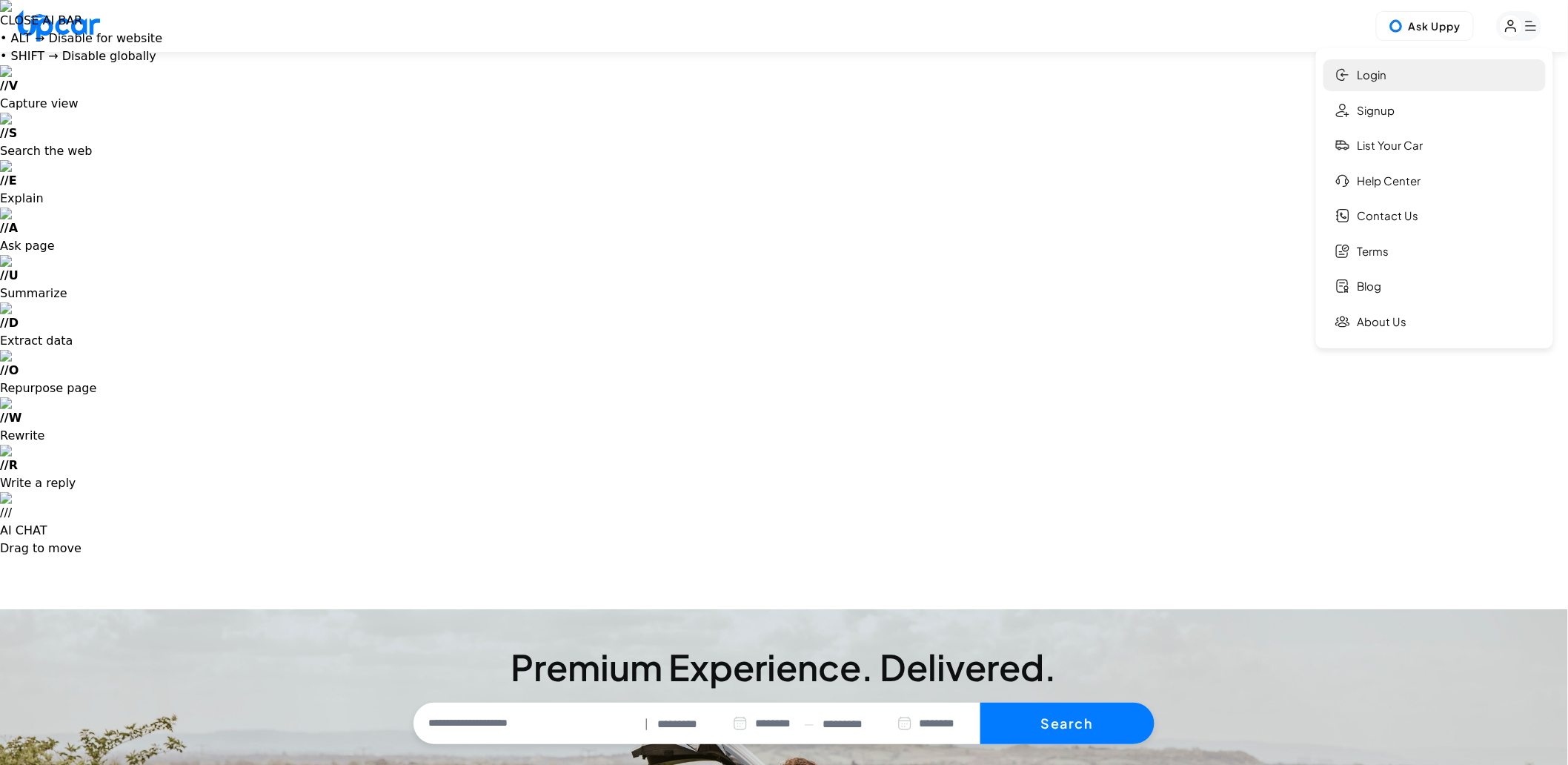
click at [1374, 75] on link "Login" at bounding box center [1435, 75] width 222 height 31
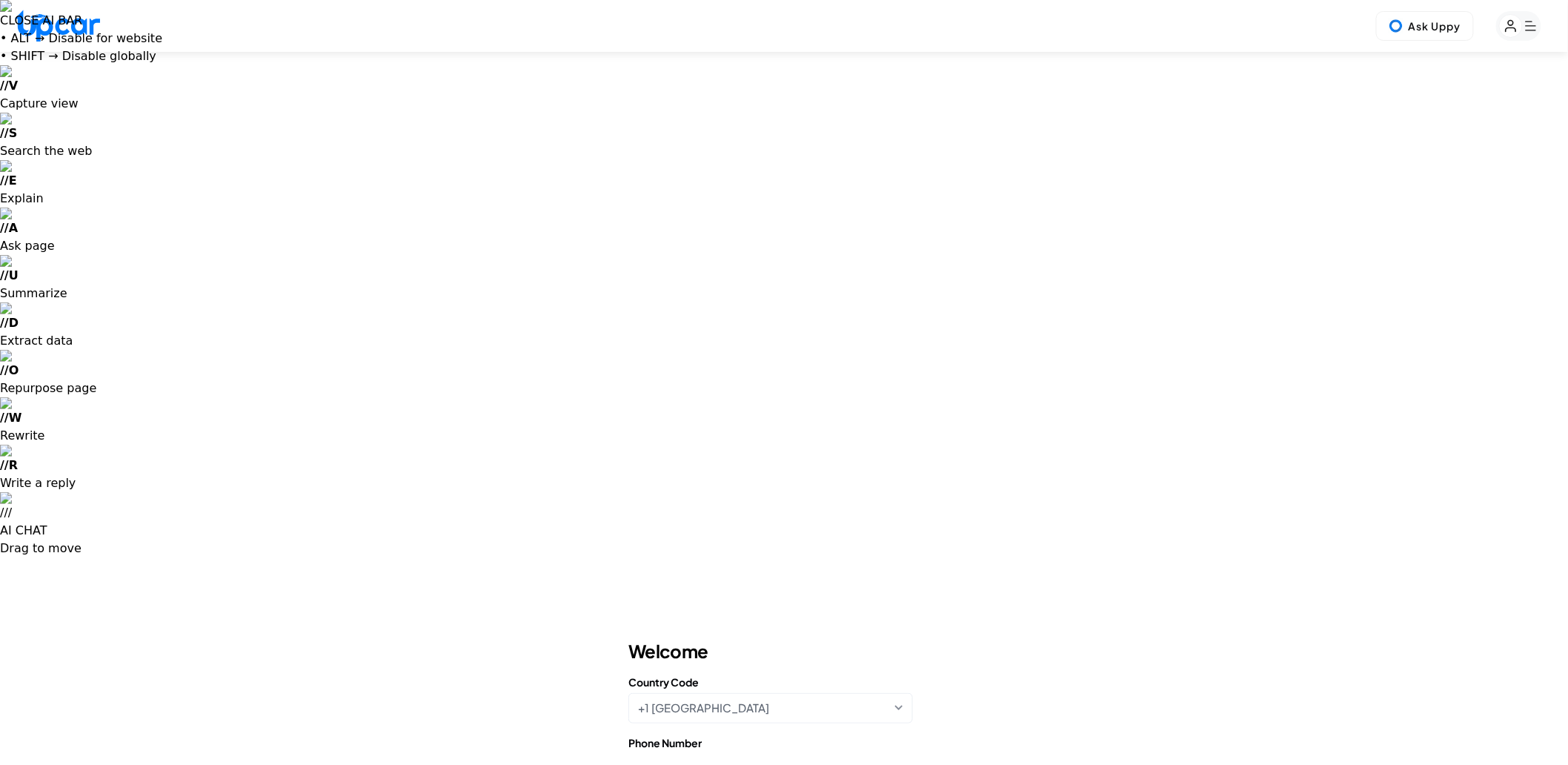
type input "**********"
select select "********"
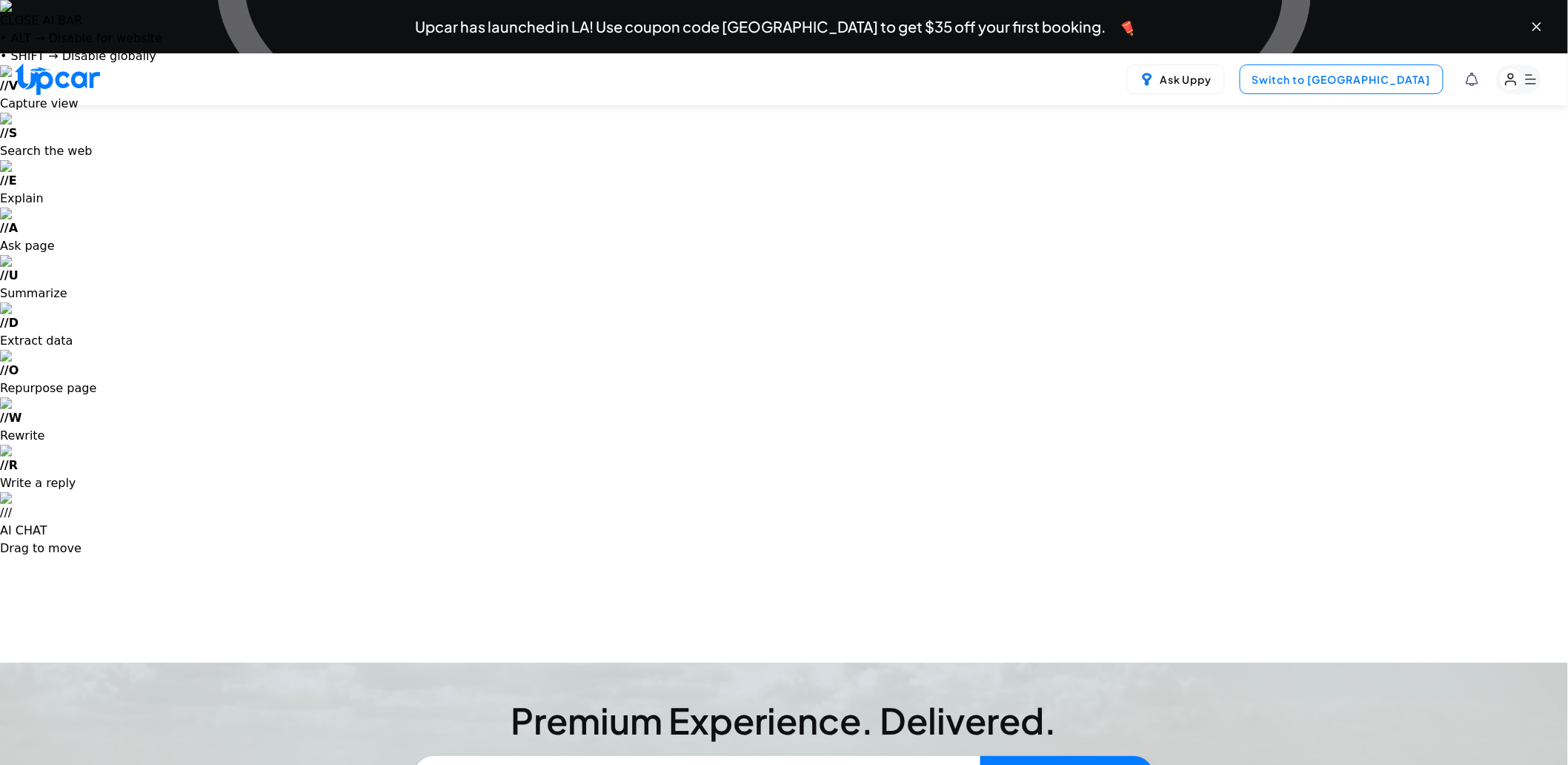
click at [1368, 74] on button "Switch to [GEOGRAPHIC_DATA]" at bounding box center [1342, 80] width 204 height 30
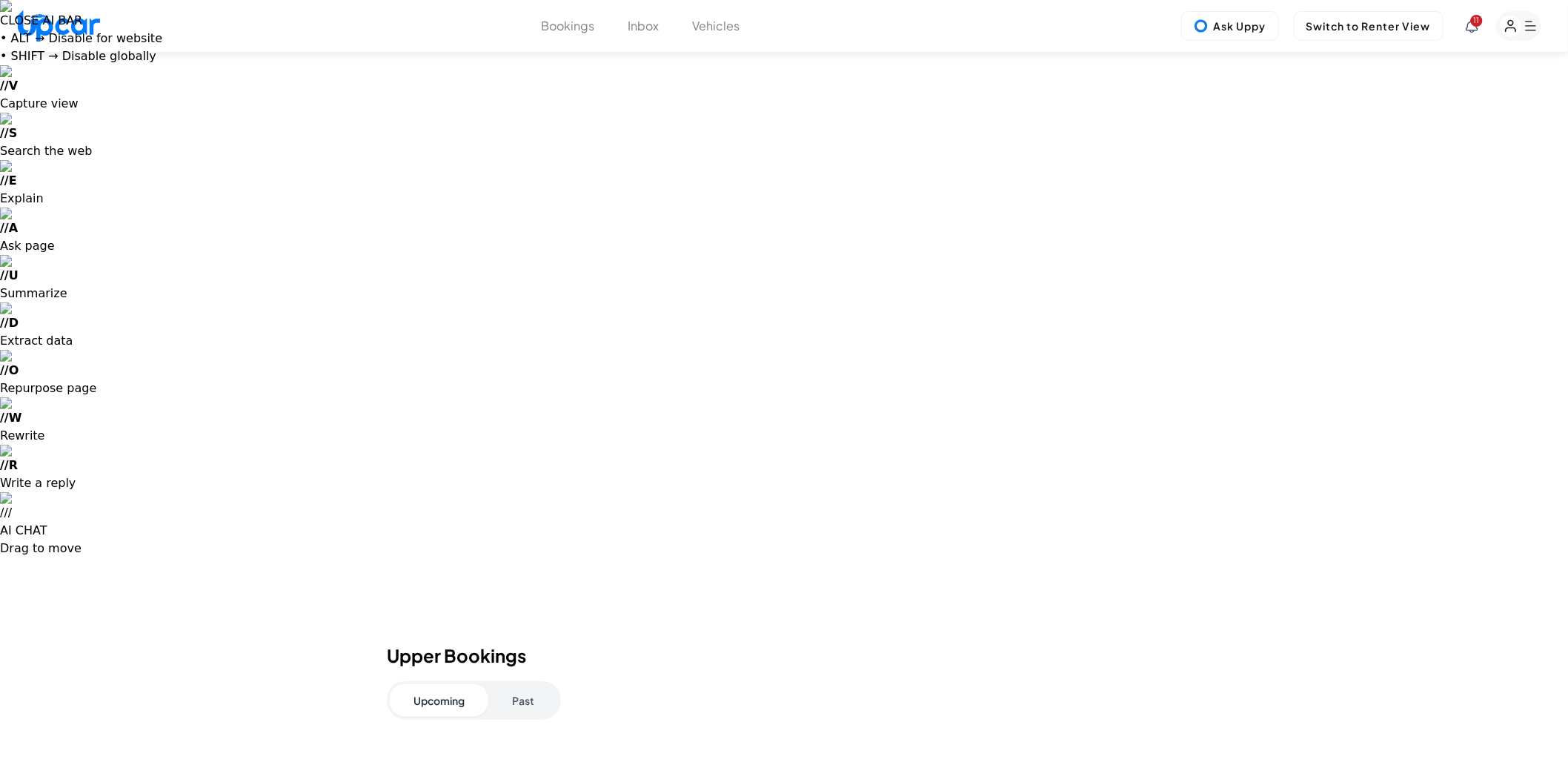
click at [633, 24] on button "Inbox" at bounding box center [645, 25] width 31 height 18
click at [714, 26] on button "Vehicles" at bounding box center [716, 25] width 47 height 18
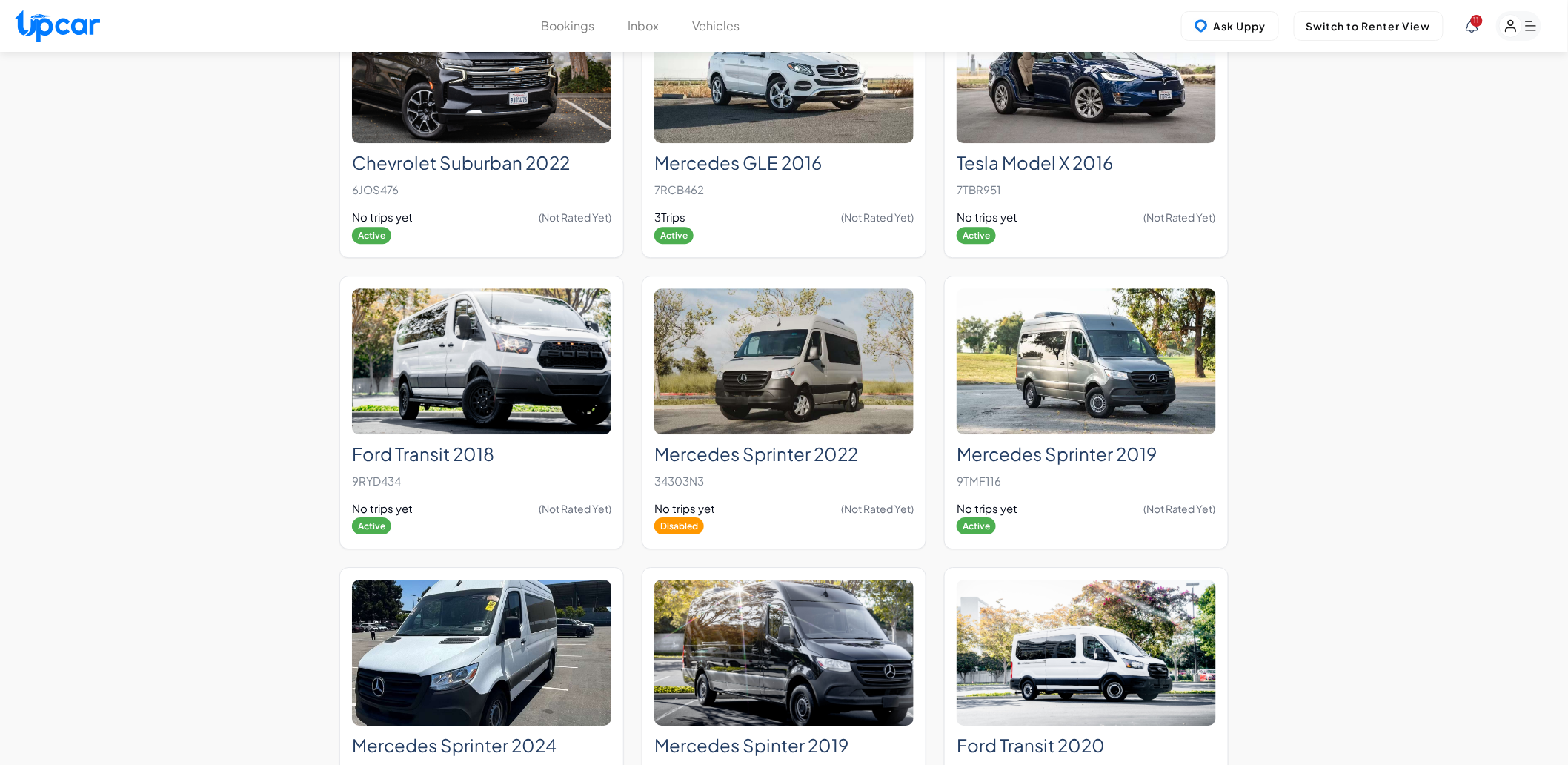
scroll to position [1692, 0]
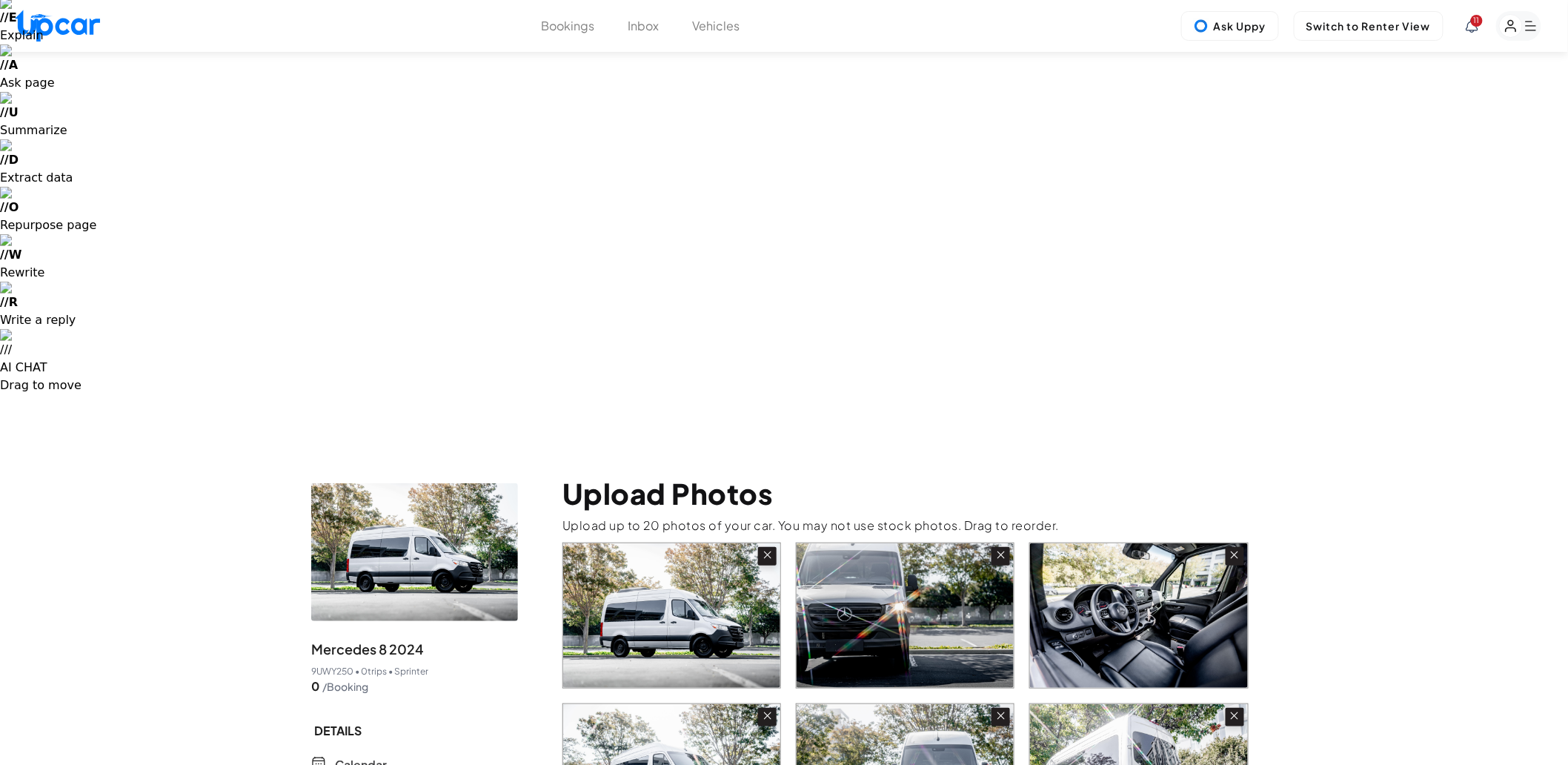
scroll to position [165, 0]
